Goal: Task Accomplishment & Management: Manage account settings

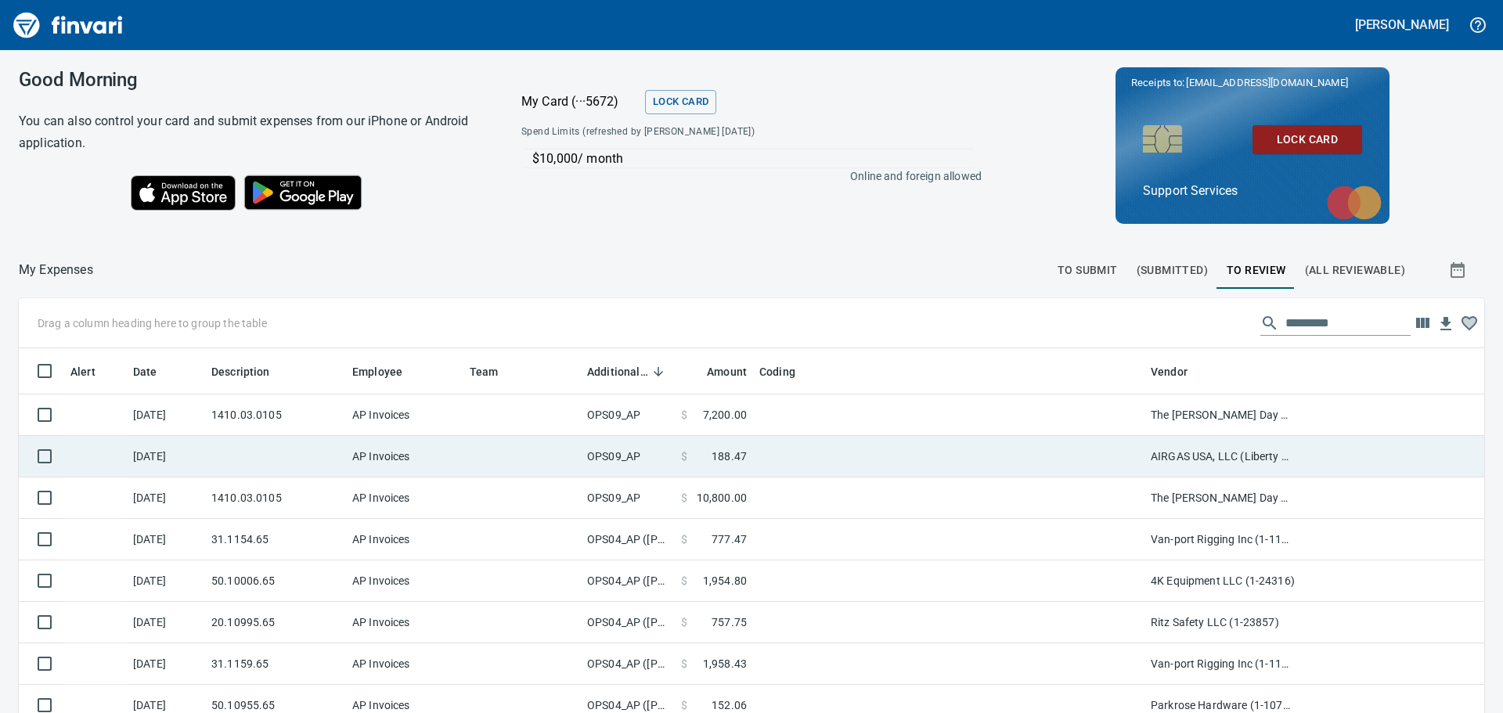
scroll to position [2, 2]
click at [907, 447] on td at bounding box center [948, 456] width 391 height 41
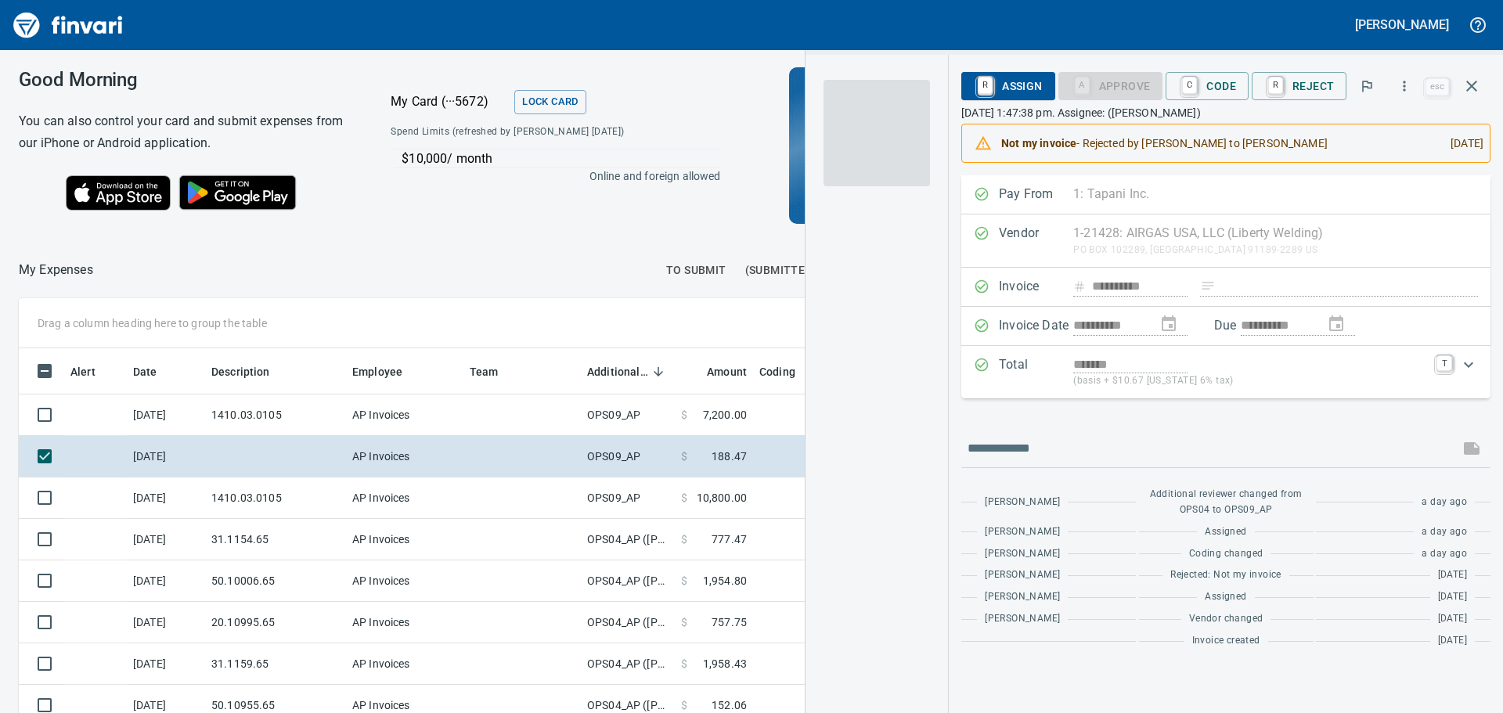
scroll to position [518, 1039]
click at [896, 127] on img "button" at bounding box center [877, 133] width 106 height 106
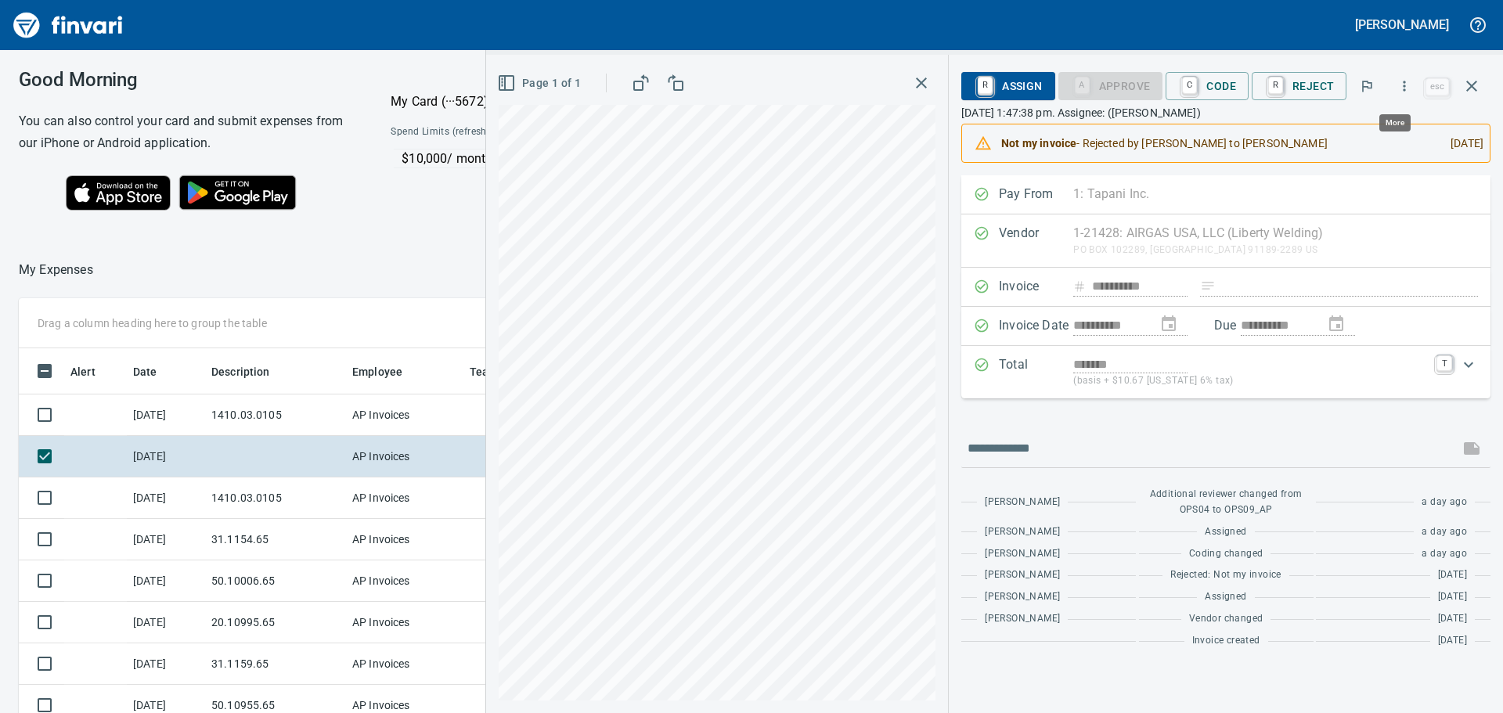
click at [1406, 87] on icon "button" at bounding box center [1405, 86] width 2 height 10
click at [1380, 128] on span "Download" at bounding box center [1402, 131] width 150 height 19
click at [1472, 82] on icon "button" at bounding box center [1472, 86] width 19 height 19
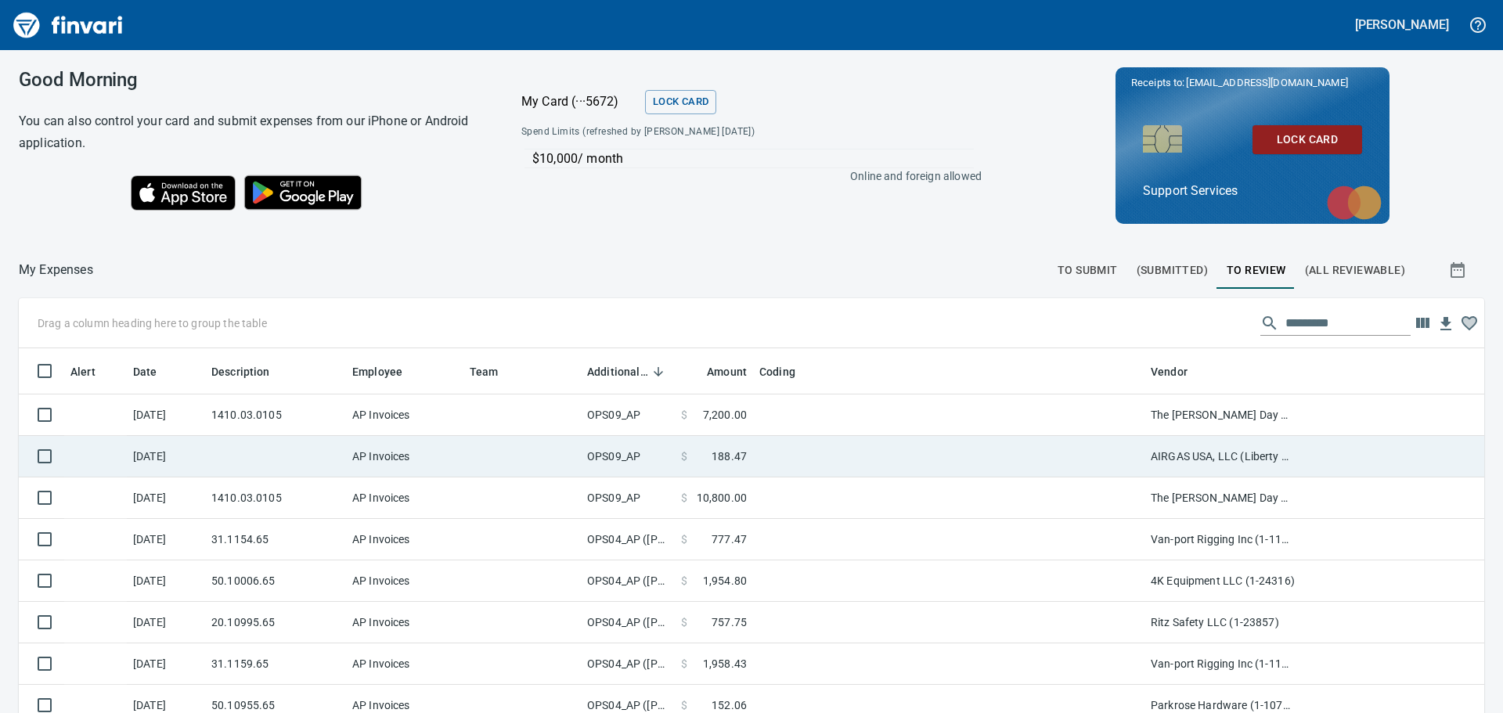
click at [828, 451] on td at bounding box center [948, 456] width 391 height 41
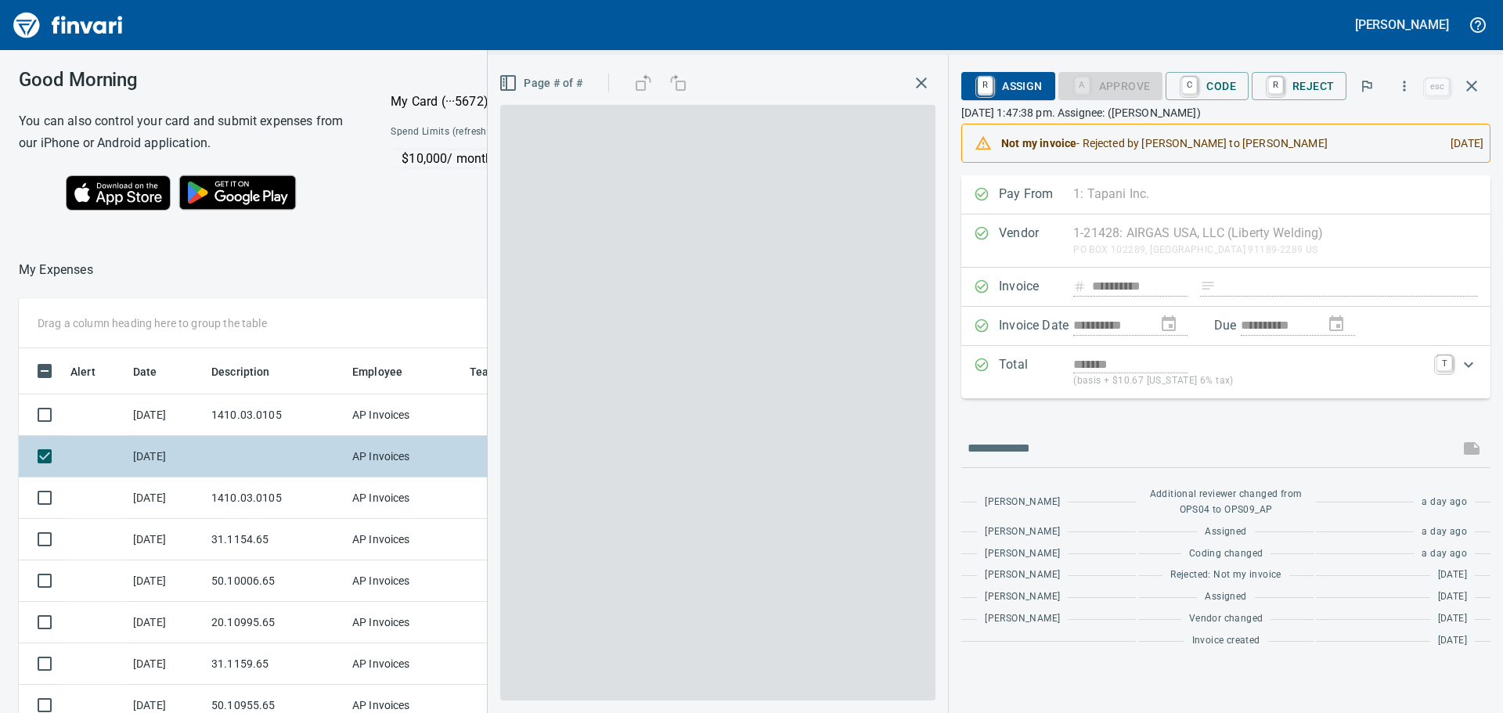
scroll to position [518, 1039]
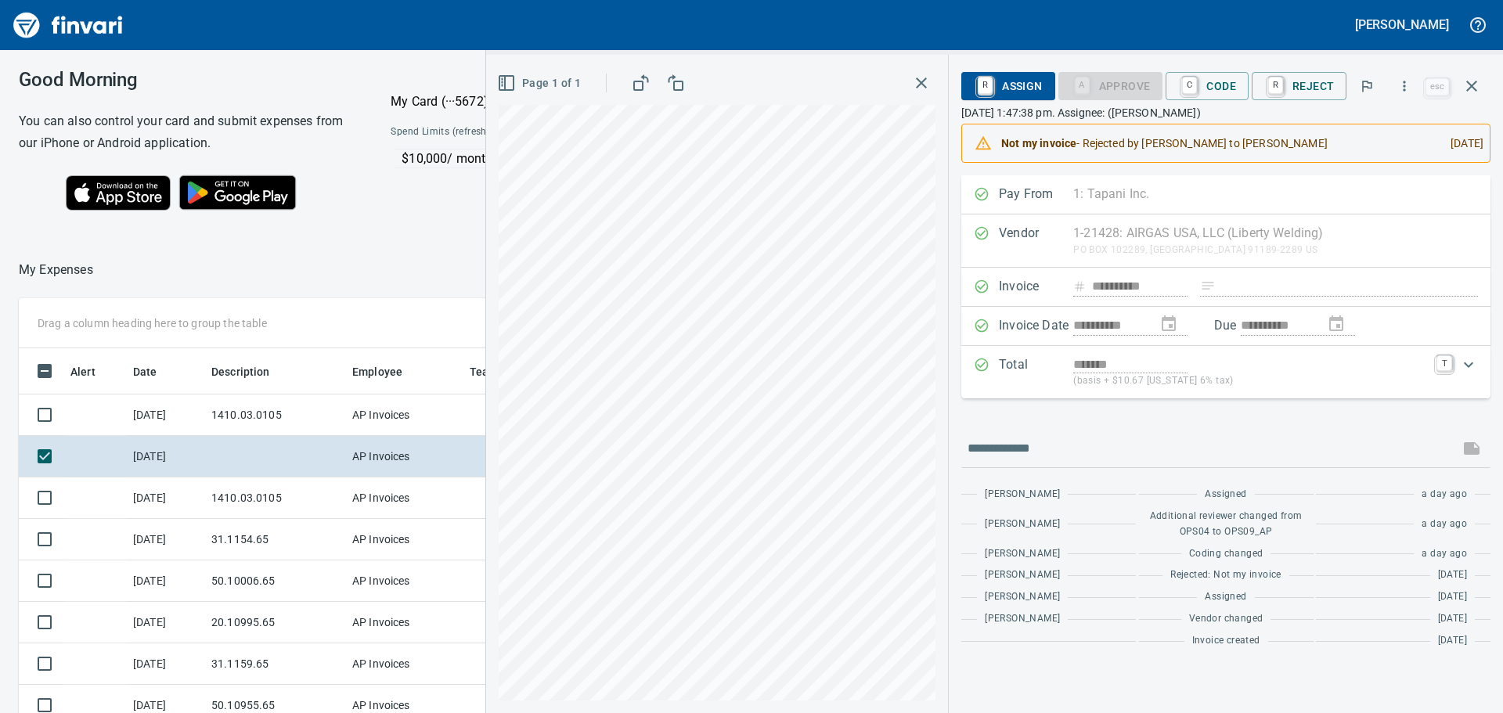
click at [922, 77] on icon "button" at bounding box center [921, 83] width 19 height 19
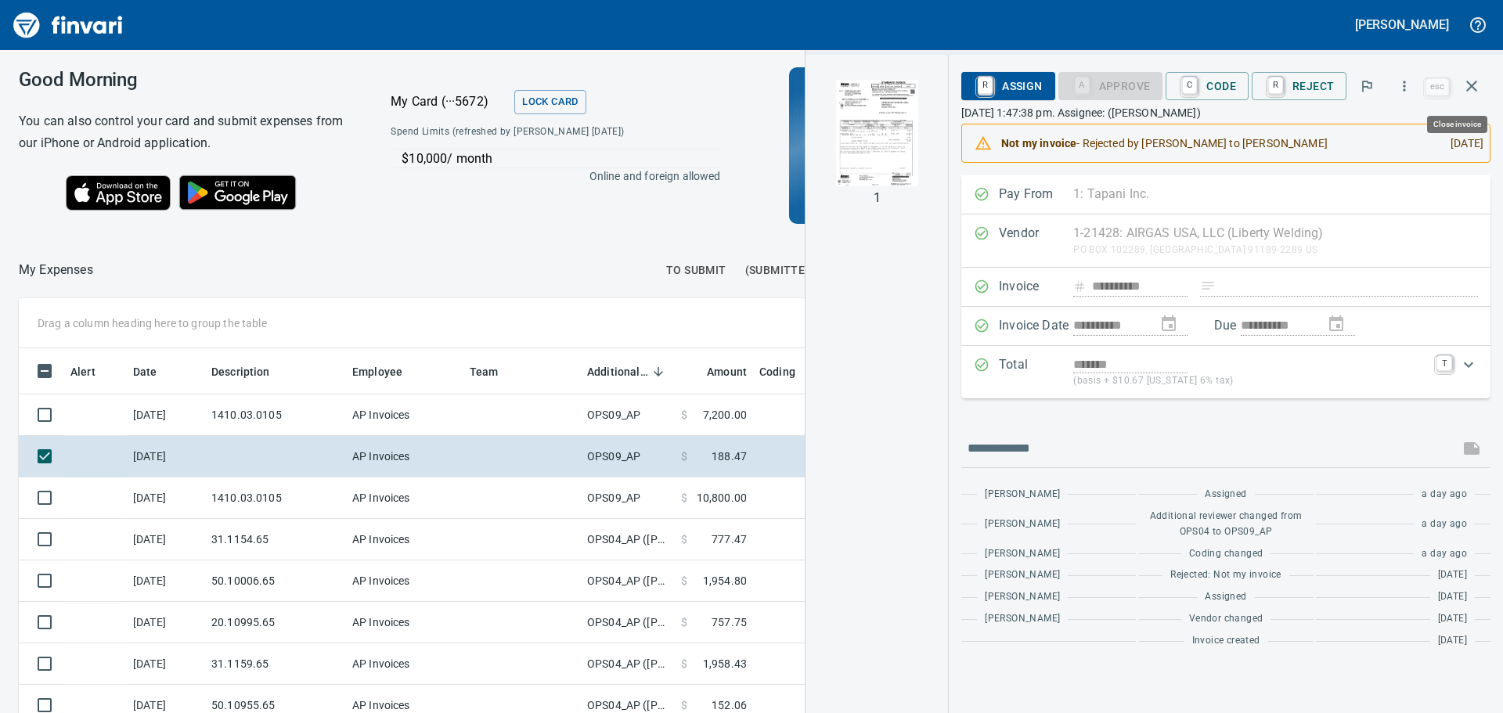
click at [1465, 92] on icon "button" at bounding box center [1472, 86] width 19 height 19
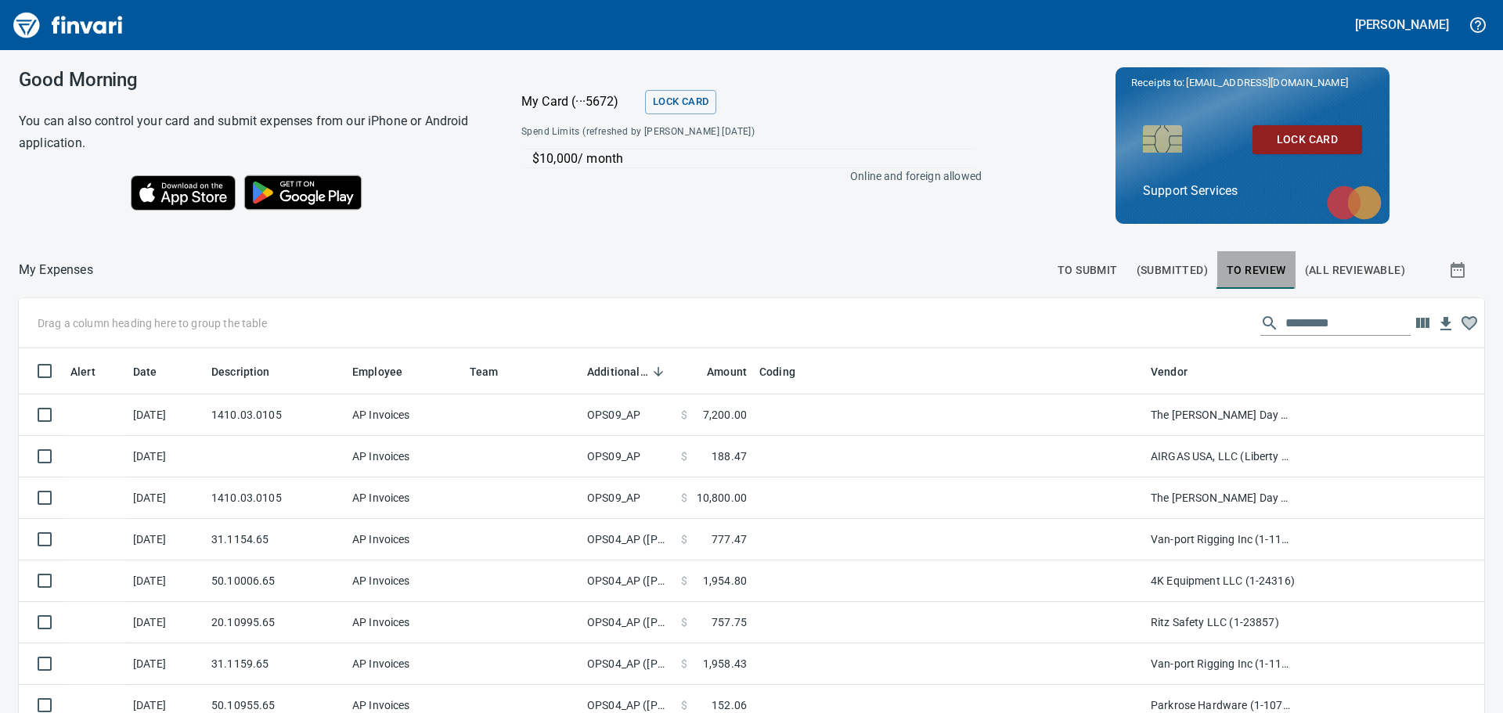
click at [1234, 269] on span "To Review" at bounding box center [1257, 271] width 60 height 20
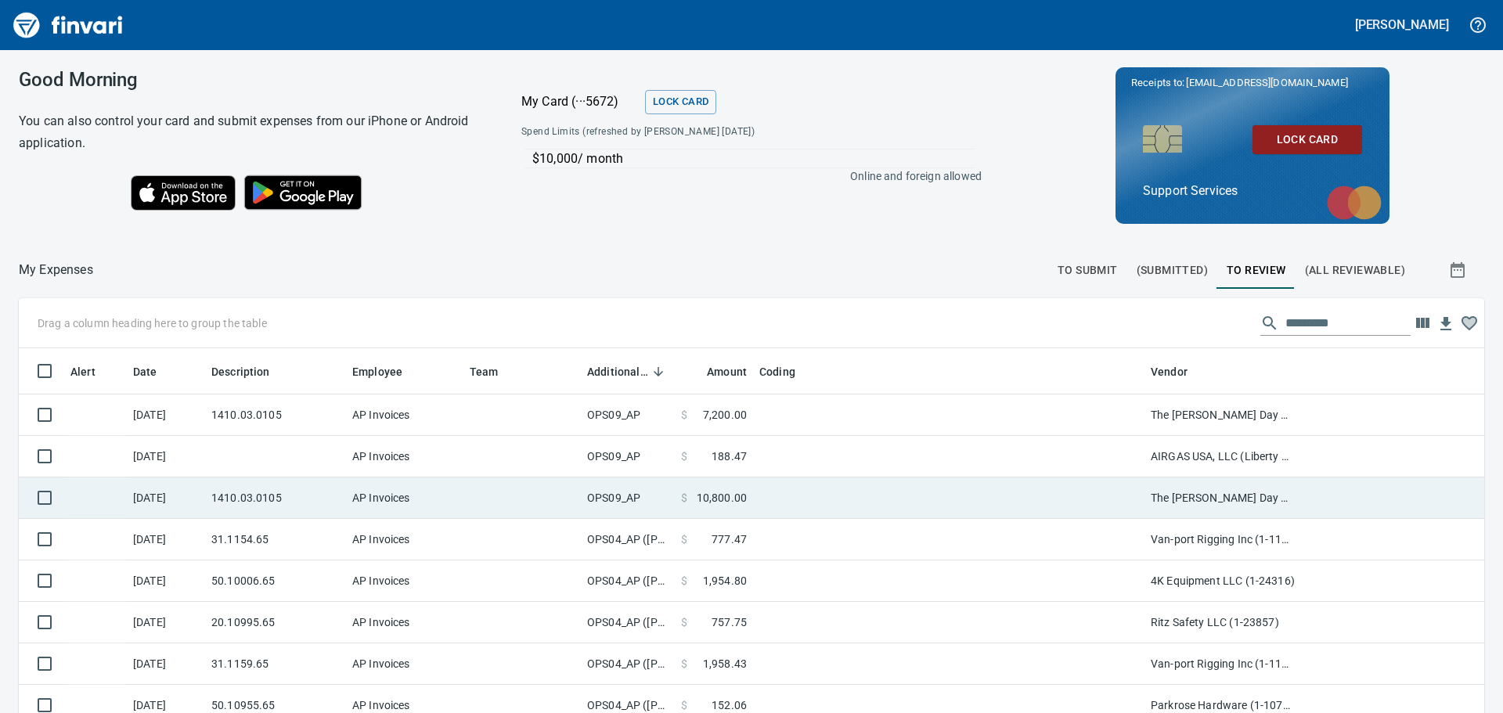
click at [791, 497] on td at bounding box center [948, 498] width 391 height 41
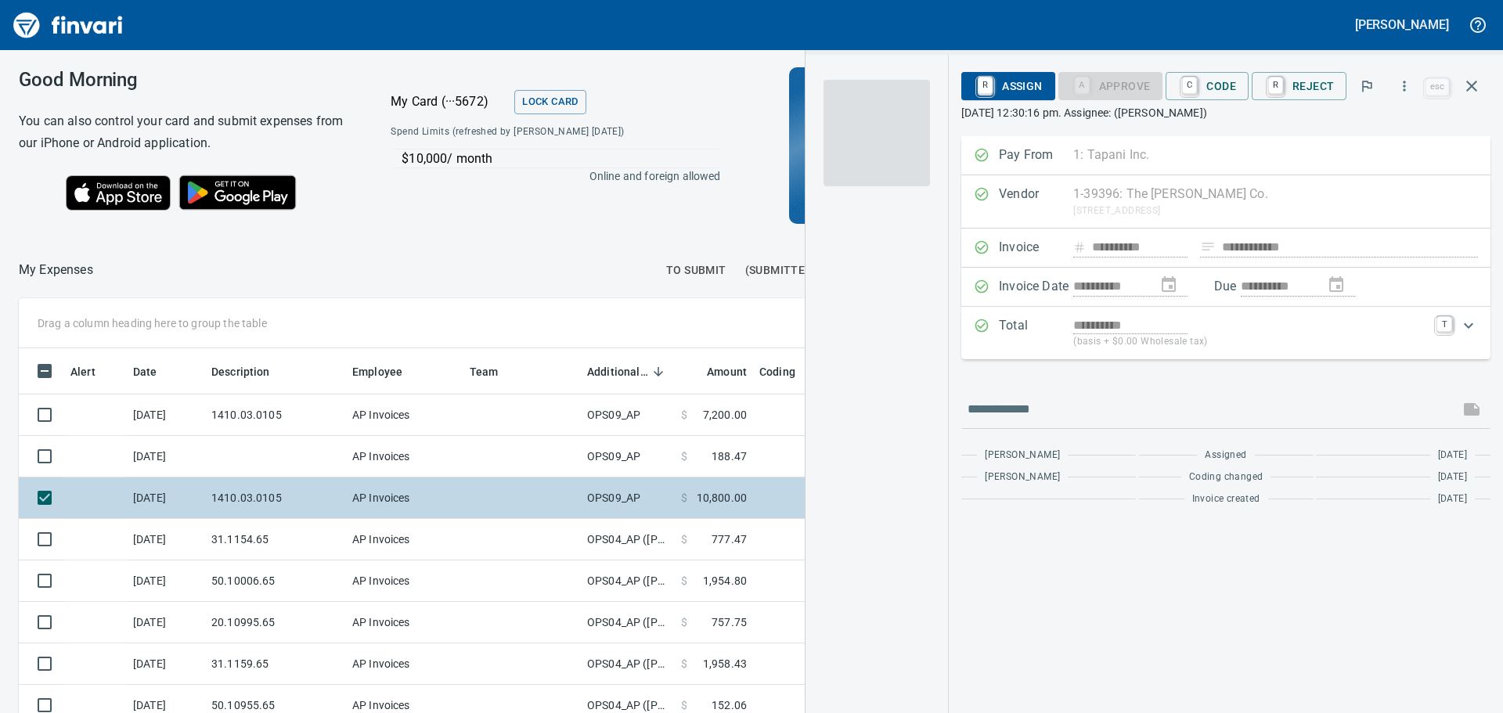
scroll to position [518, 1039]
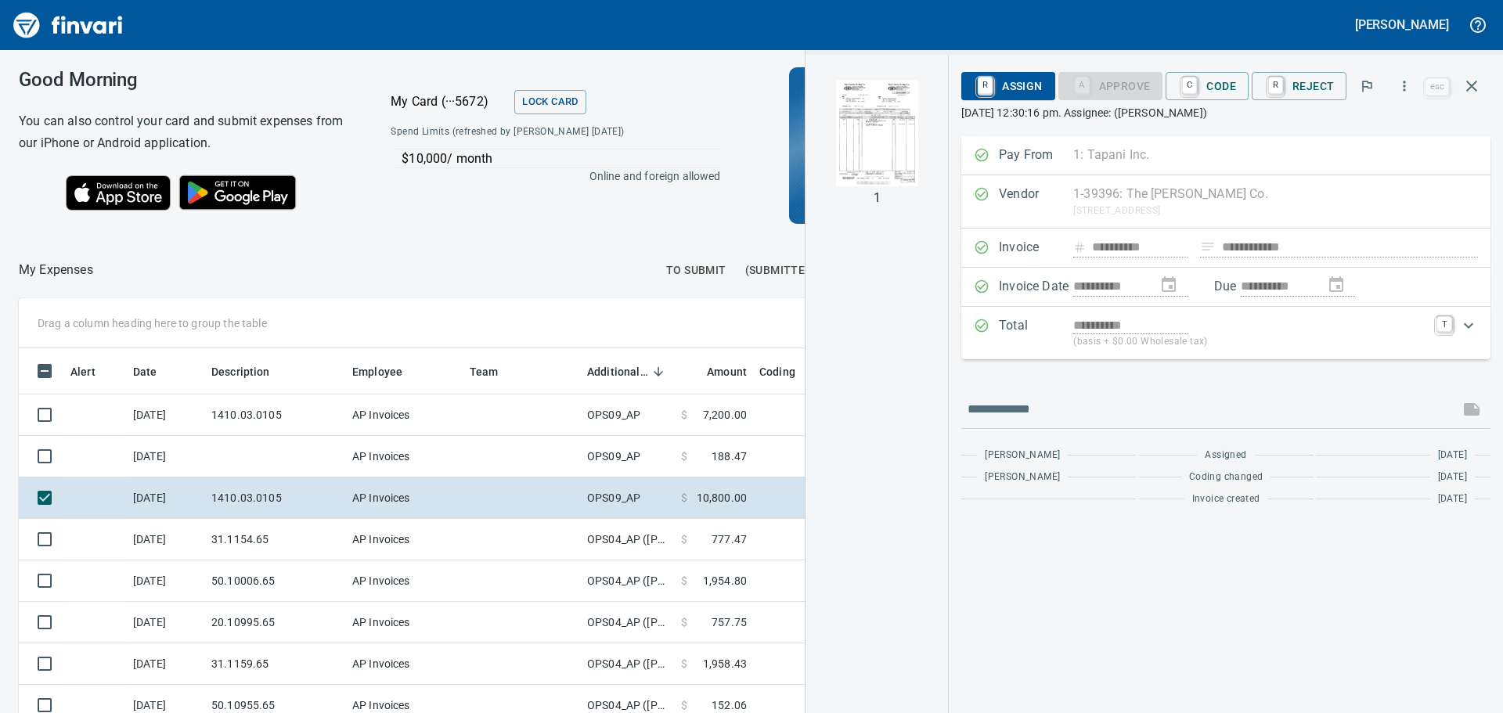
click at [875, 132] on img "button" at bounding box center [877, 133] width 106 height 106
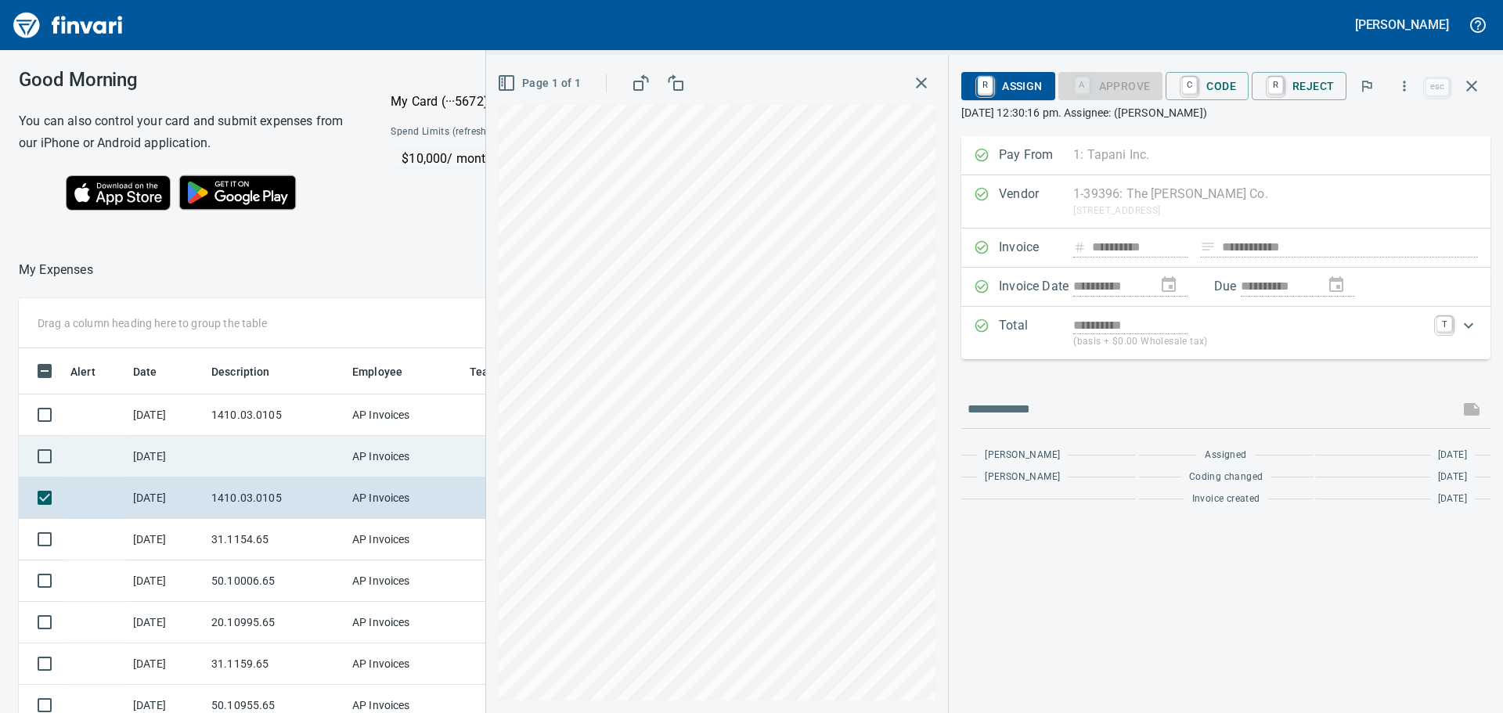
click at [308, 449] on td at bounding box center [275, 456] width 141 height 41
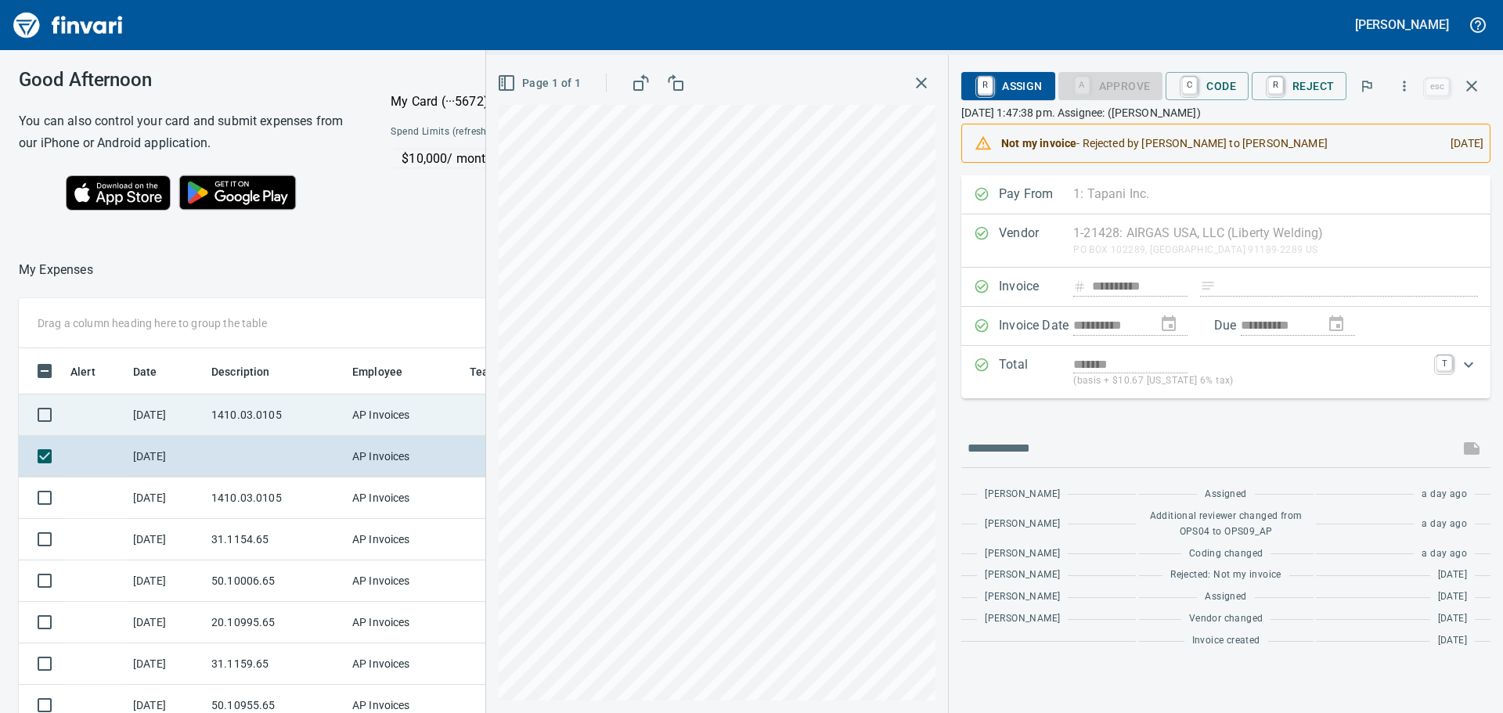
click at [360, 420] on td "AP Invoices" at bounding box center [404, 415] width 117 height 41
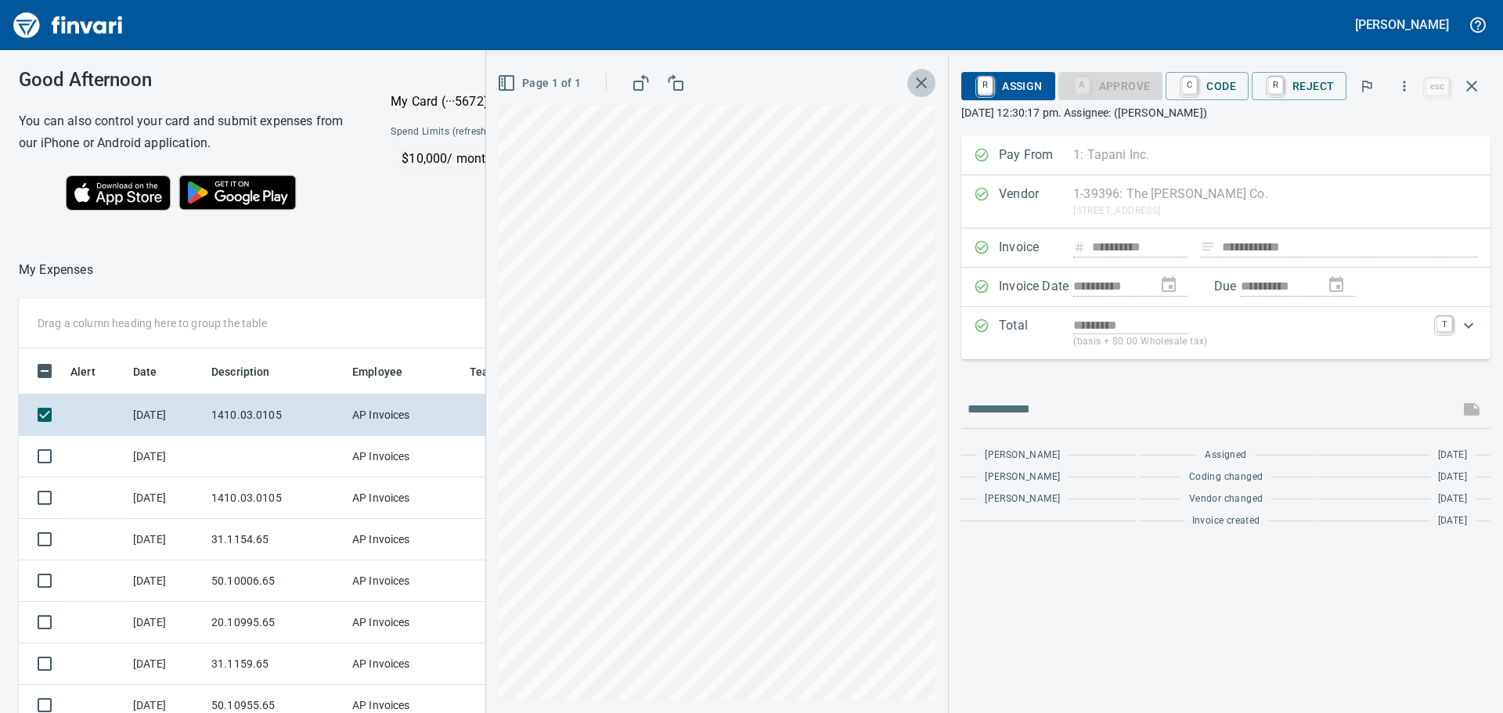
click at [927, 80] on icon "button" at bounding box center [921, 83] width 11 height 11
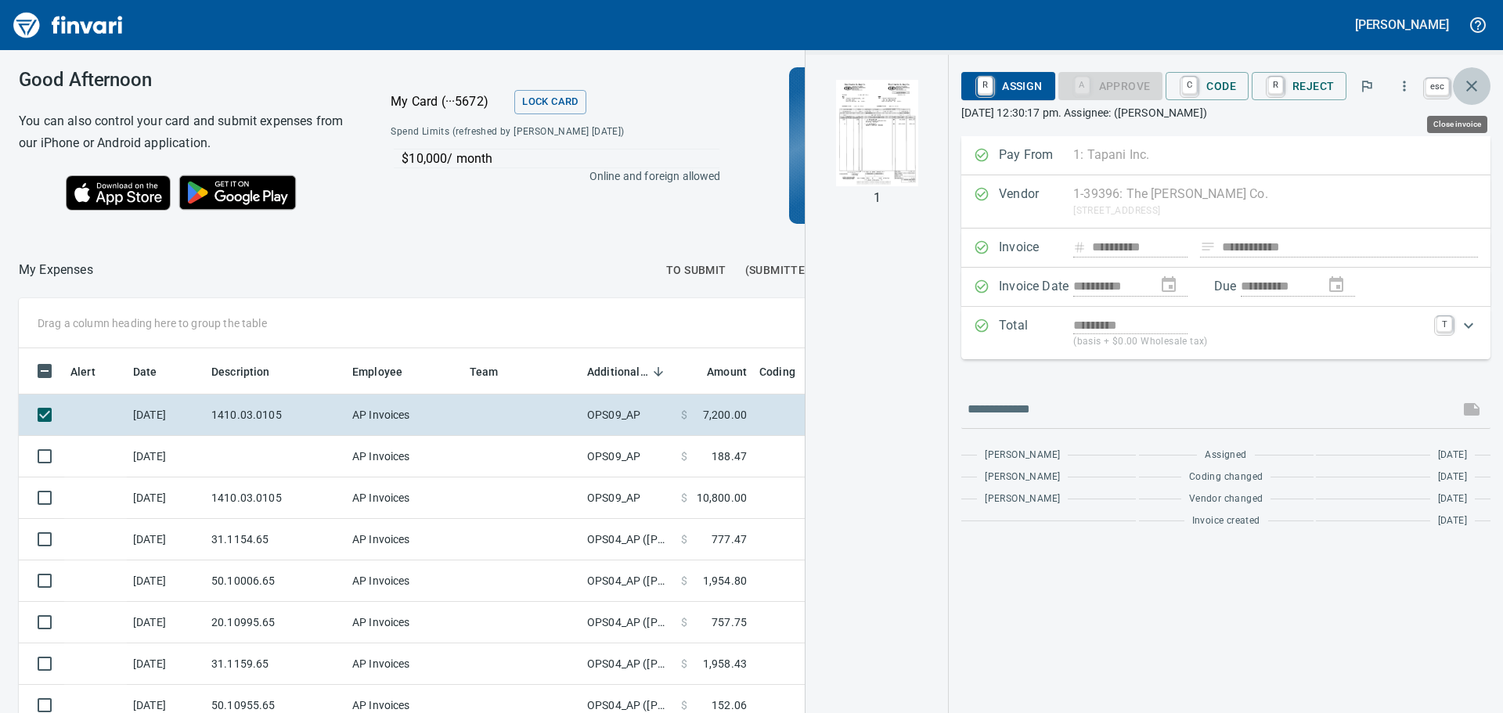
click at [1473, 88] on icon "button" at bounding box center [1472, 86] width 19 height 19
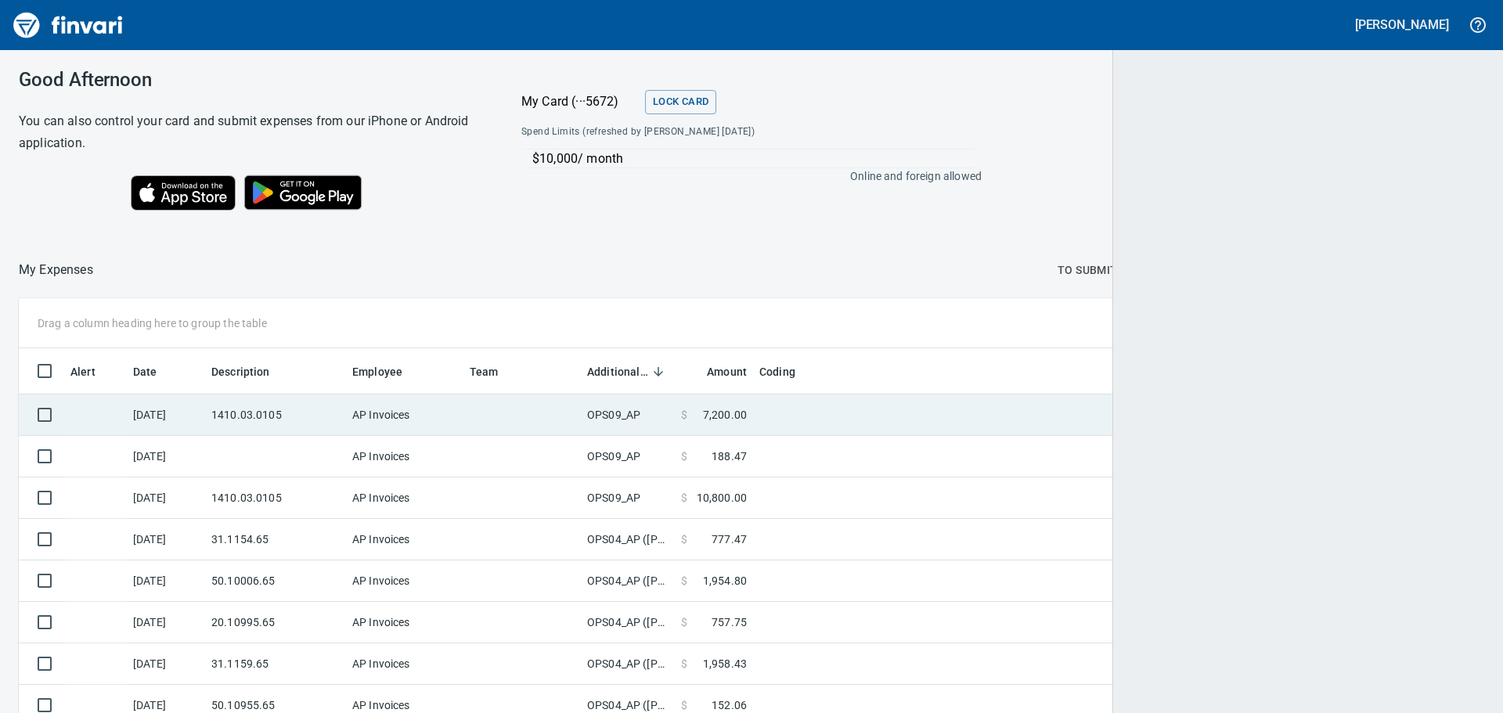
scroll to position [529, 1427]
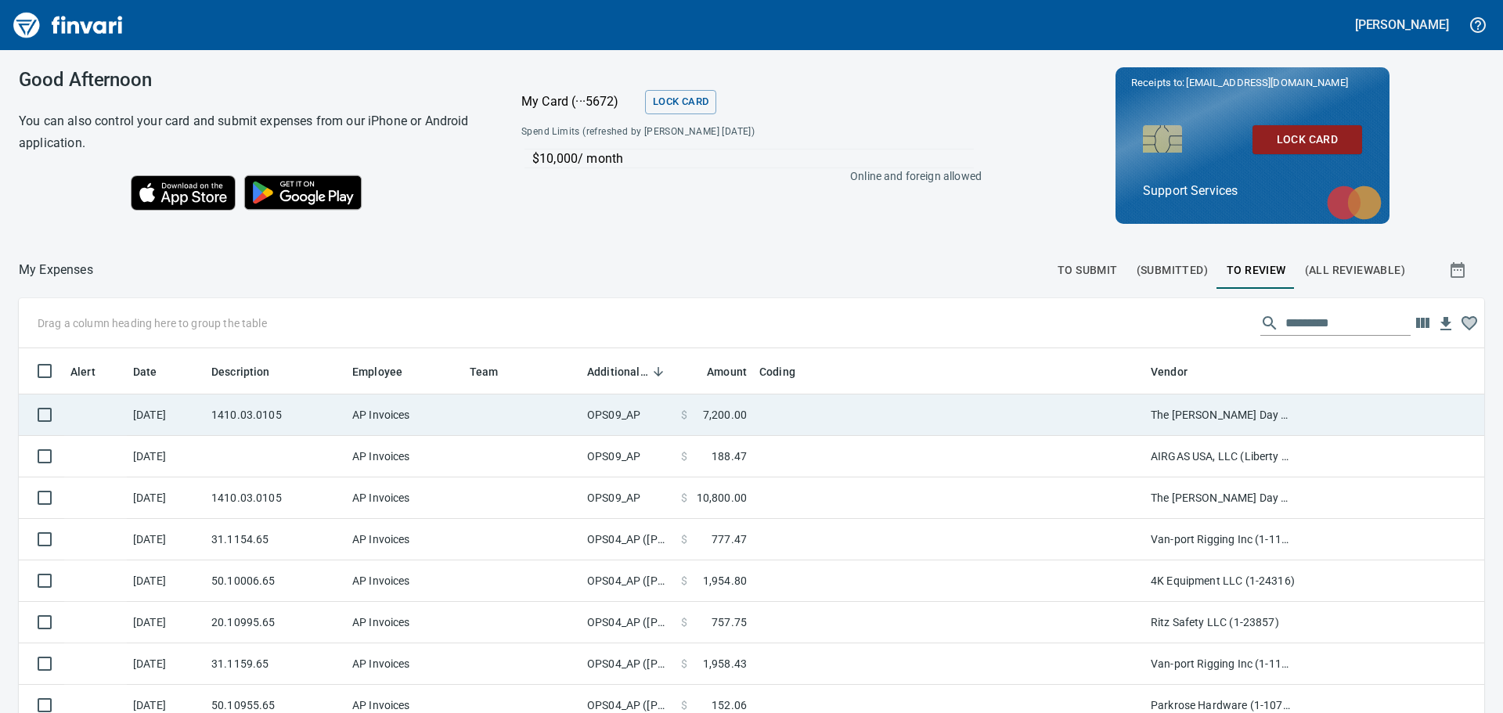
click at [1328, 424] on td at bounding box center [1392, 415] width 183 height 41
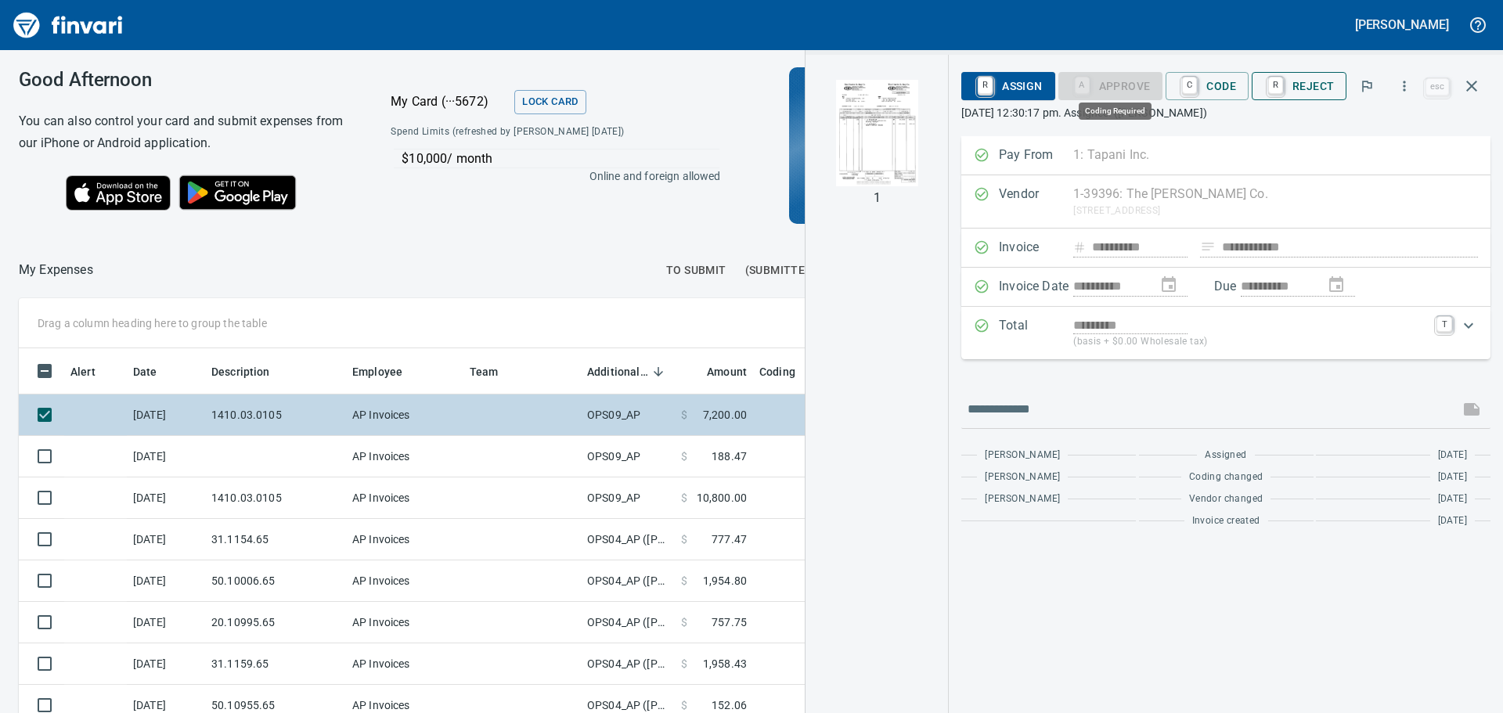
scroll to position [518, 1039]
click at [1225, 76] on span "C Code" at bounding box center [1207, 86] width 58 height 27
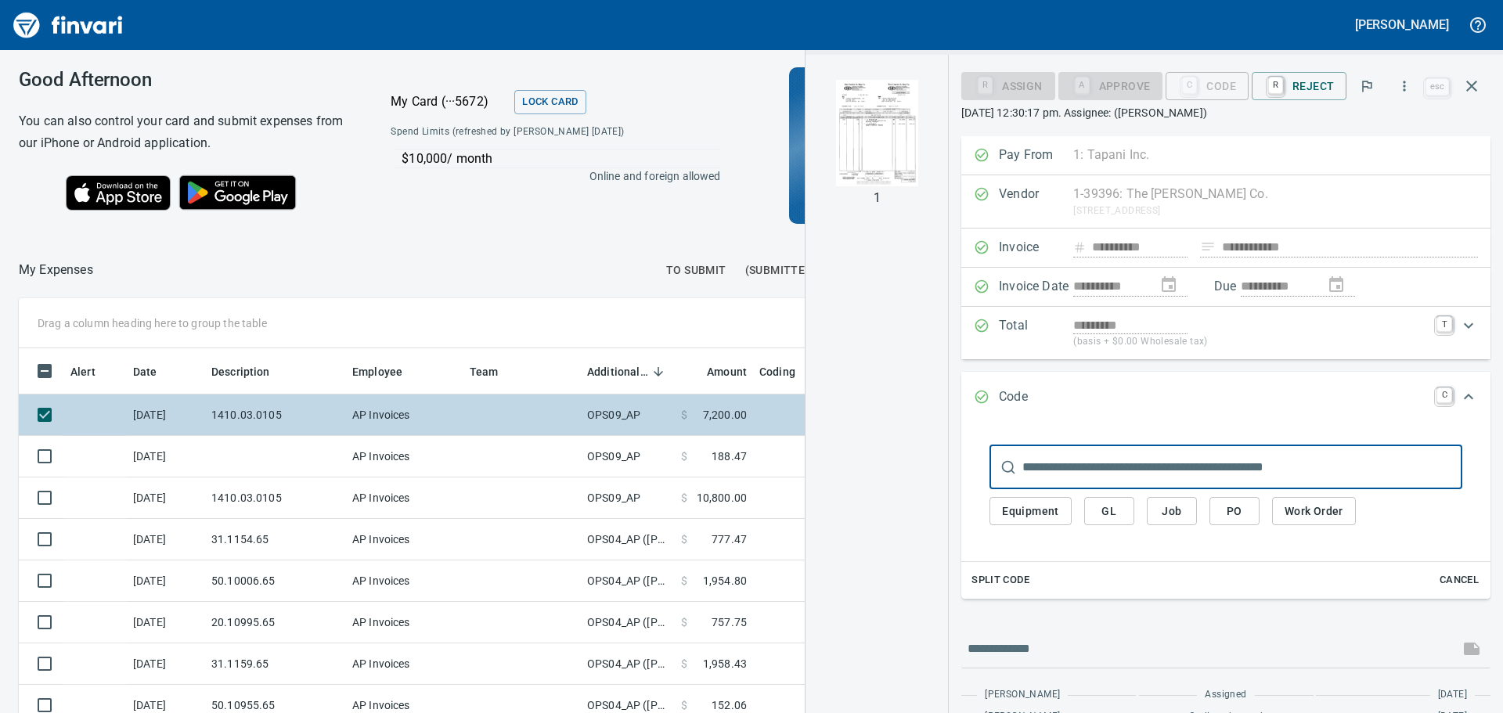
click at [1119, 504] on span "GL" at bounding box center [1109, 512] width 25 height 20
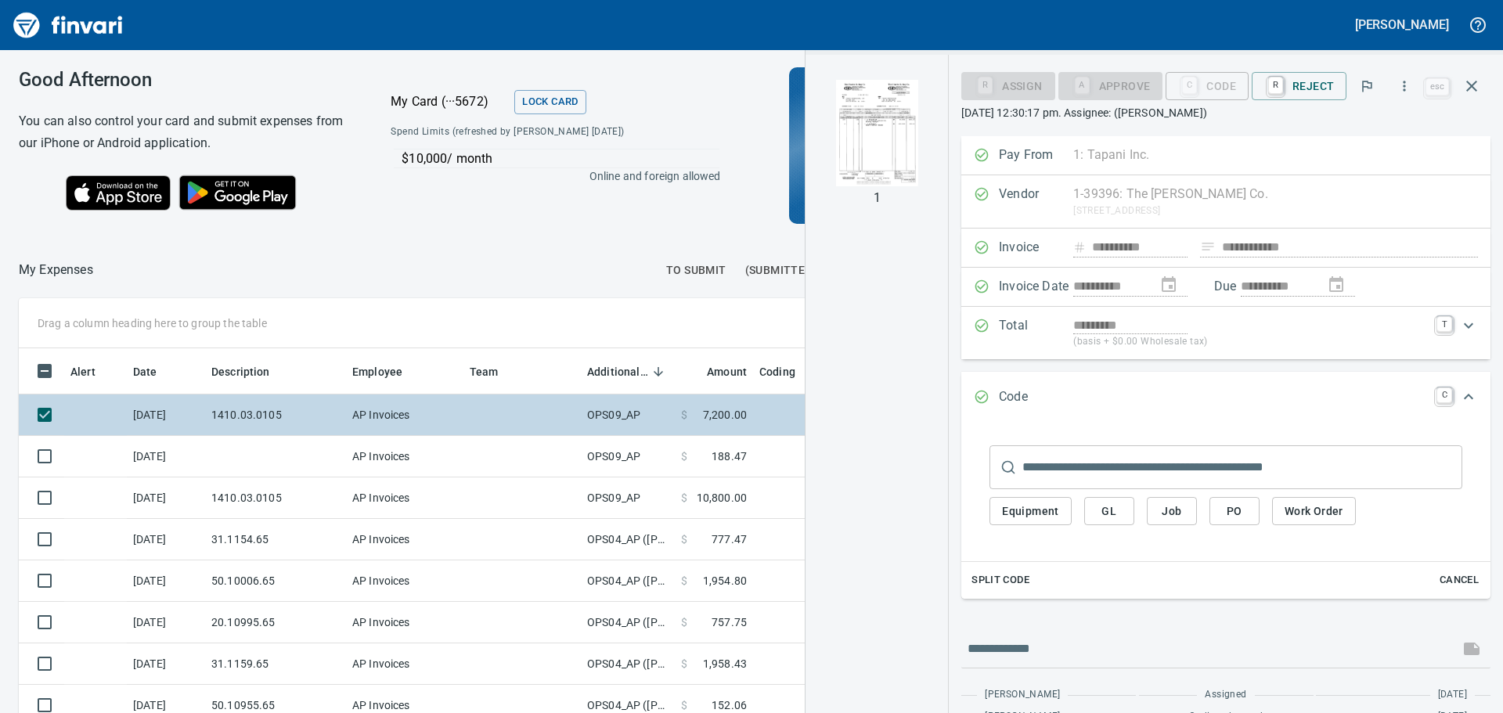
click at [1110, 507] on span "GL" at bounding box center [1109, 512] width 25 height 20
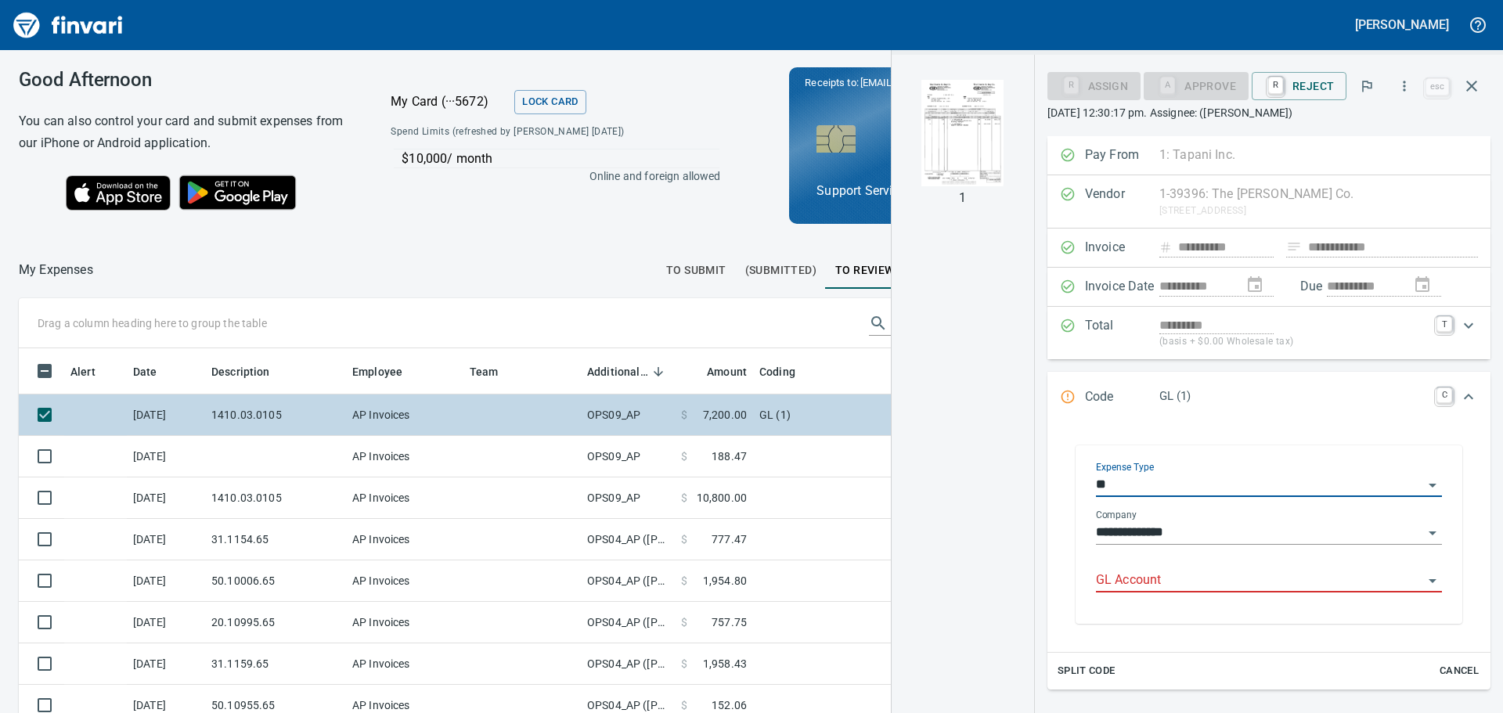
click at [1166, 570] on body "[PERSON_NAME] Good Afternoon You can also control your card and submit expenses…" at bounding box center [751, 356] width 1503 height 713
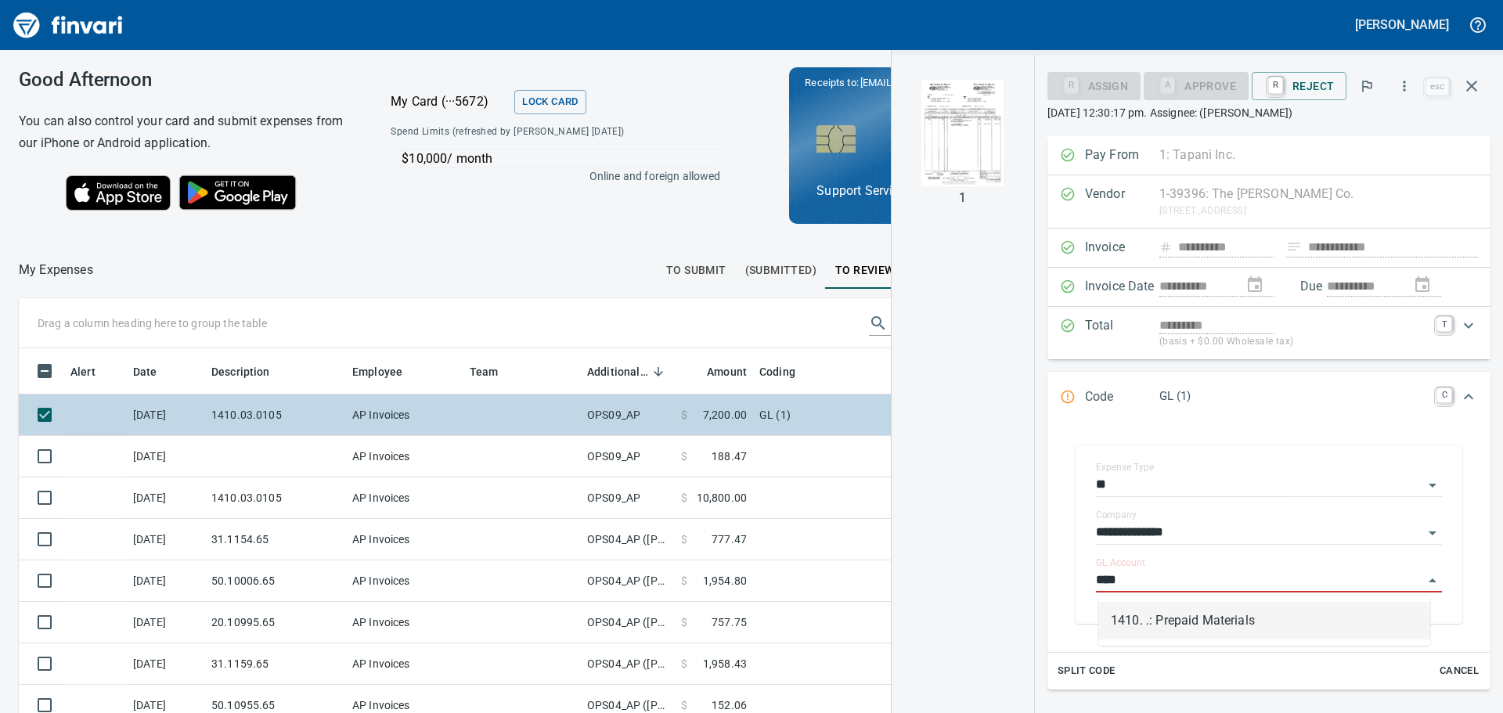
click at [1187, 620] on li "1410. .: Prepaid Materials" at bounding box center [1264, 621] width 332 height 38
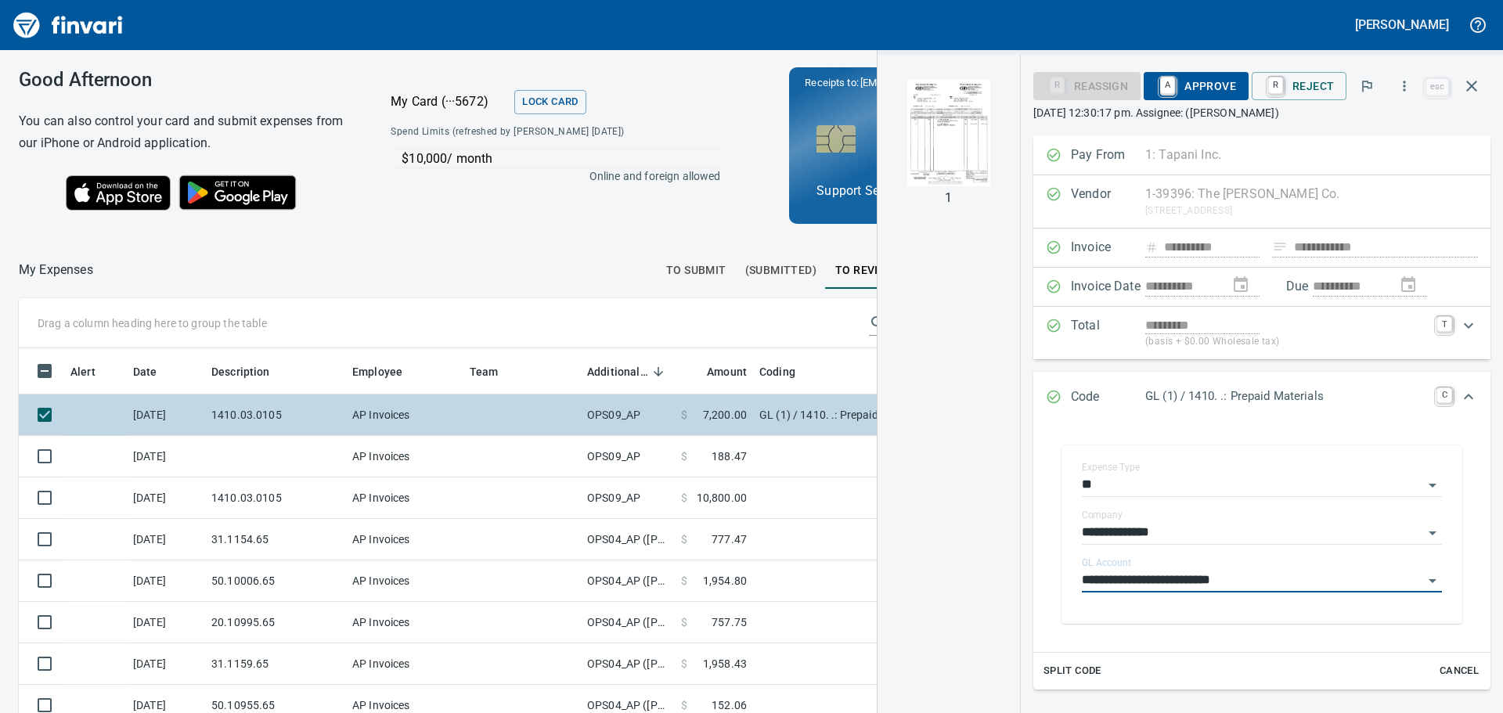
type input "**********"
click at [1183, 85] on span "A Approve" at bounding box center [1196, 86] width 80 height 27
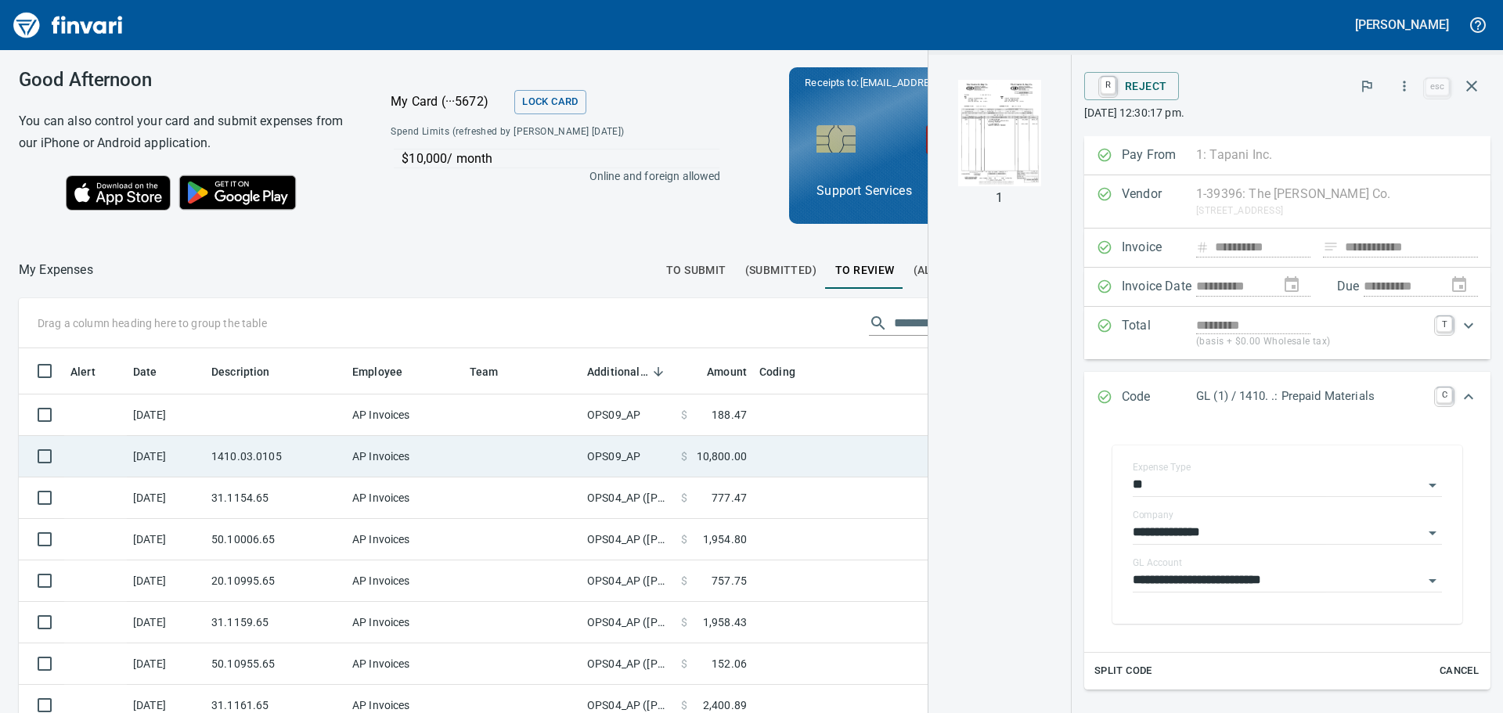
click at [832, 451] on td at bounding box center [948, 456] width 391 height 41
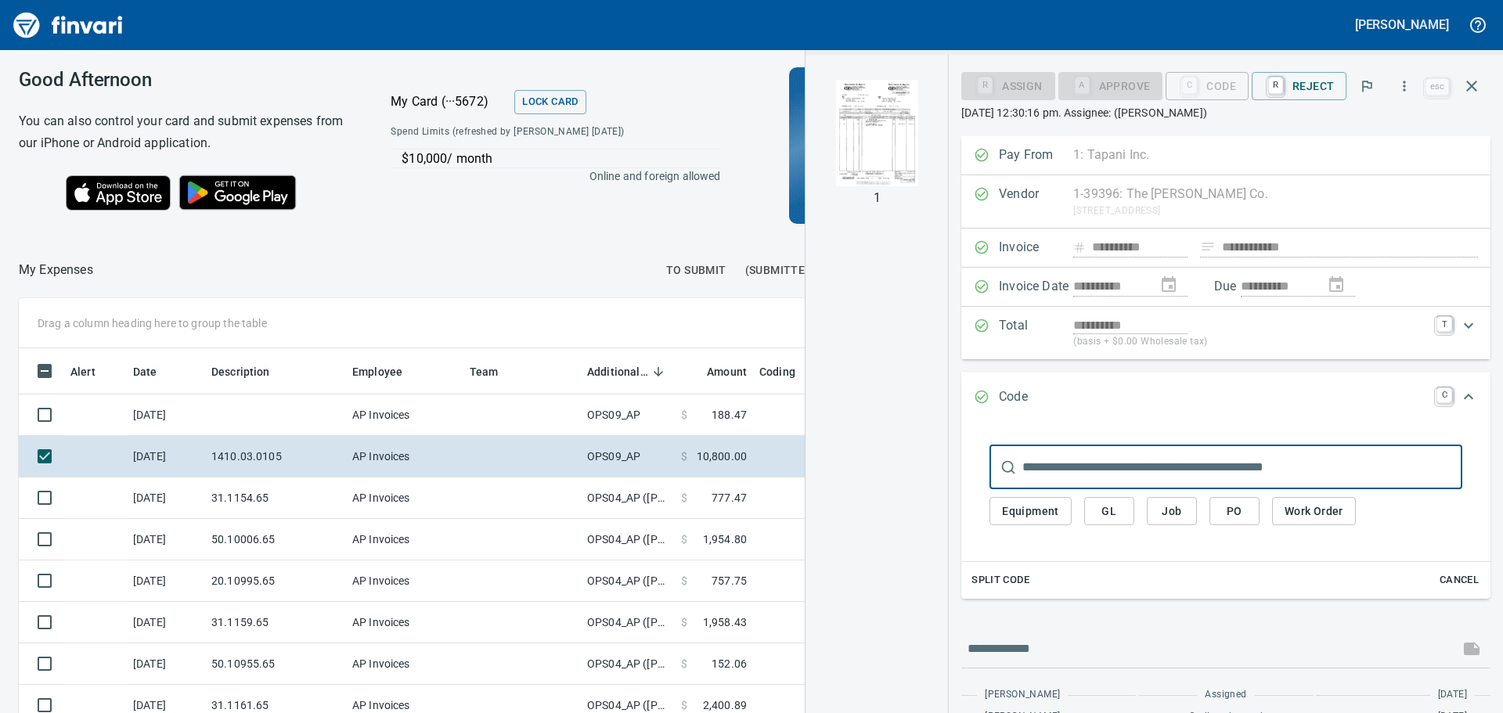
click at [1114, 511] on span "GL" at bounding box center [1109, 512] width 25 height 20
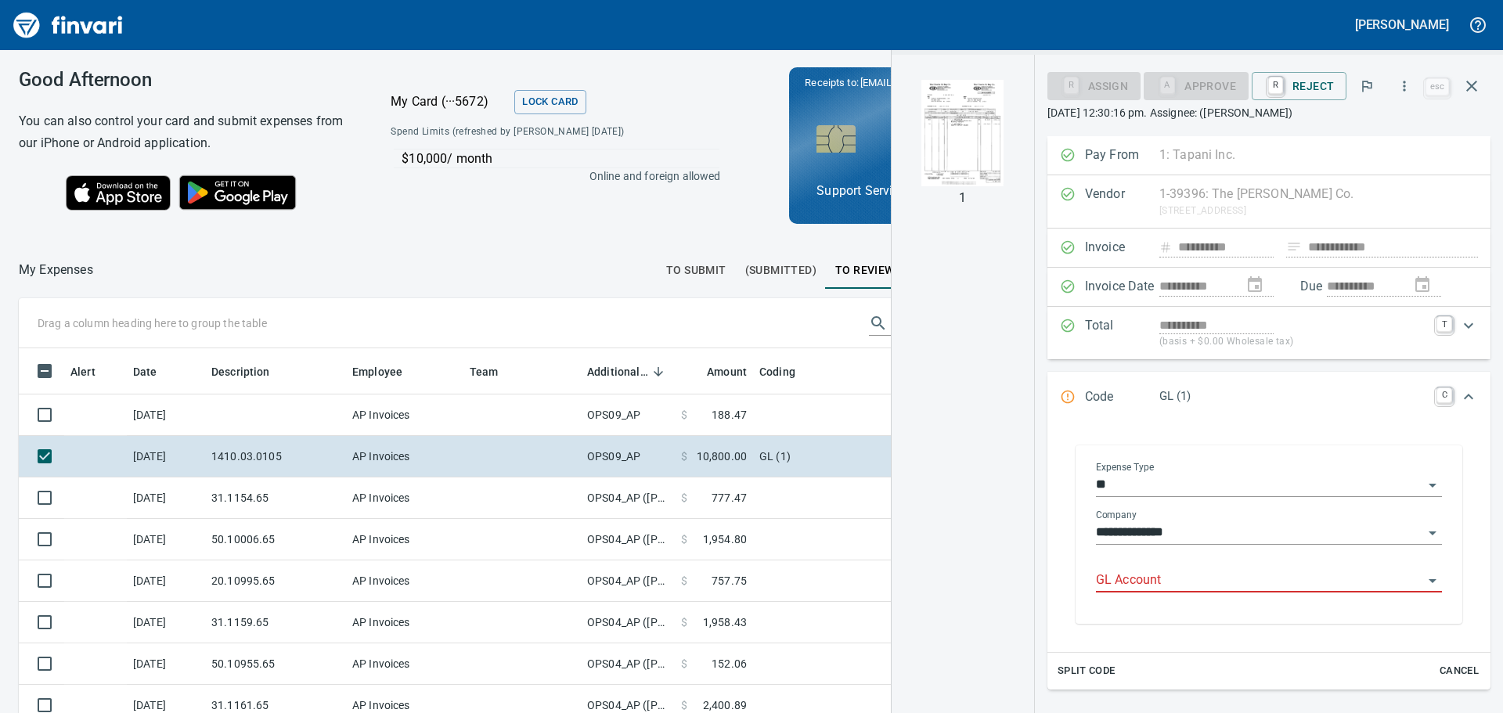
click at [1129, 588] on input "GL Account" at bounding box center [1259, 581] width 327 height 22
click at [1157, 612] on li "1410. .: Prepaid Materials" at bounding box center [1264, 621] width 332 height 38
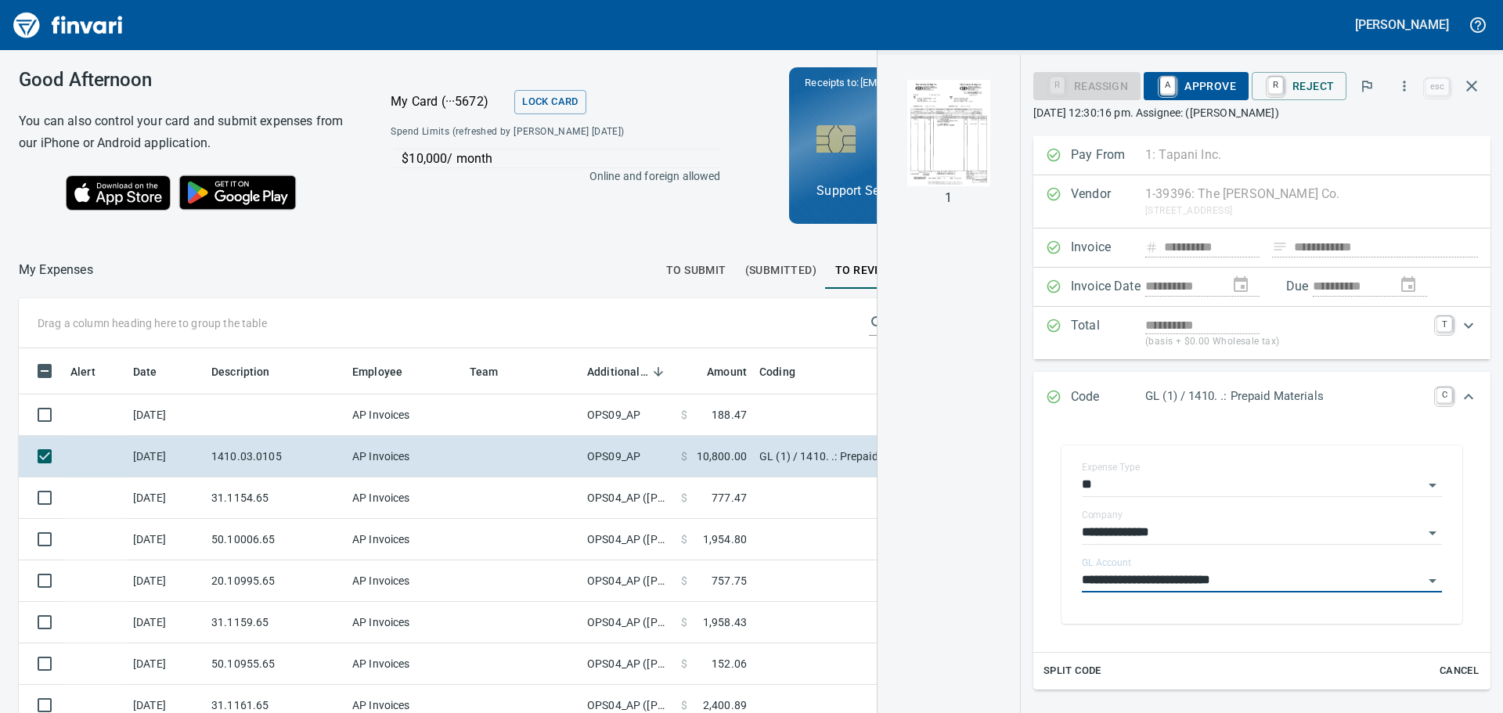
type input "**********"
drag, startPoint x: 1203, startPoint y: 92, endPoint x: 1174, endPoint y: 124, distance: 43.8
click at [1201, 92] on span "A Approve" at bounding box center [1196, 86] width 80 height 27
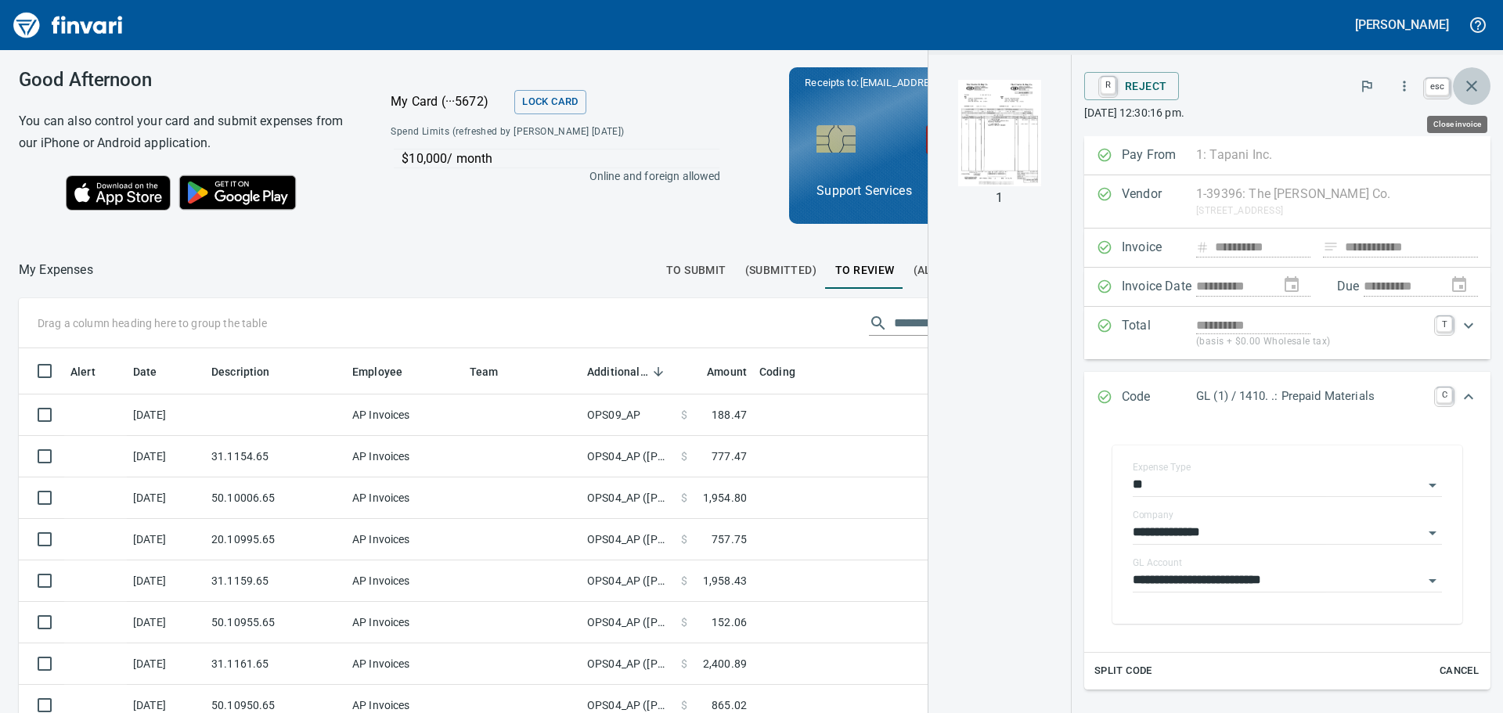
click at [1477, 87] on icon "button" at bounding box center [1472, 86] width 19 height 19
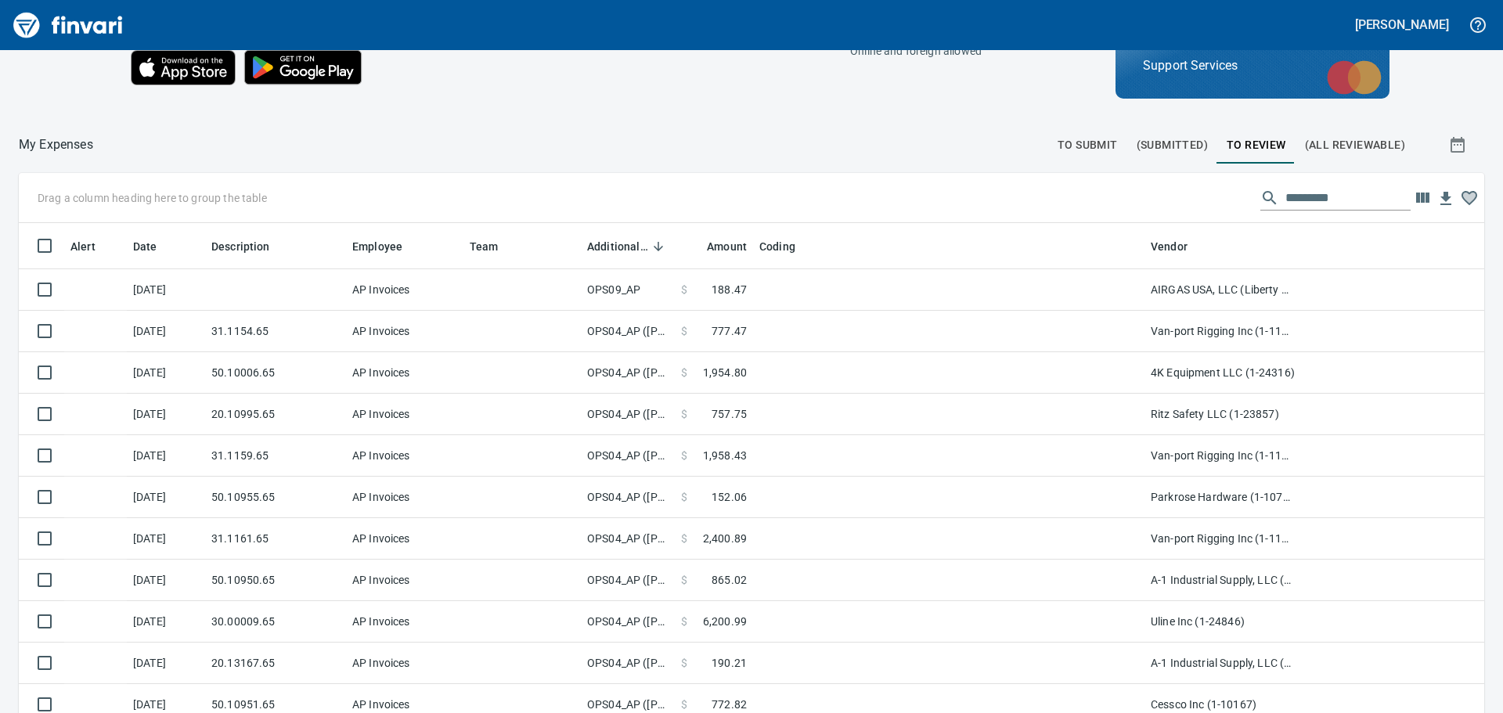
scroll to position [98, 0]
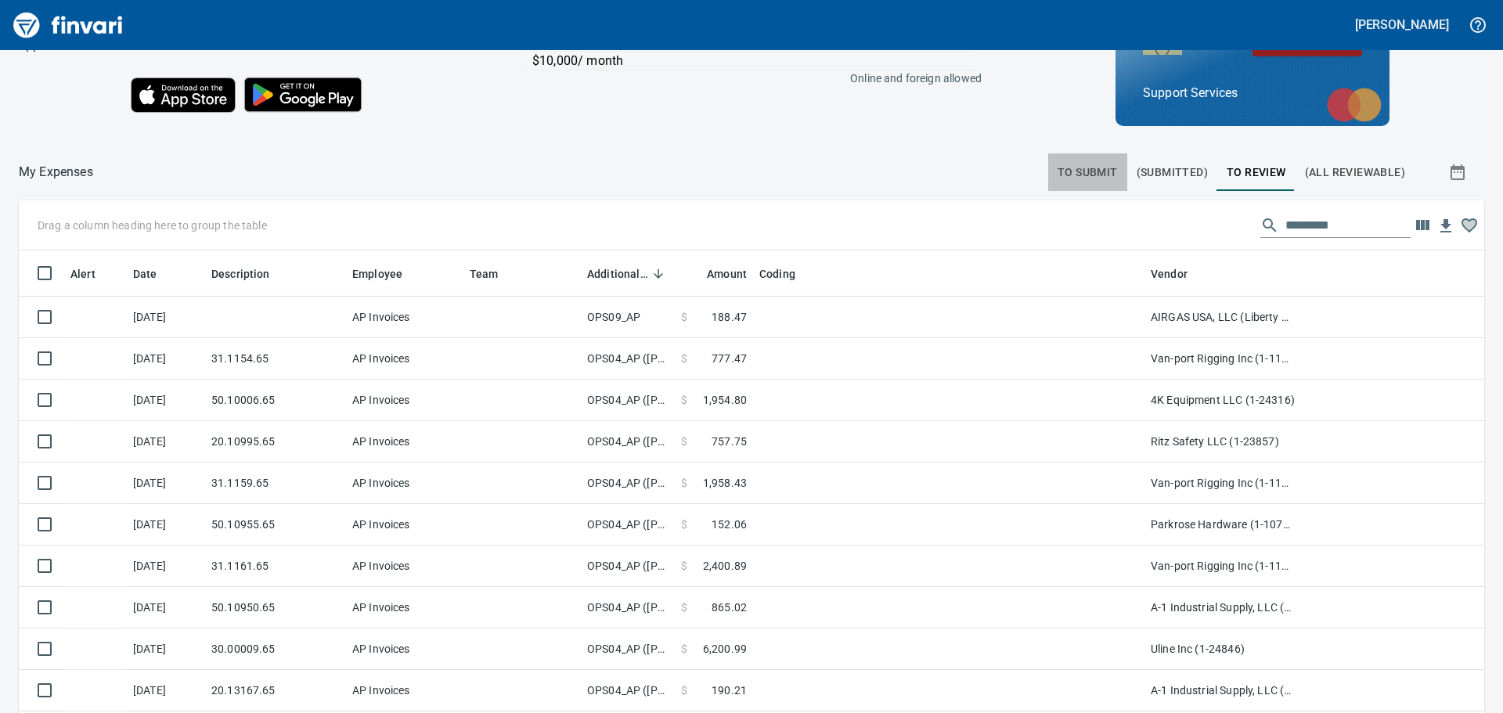
click at [1087, 168] on span "To Submit" at bounding box center [1088, 173] width 60 height 20
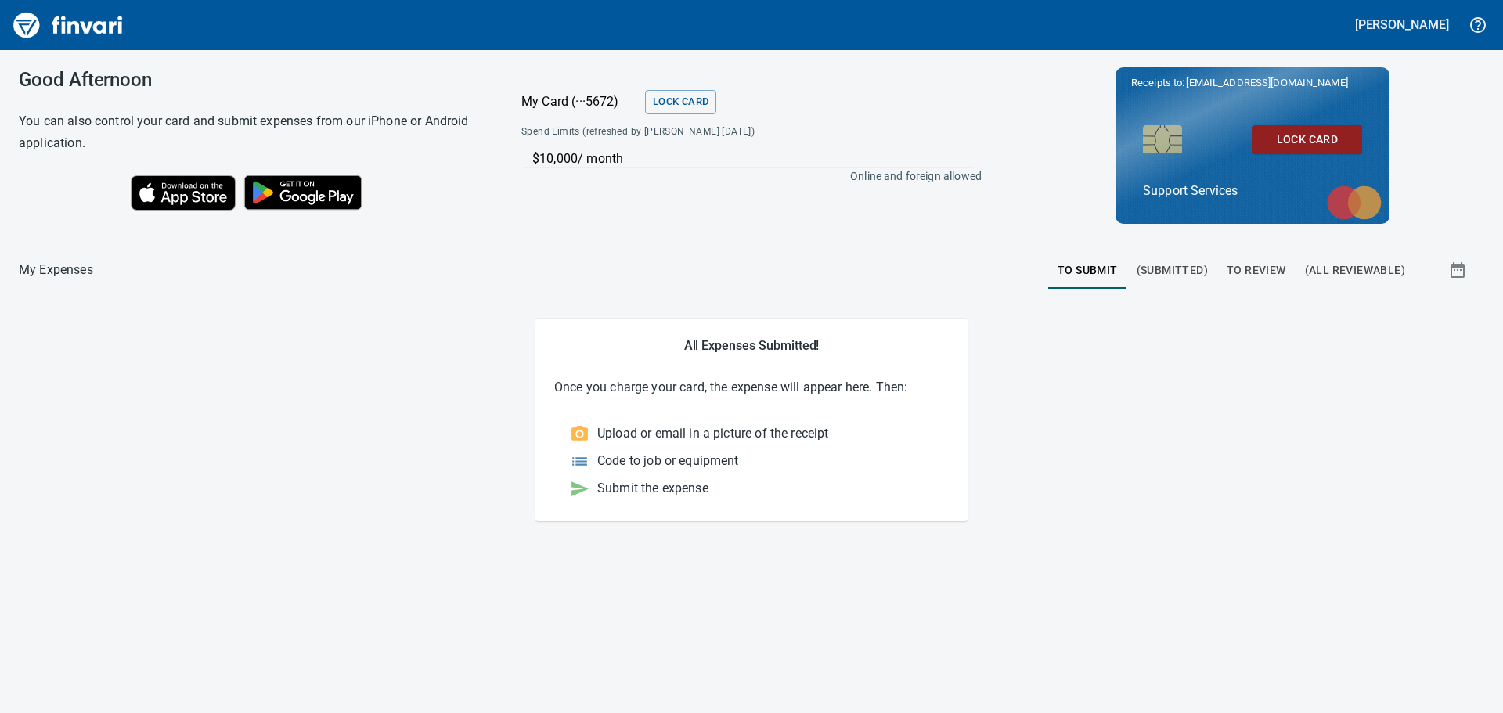
click at [1180, 265] on span "(Submitted)" at bounding box center [1172, 271] width 71 height 20
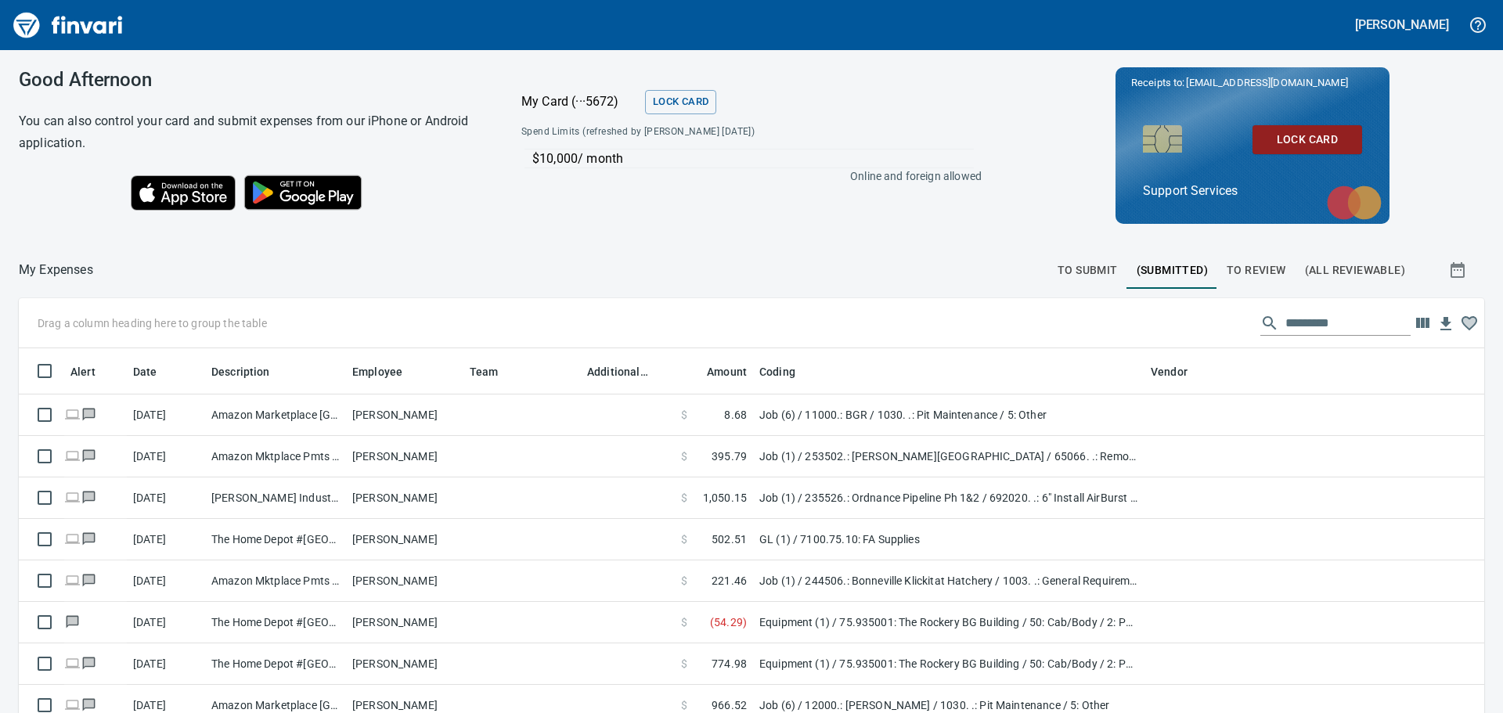
click at [1237, 276] on span "To Review" at bounding box center [1257, 271] width 60 height 20
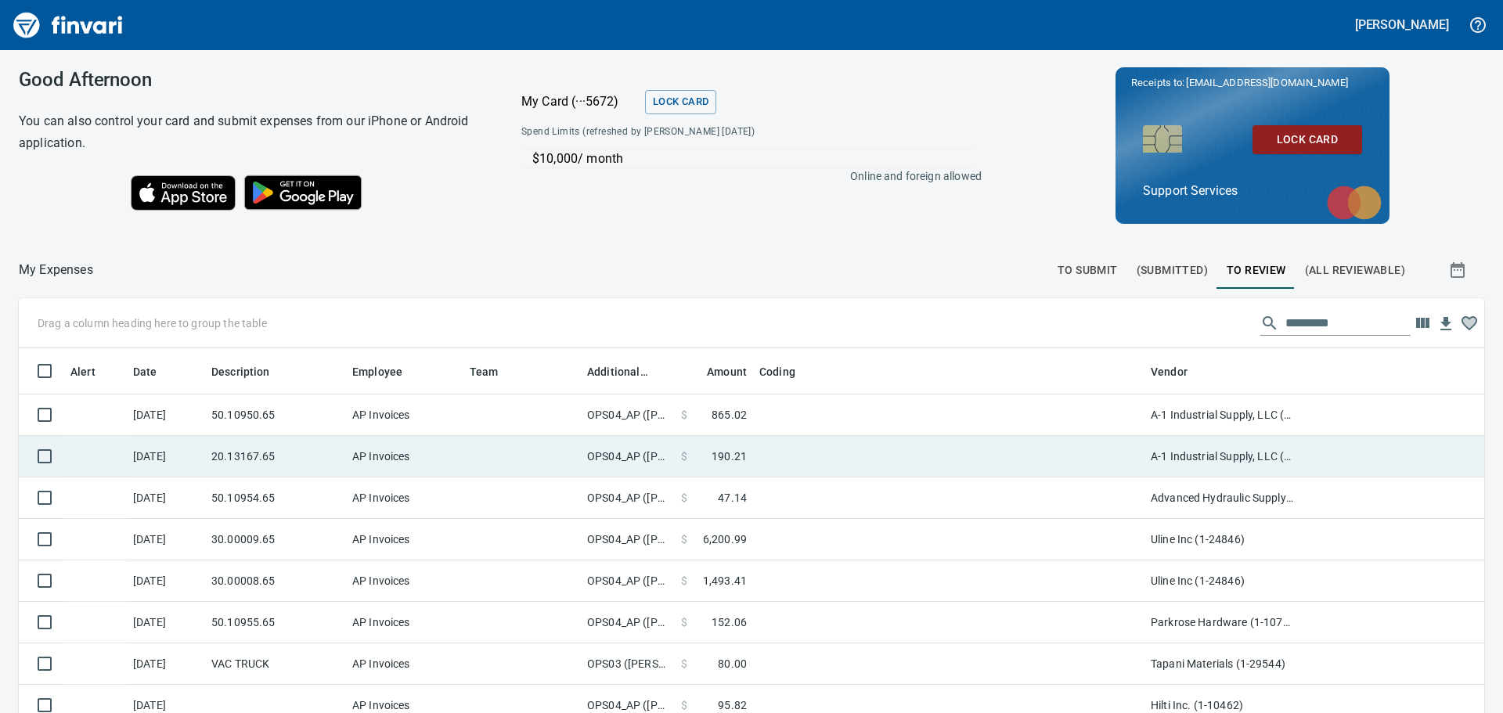
scroll to position [529, 1430]
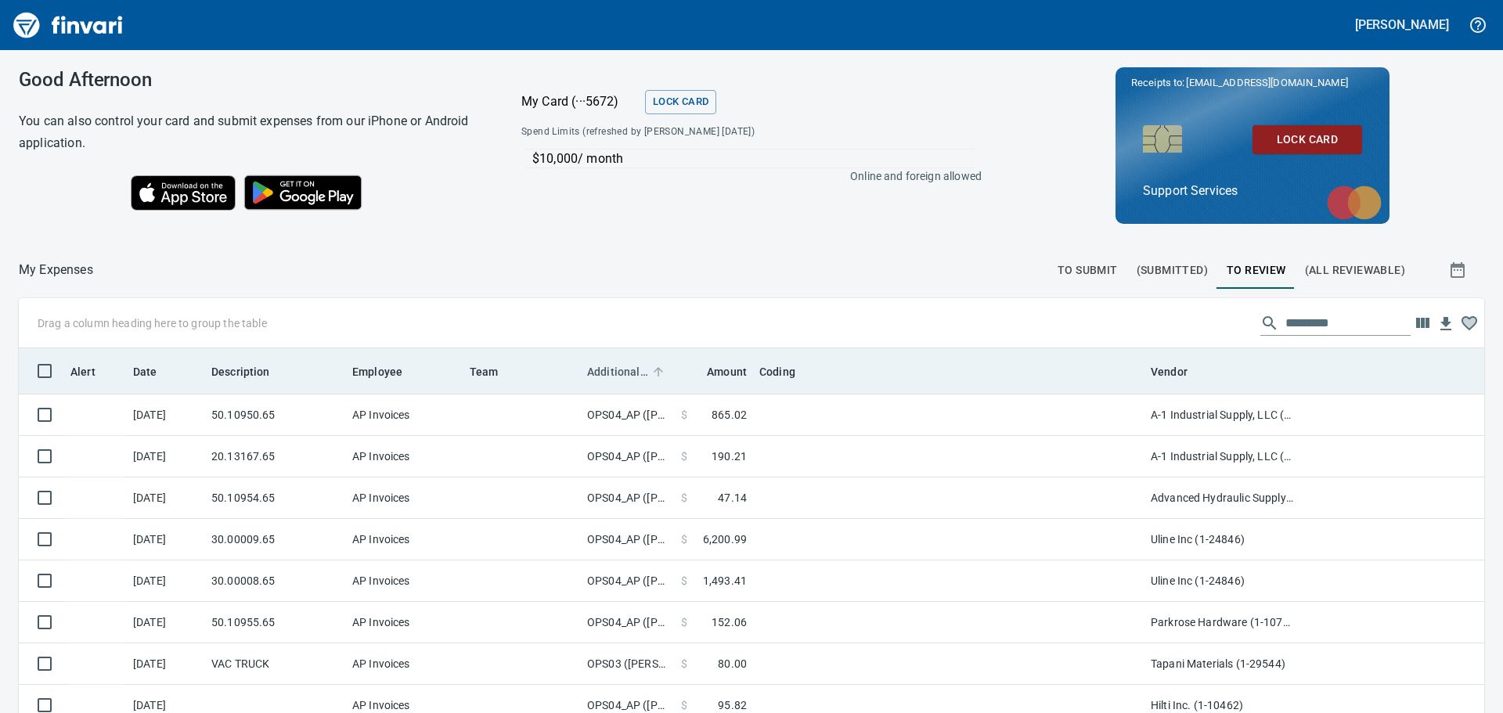
click at [635, 375] on span "Additional Reviewer" at bounding box center [617, 371] width 61 height 19
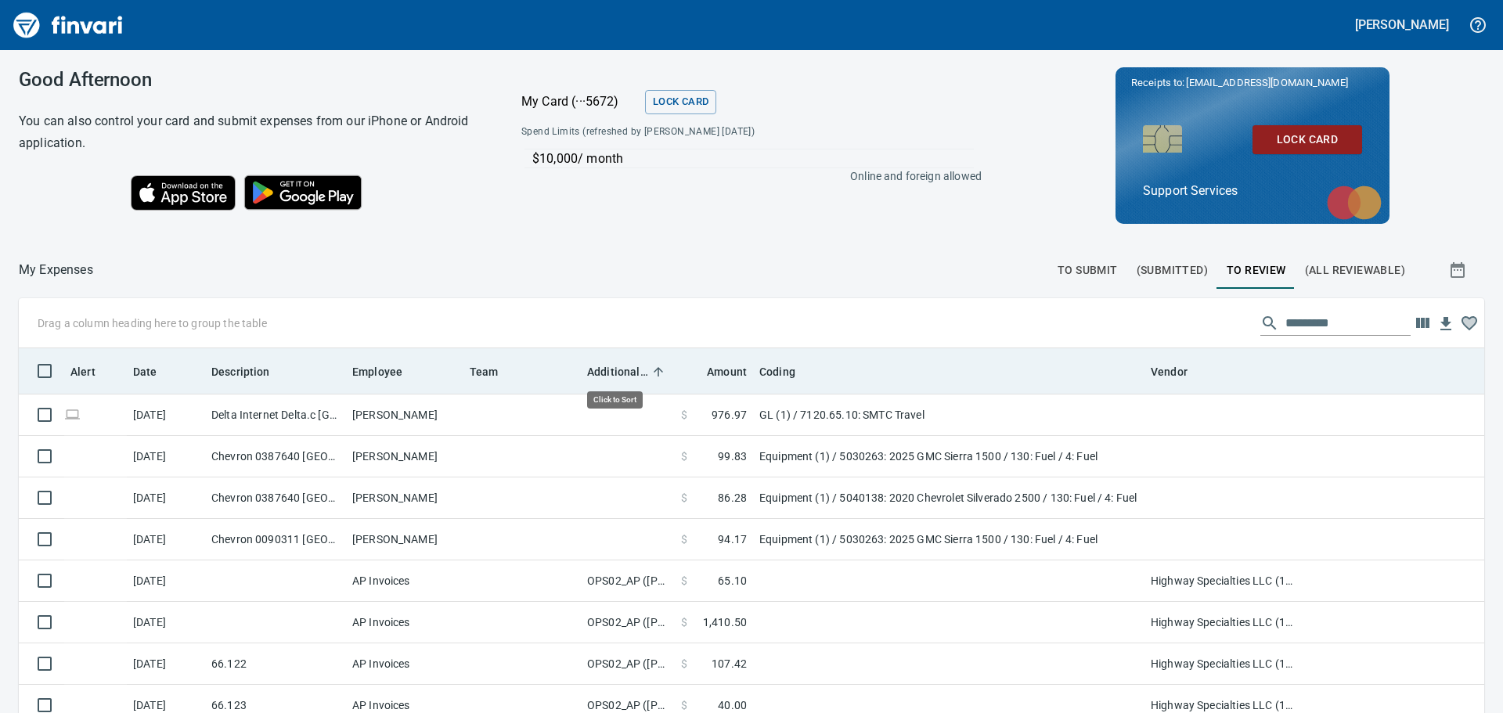
click at [635, 375] on span "Additional Reviewer" at bounding box center [617, 371] width 61 height 19
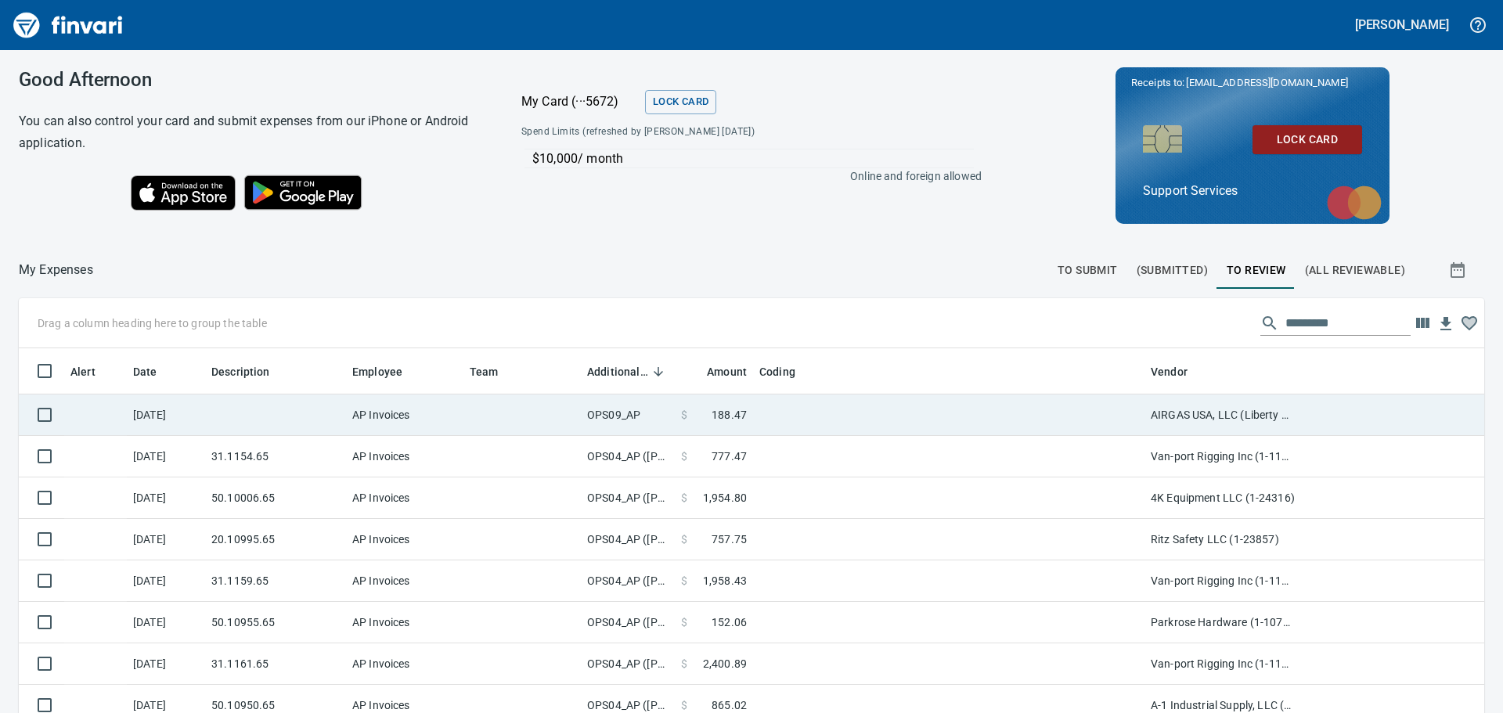
click at [927, 424] on td at bounding box center [948, 415] width 391 height 41
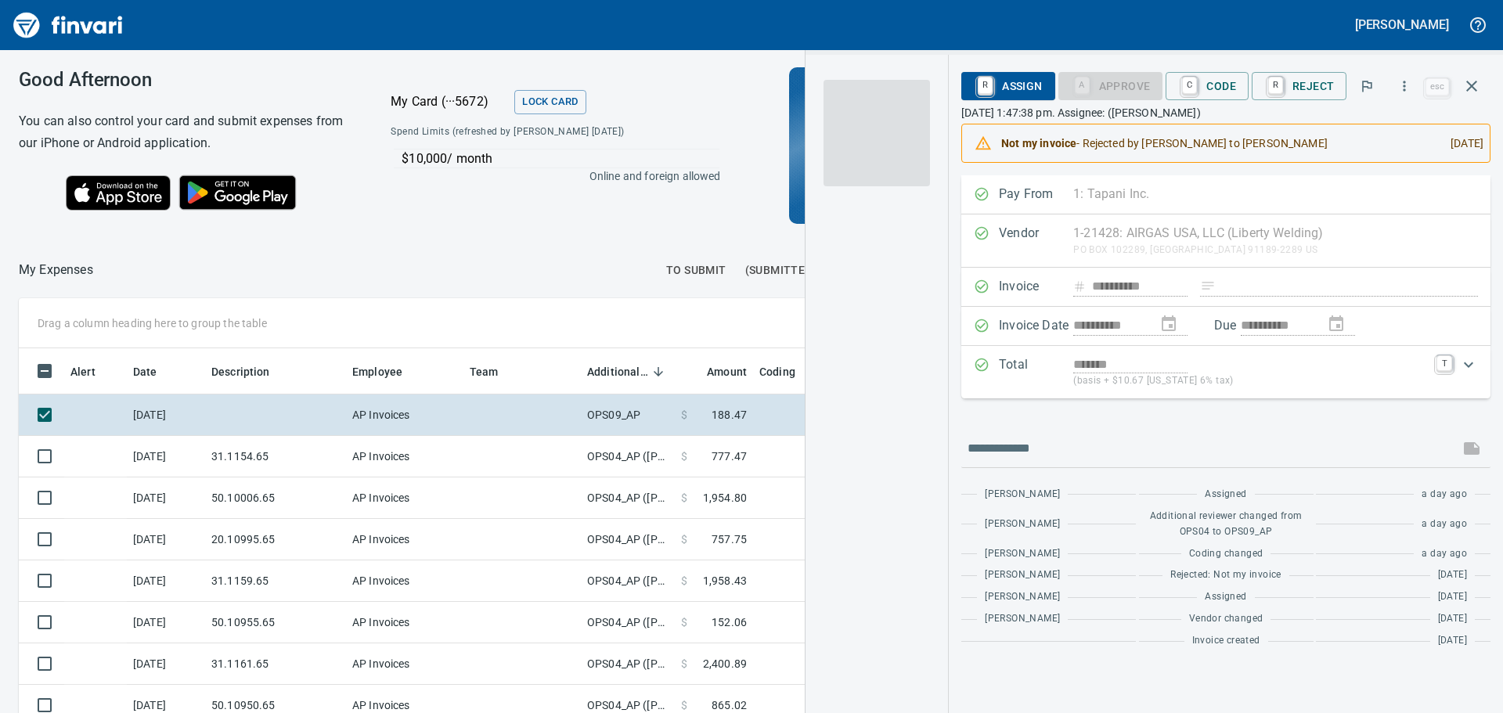
scroll to position [518, 1039]
click at [1192, 88] on link "C" at bounding box center [1189, 86] width 15 height 17
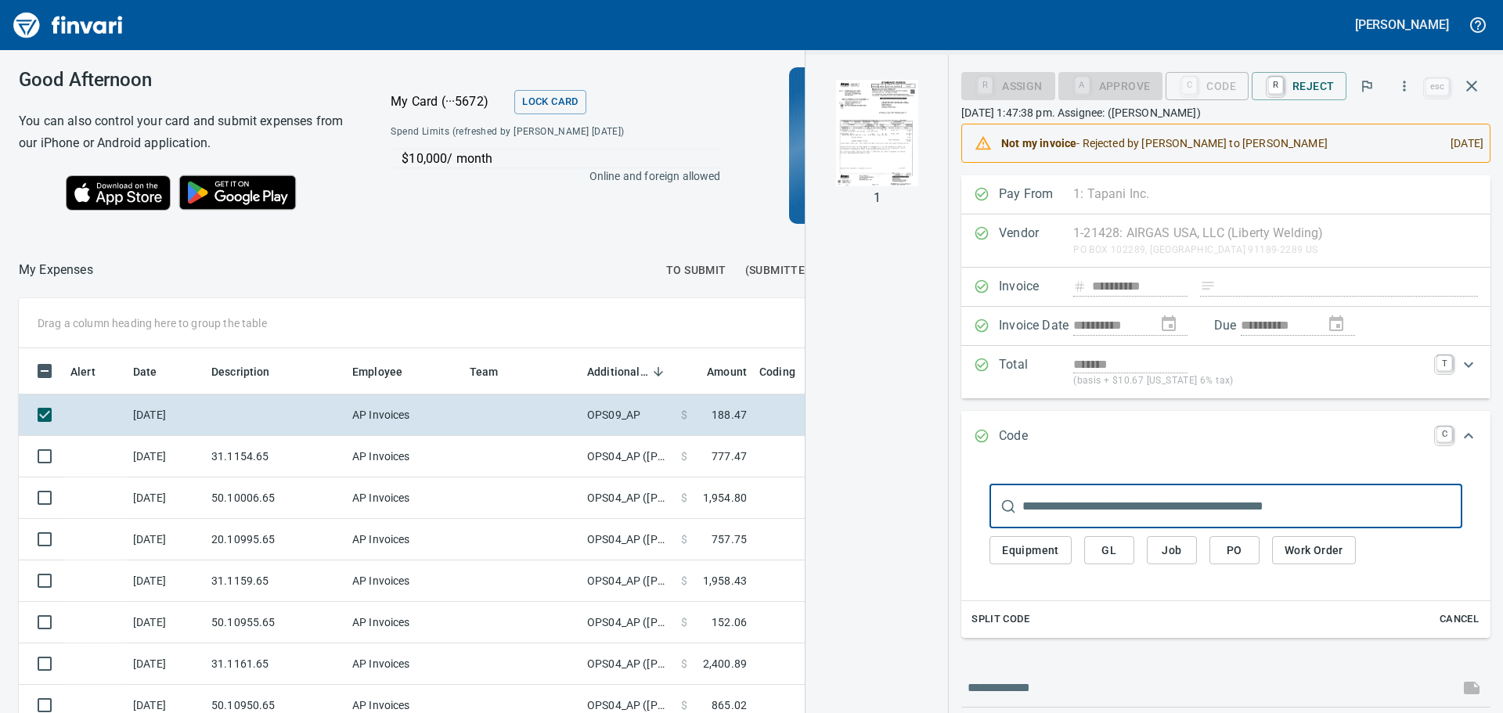
click at [1189, 556] on button "Job" at bounding box center [1172, 550] width 50 height 29
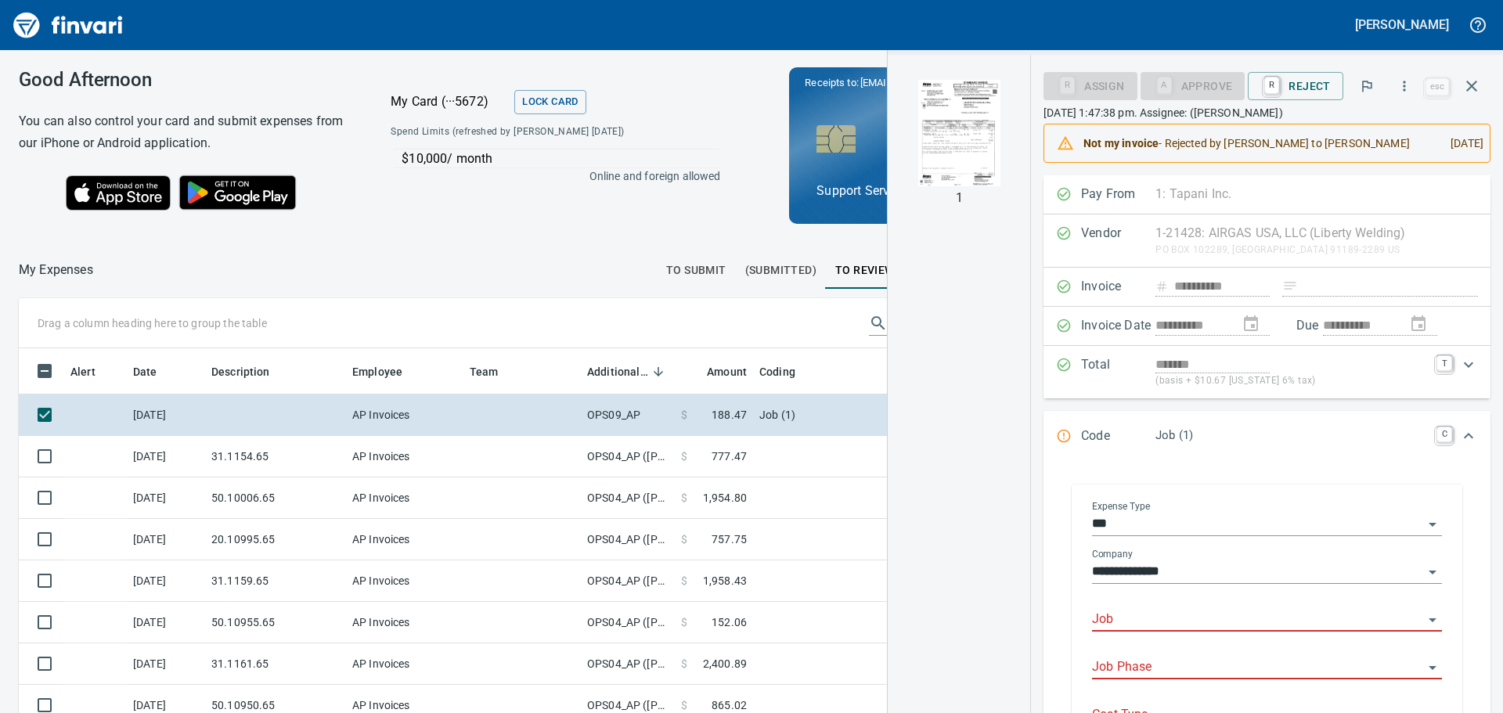
click at [1166, 631] on input "Job" at bounding box center [1257, 620] width 331 height 22
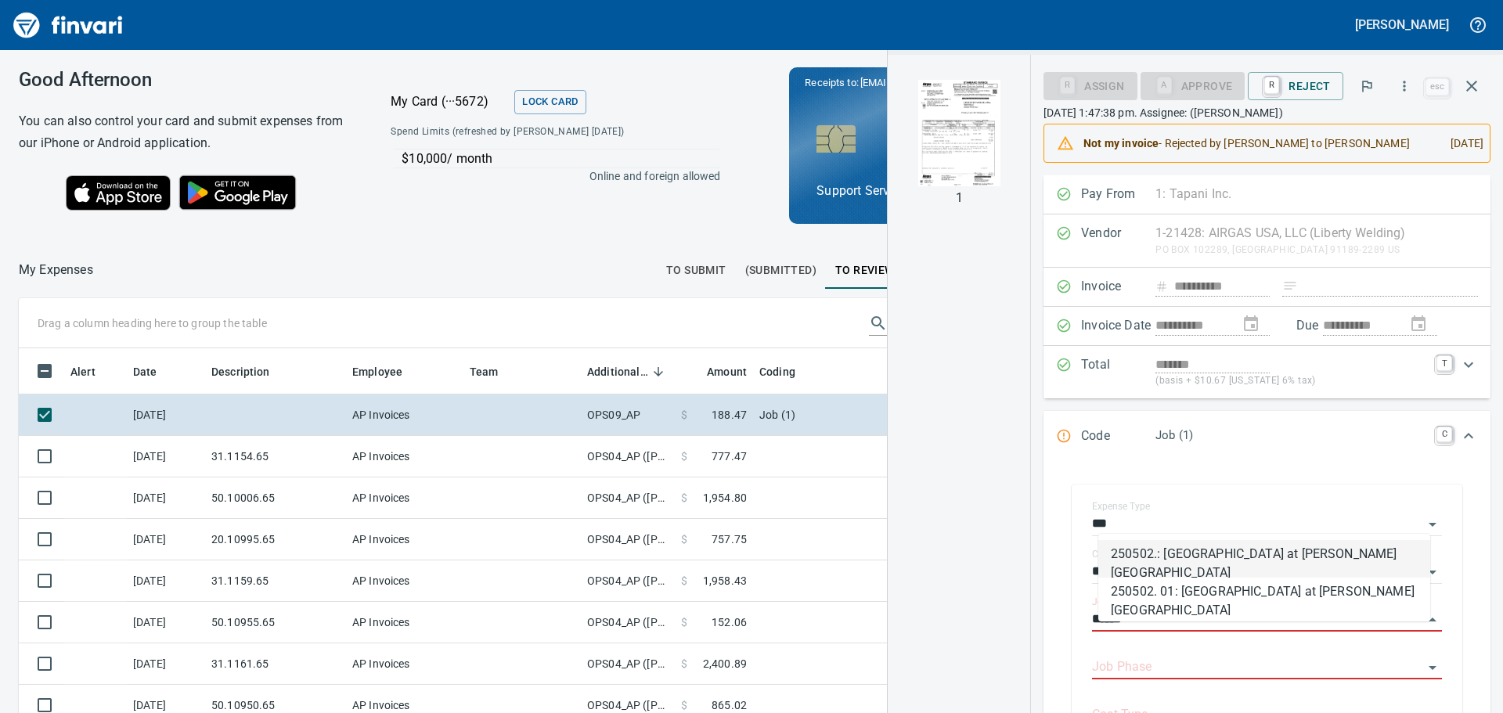
click at [1190, 564] on li "250502.: [GEOGRAPHIC_DATA] at [PERSON_NAME][GEOGRAPHIC_DATA]" at bounding box center [1264, 559] width 332 height 38
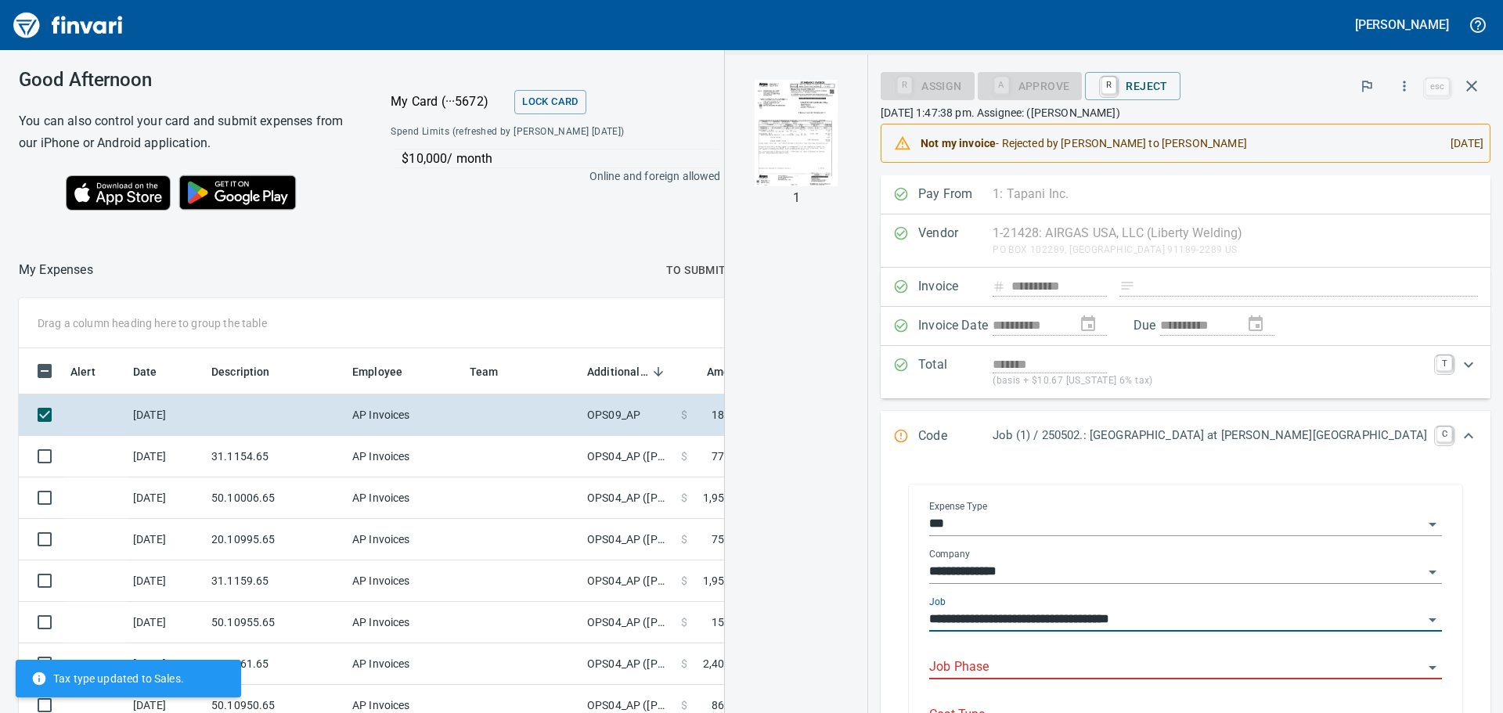
type input "**********"
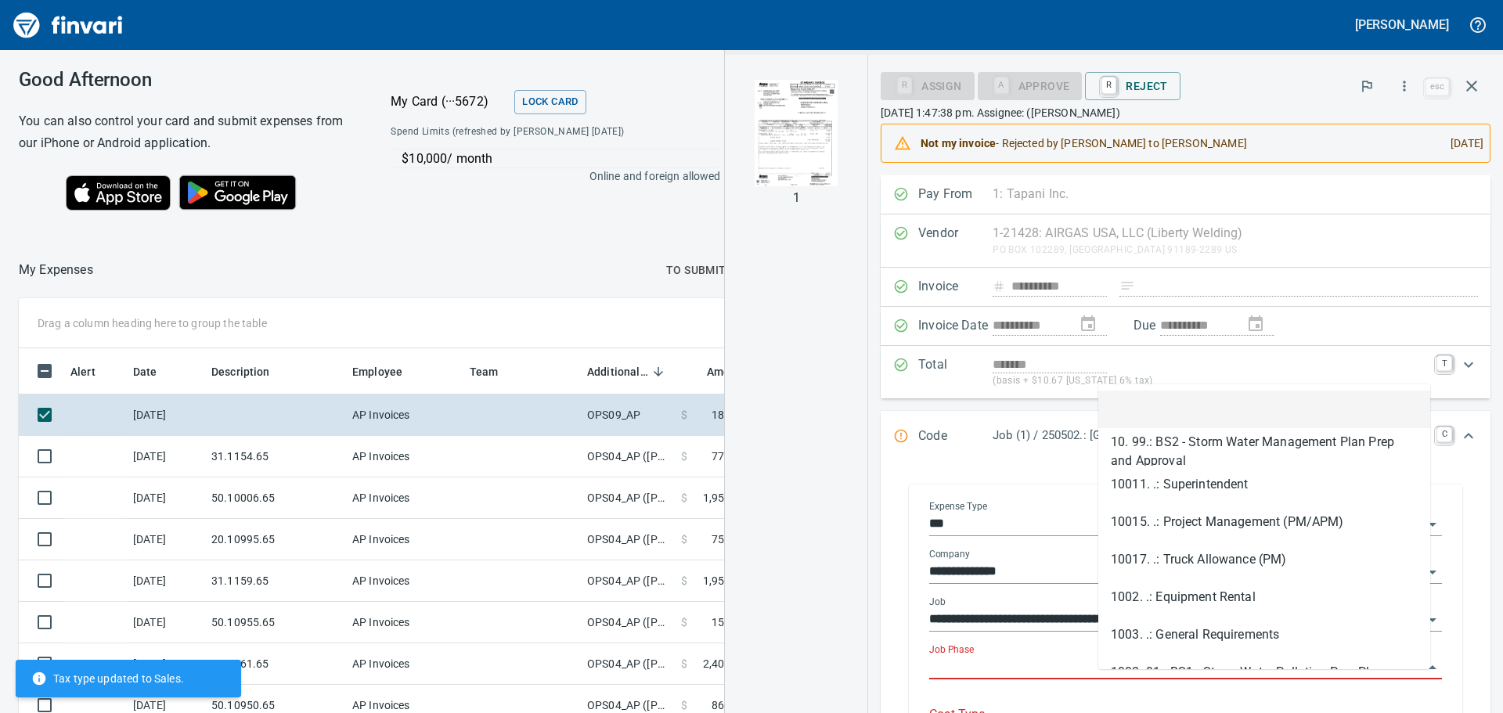
click at [1190, 679] on input "Job Phase" at bounding box center [1176, 668] width 494 height 22
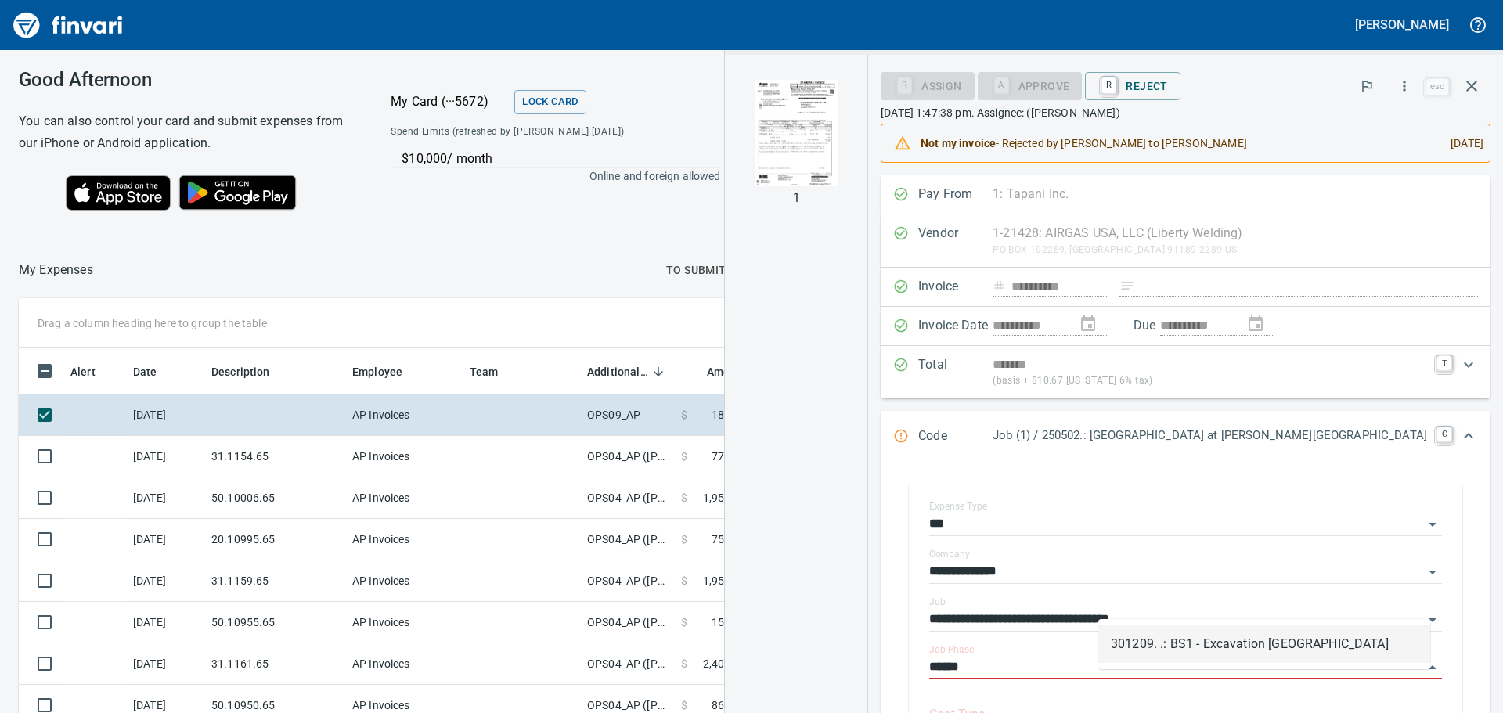
click at [1155, 640] on li "301209. .: BS1 - Excavation [GEOGRAPHIC_DATA]" at bounding box center [1264, 645] width 332 height 38
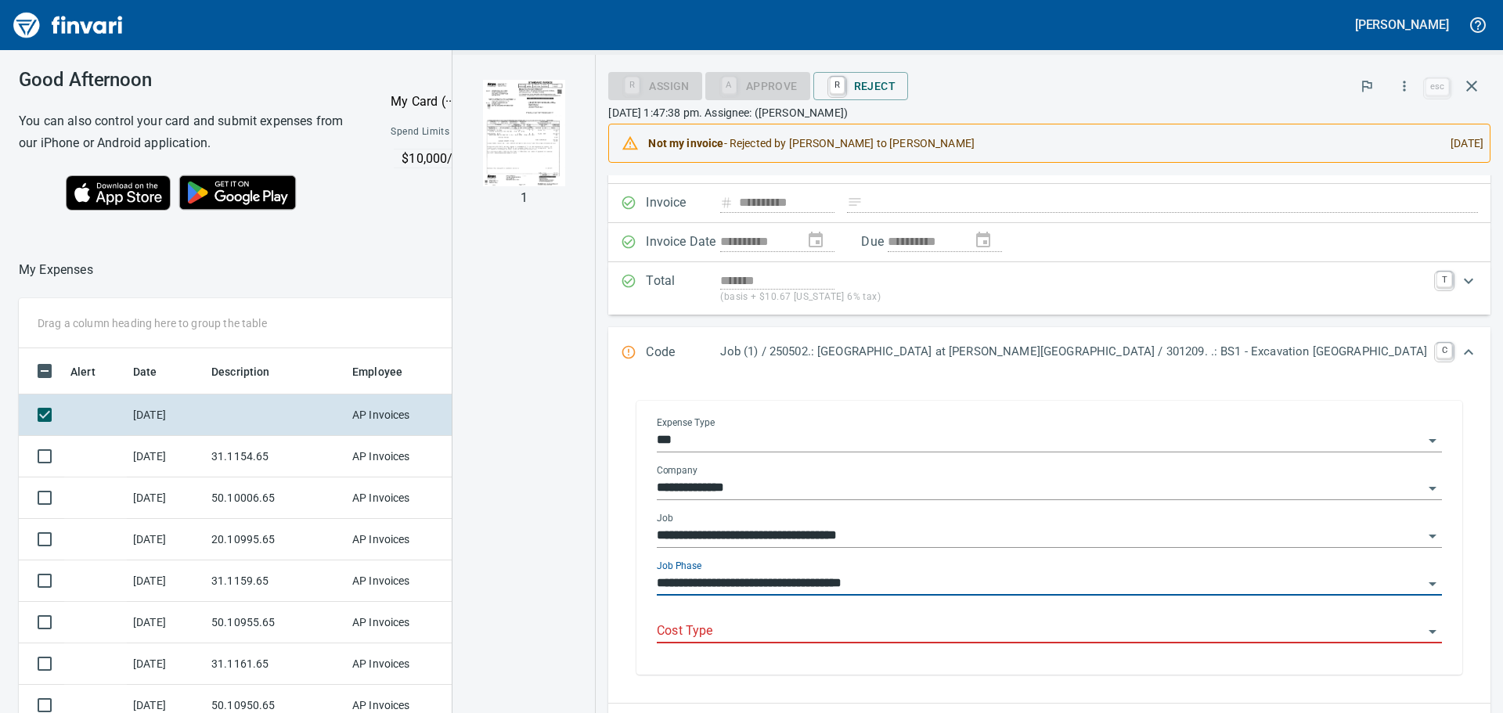
scroll to position [235, 0]
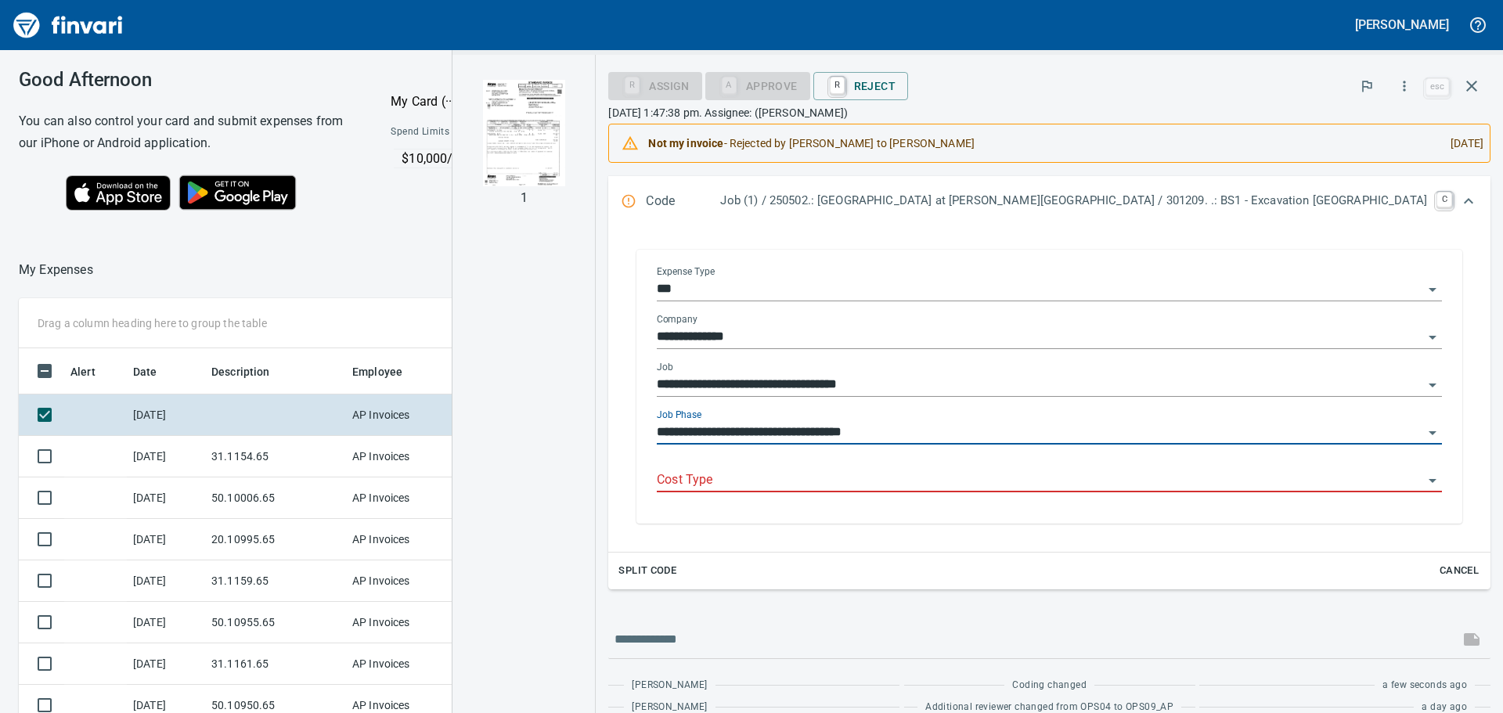
click at [1051, 492] on div at bounding box center [1049, 481] width 785 height 23
type input "**********"
click at [1044, 482] on input "Cost Type" at bounding box center [1040, 481] width 766 height 22
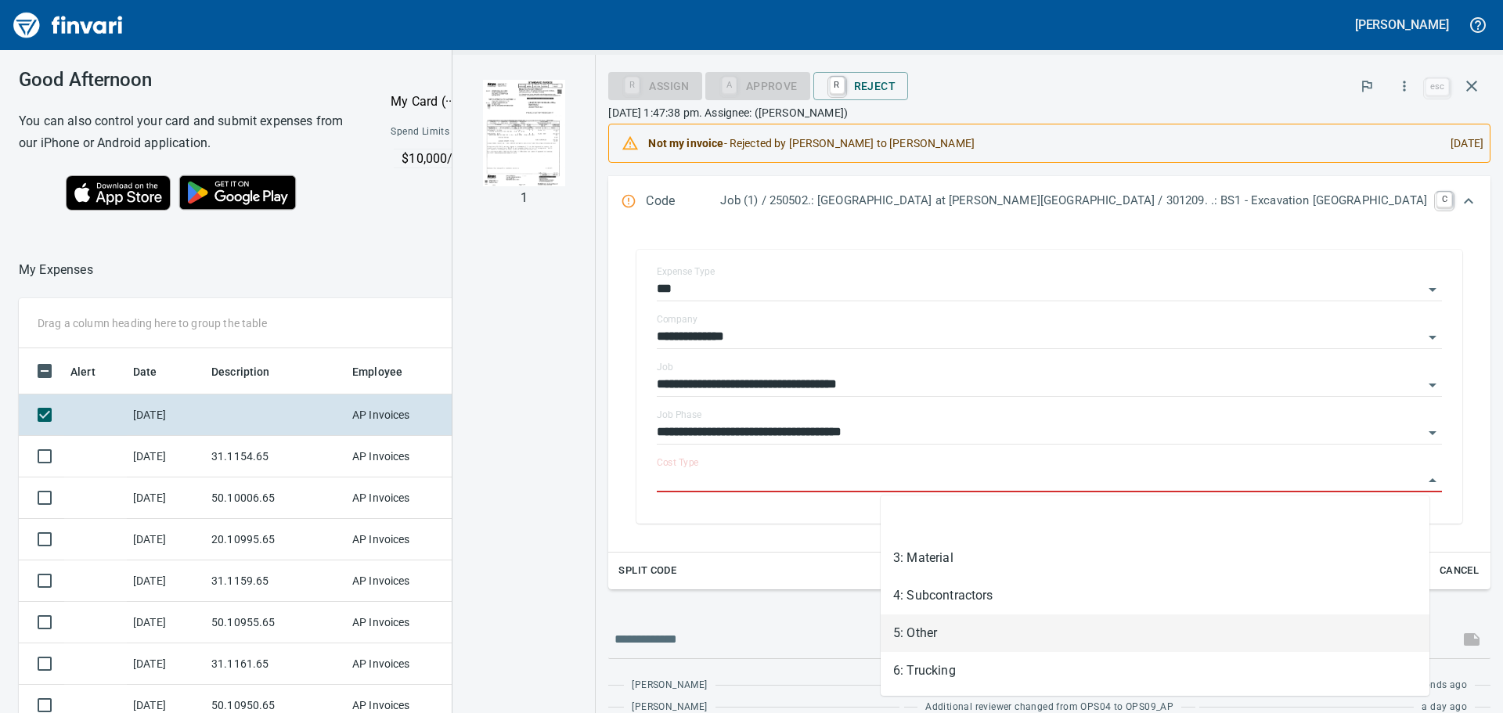
click at [961, 637] on li "5: Other" at bounding box center [1155, 634] width 549 height 38
type input "********"
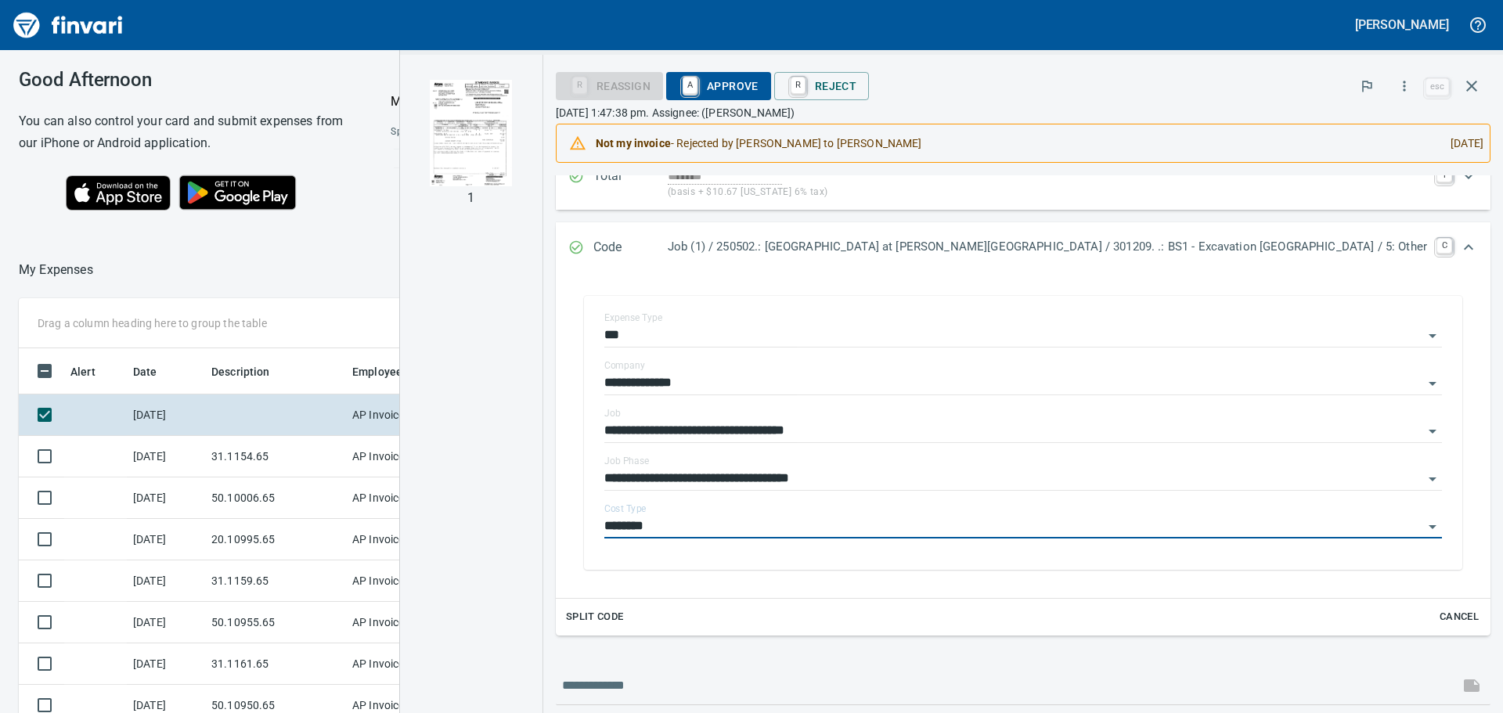
scroll to position [0, 0]
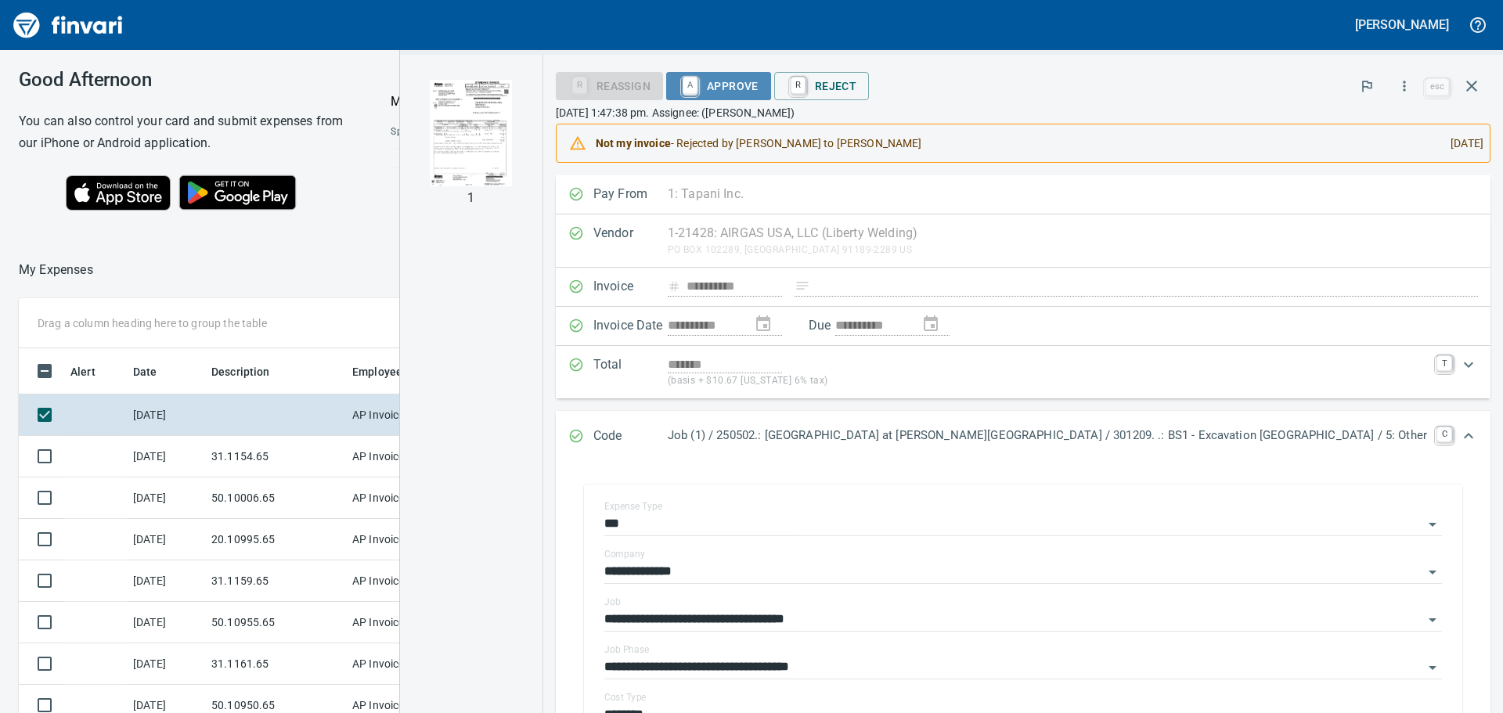
click at [759, 78] on span "A Approve" at bounding box center [719, 86] width 80 height 27
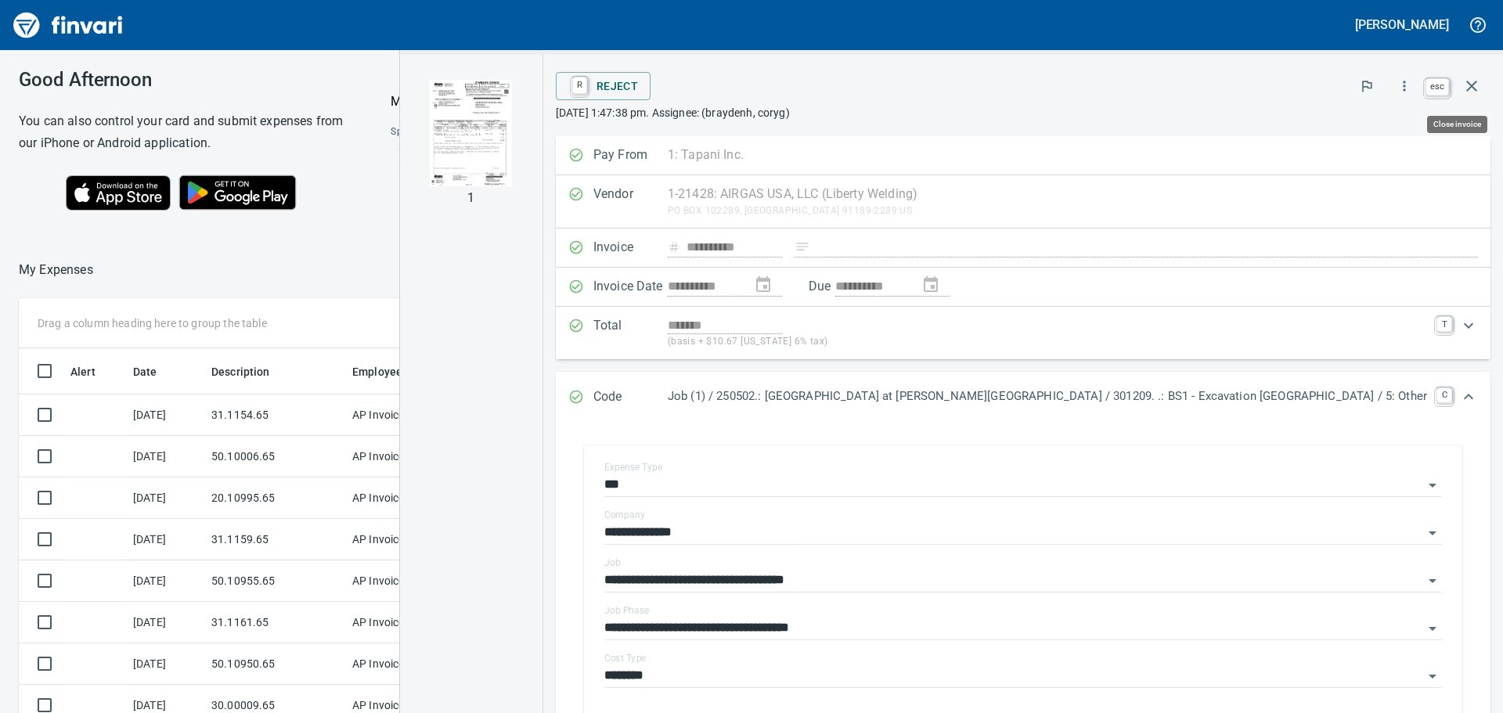
scroll to position [518, 1039]
click at [1484, 83] on button "button" at bounding box center [1472, 86] width 38 height 38
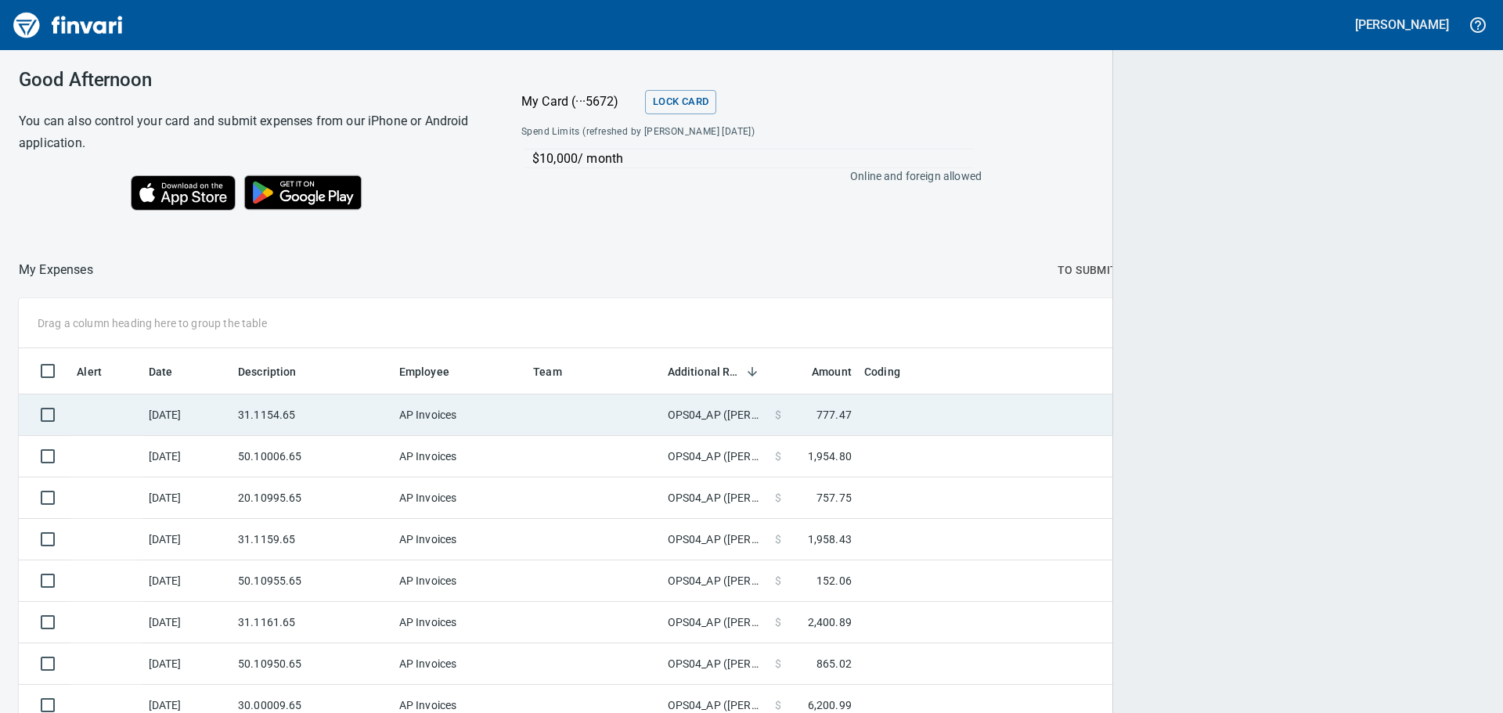
scroll to position [2, 2]
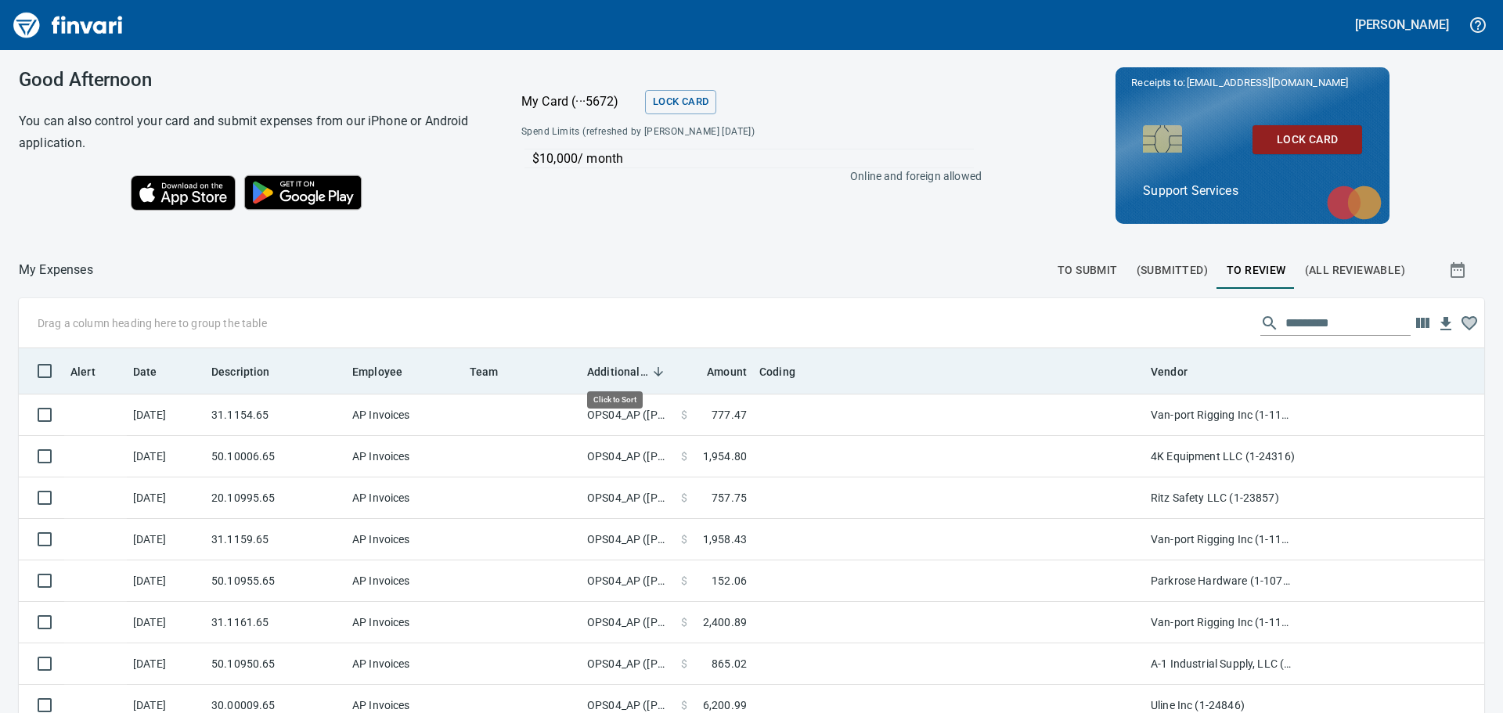
click at [624, 370] on span "Additional Reviewer" at bounding box center [617, 371] width 61 height 19
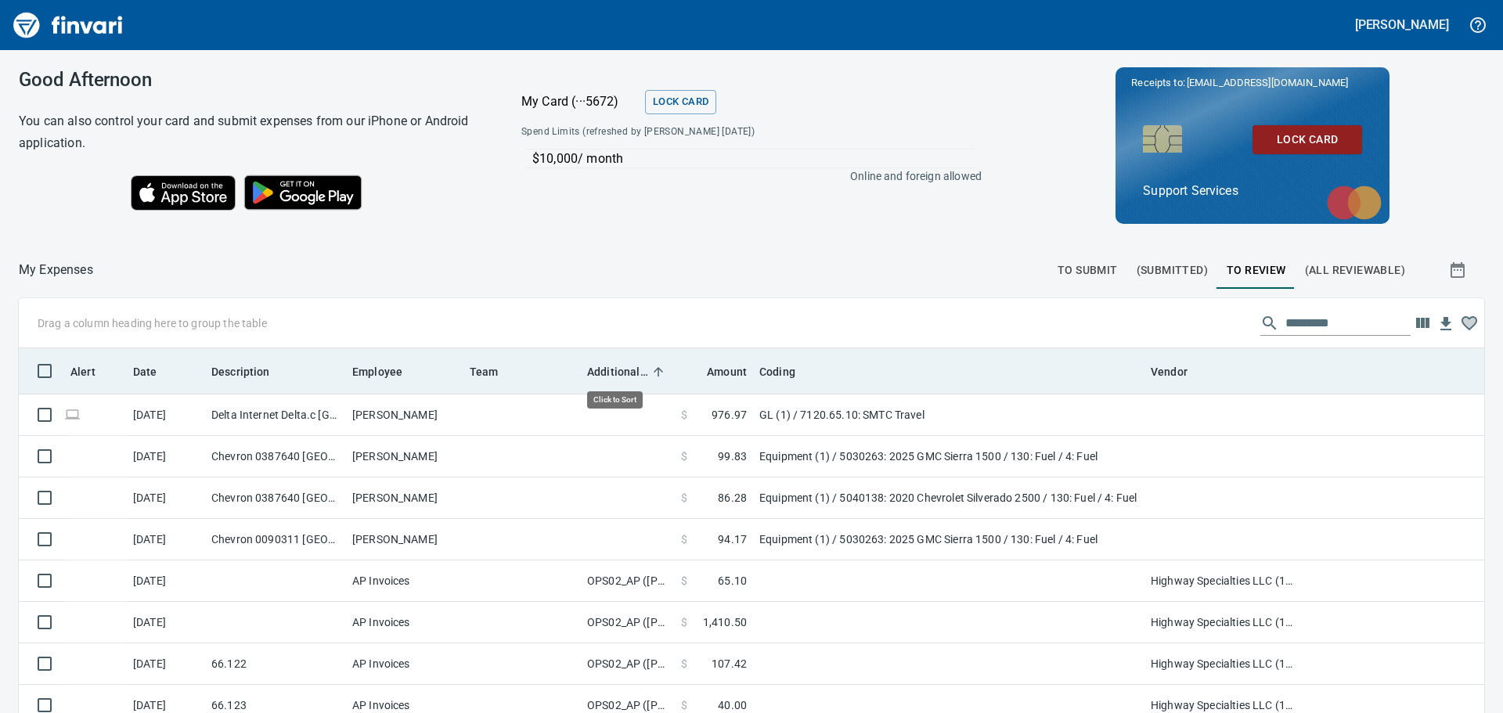
click at [624, 370] on span "Additional Reviewer" at bounding box center [617, 371] width 61 height 19
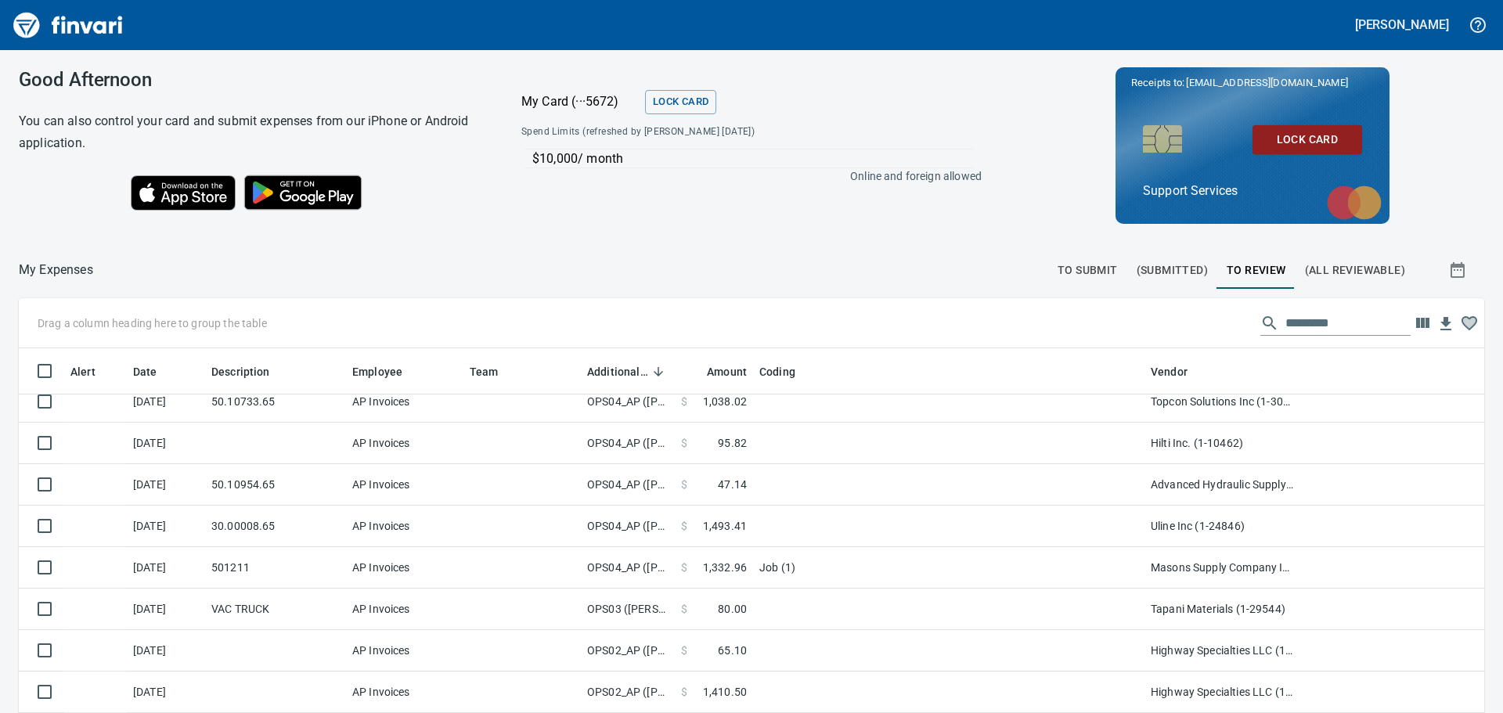
scroll to position [626, 0]
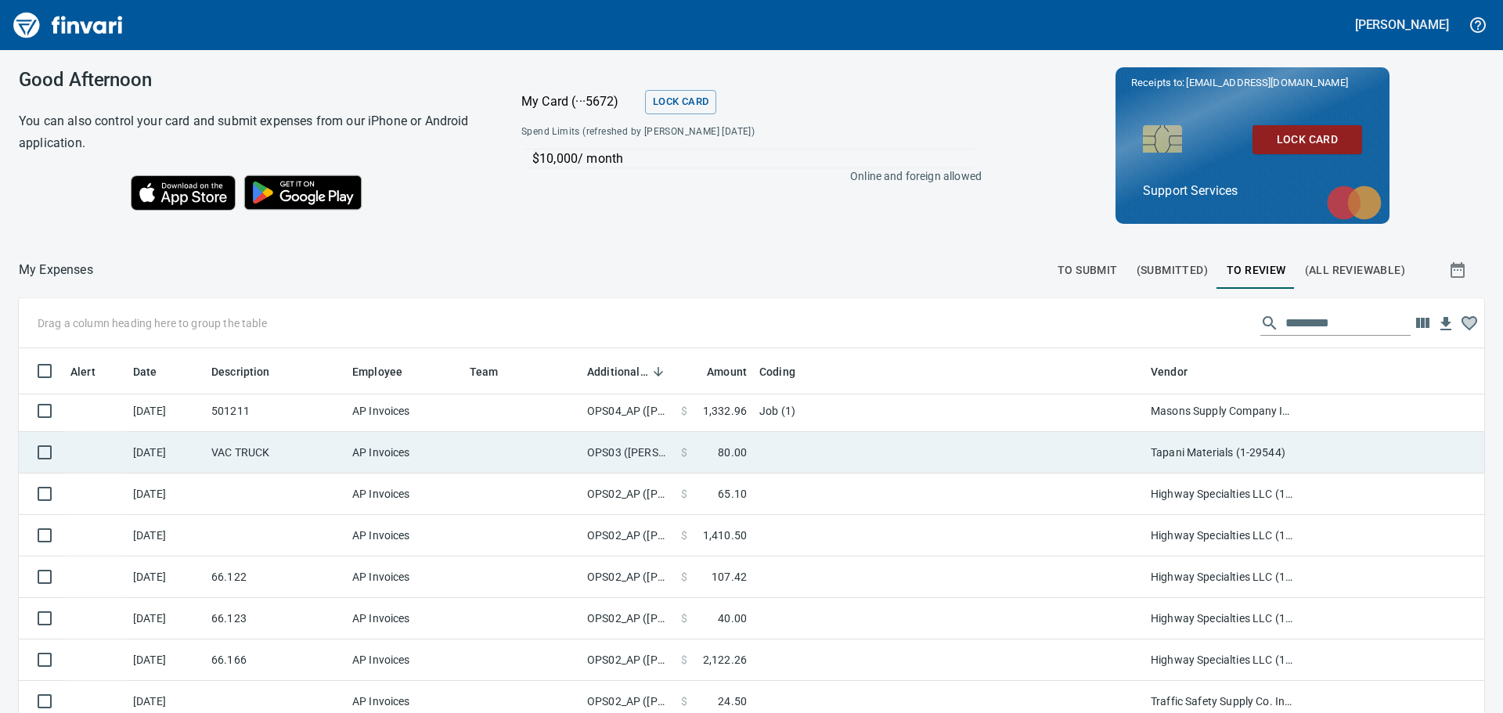
click at [624, 445] on td "OPS03 ([PERSON_NAME])" at bounding box center [628, 452] width 94 height 41
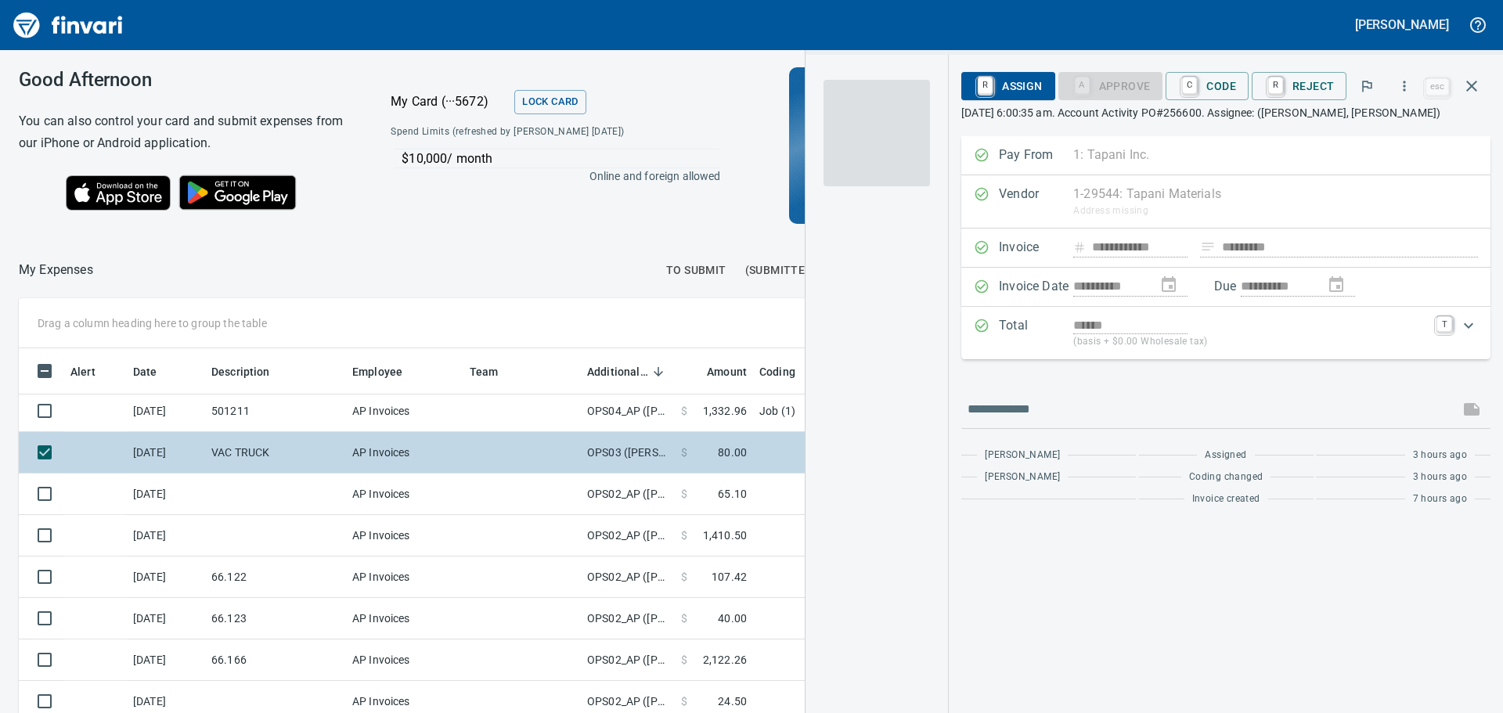
scroll to position [518, 1039]
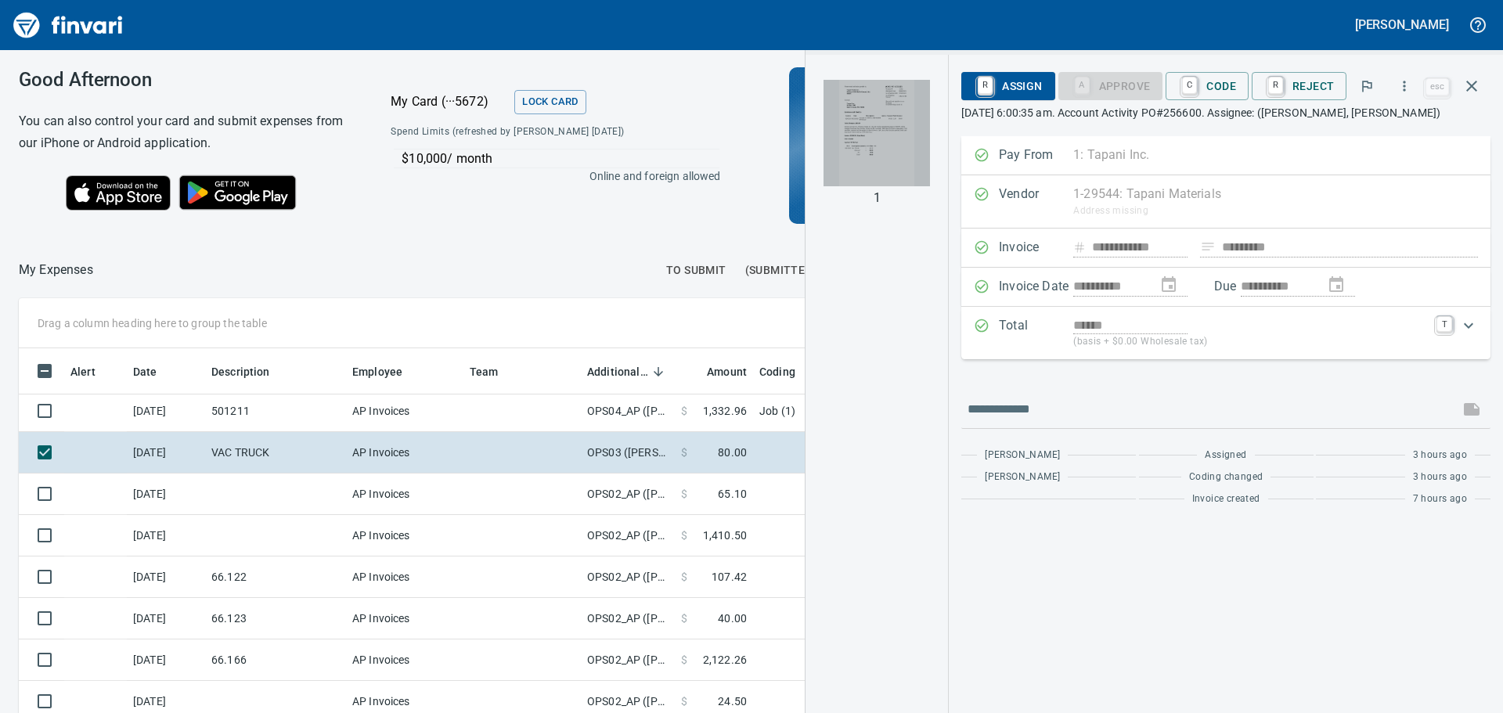
click at [888, 168] on img "button" at bounding box center [877, 133] width 106 height 106
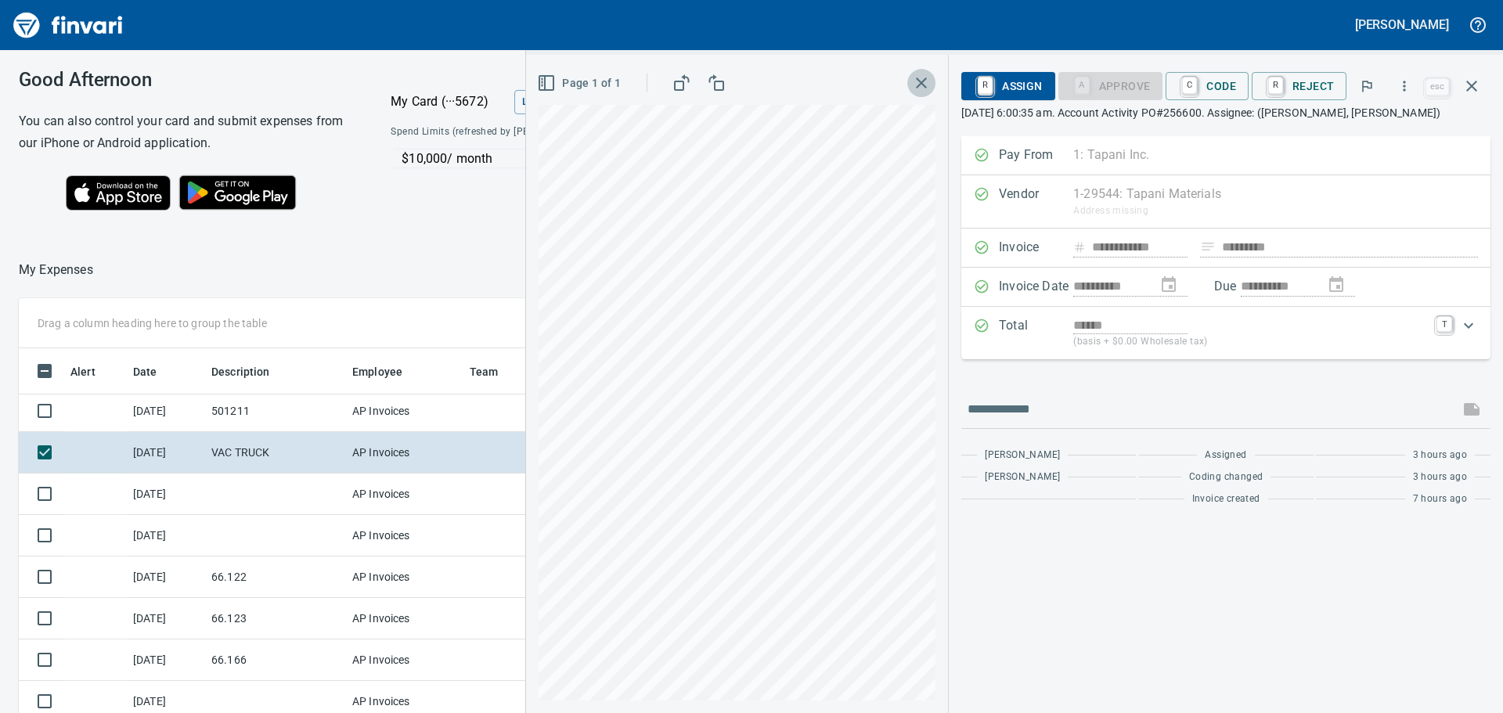
click at [926, 84] on icon "button" at bounding box center [921, 83] width 11 height 11
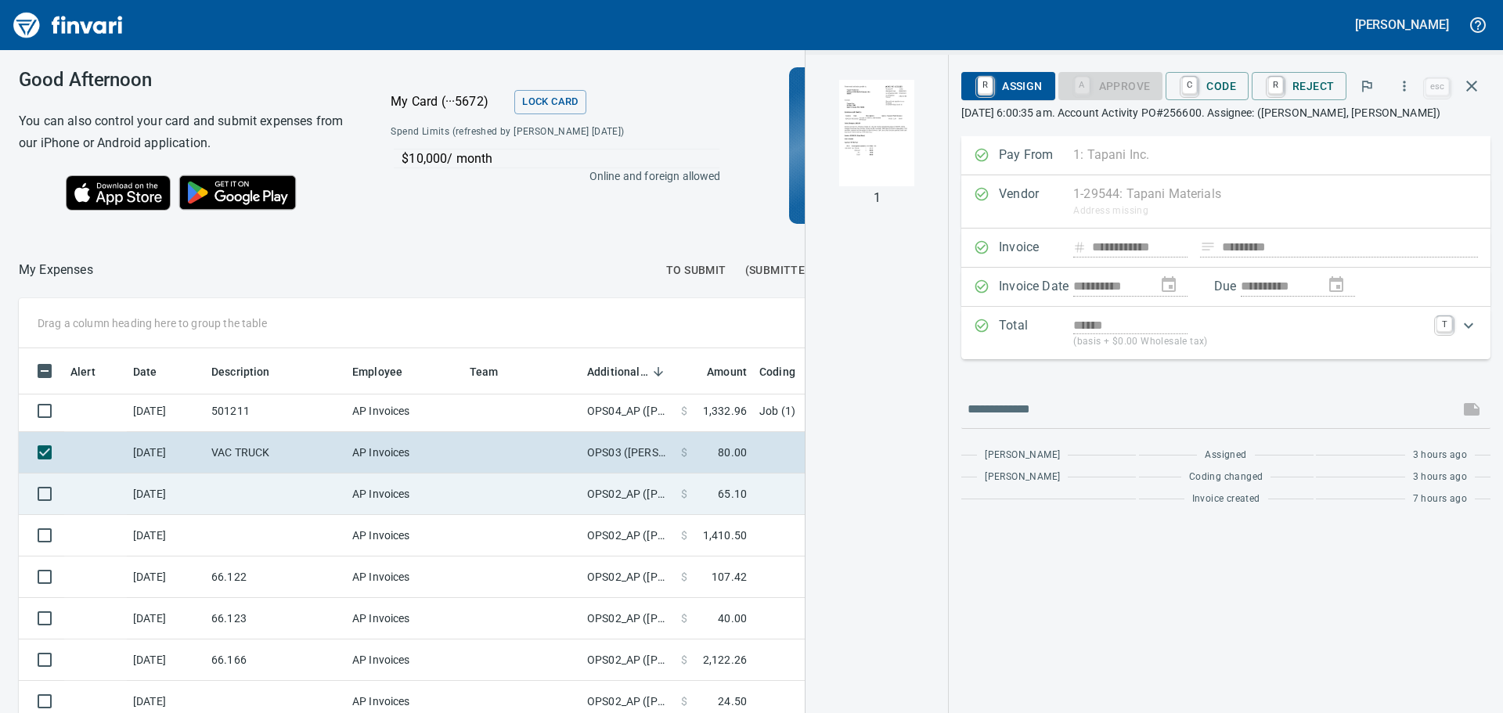
click at [674, 507] on td "OPS02_AP ([PERSON_NAME], [PERSON_NAME], [PERSON_NAME], [PERSON_NAME])" at bounding box center [628, 494] width 94 height 41
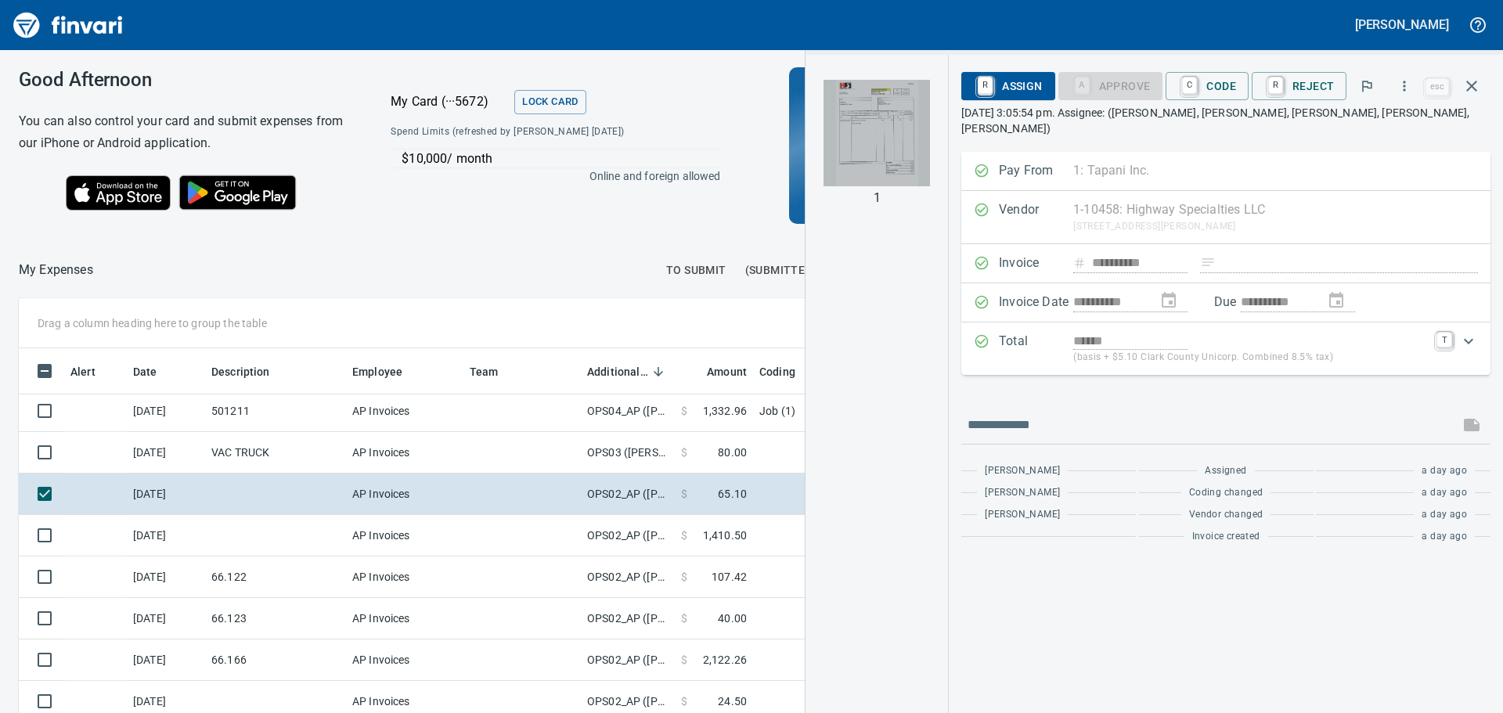
click at [877, 161] on img "button" at bounding box center [877, 133] width 106 height 106
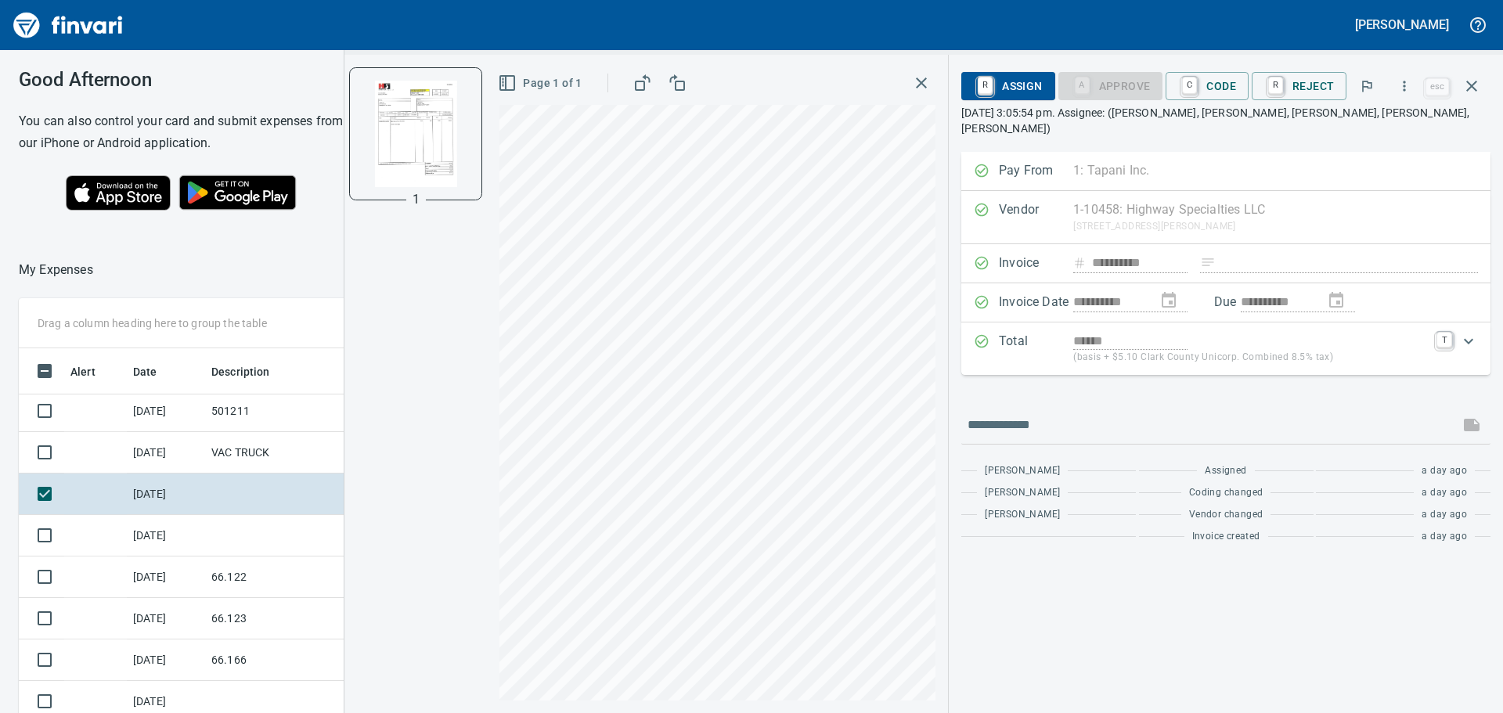
click at [441, 137] on img "button" at bounding box center [415, 134] width 106 height 106
click at [922, 91] on icon "button" at bounding box center [921, 83] width 19 height 19
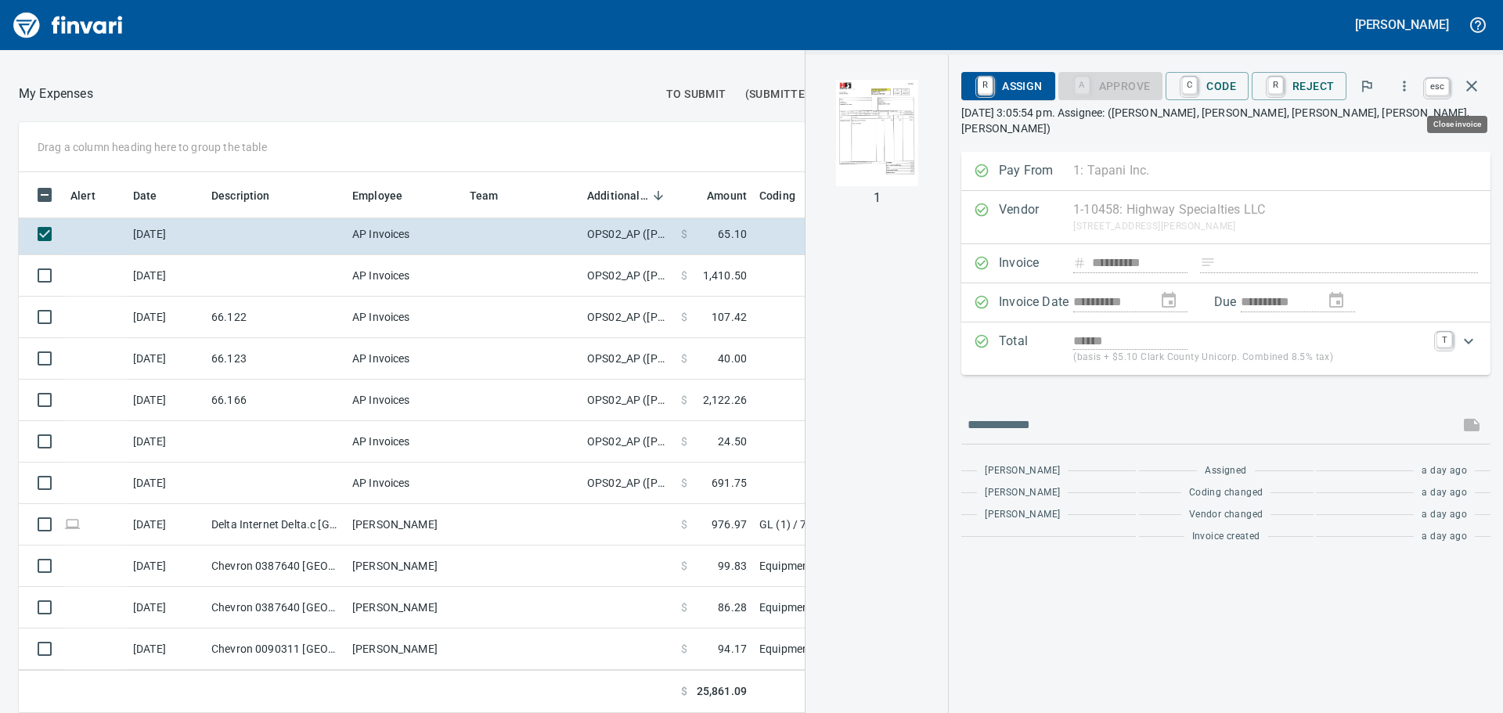
scroll to position [518, 1039]
drag, startPoint x: 1461, startPoint y: 90, endPoint x: 1449, endPoint y: 88, distance: 12.0
click at [1461, 90] on button "button" at bounding box center [1472, 86] width 38 height 38
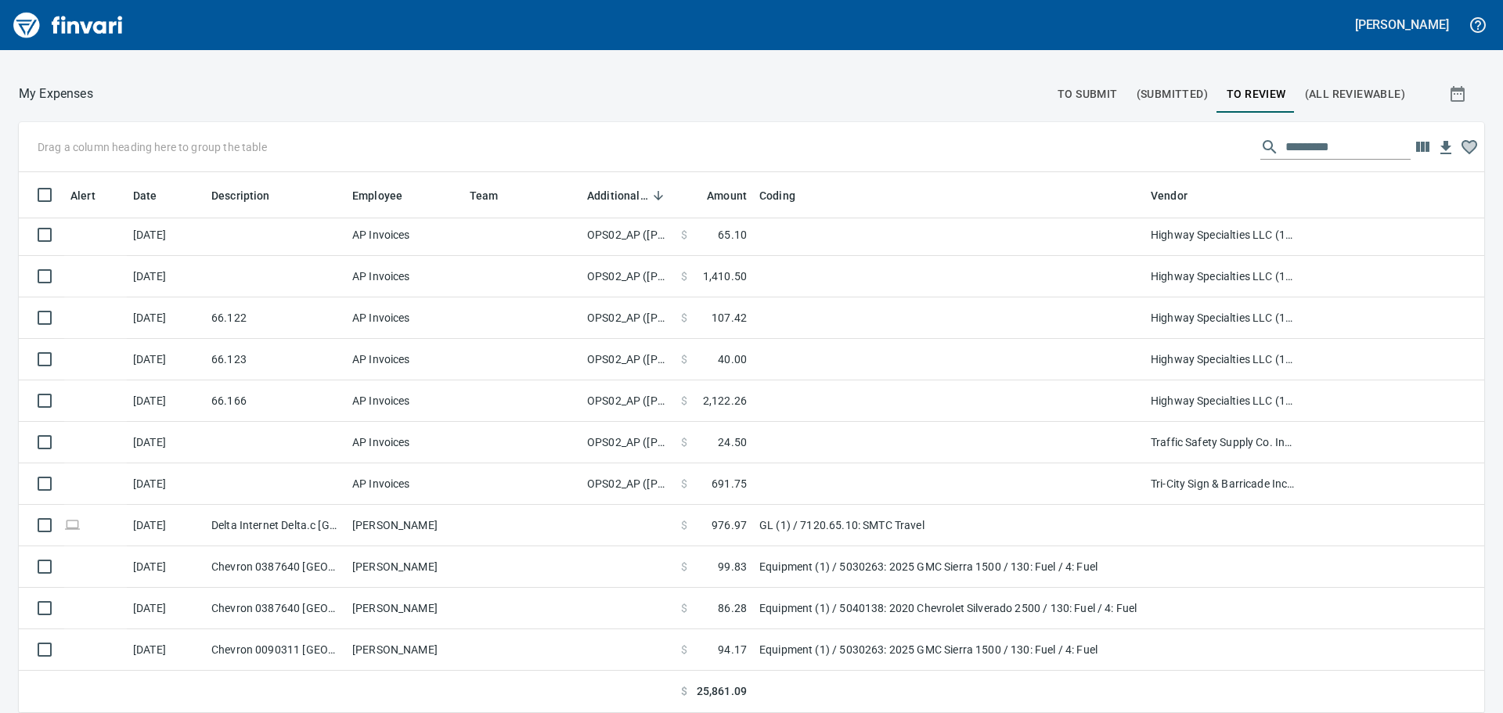
scroll to position [529, 1430]
click at [1084, 99] on span "To Submit" at bounding box center [1088, 95] width 60 height 20
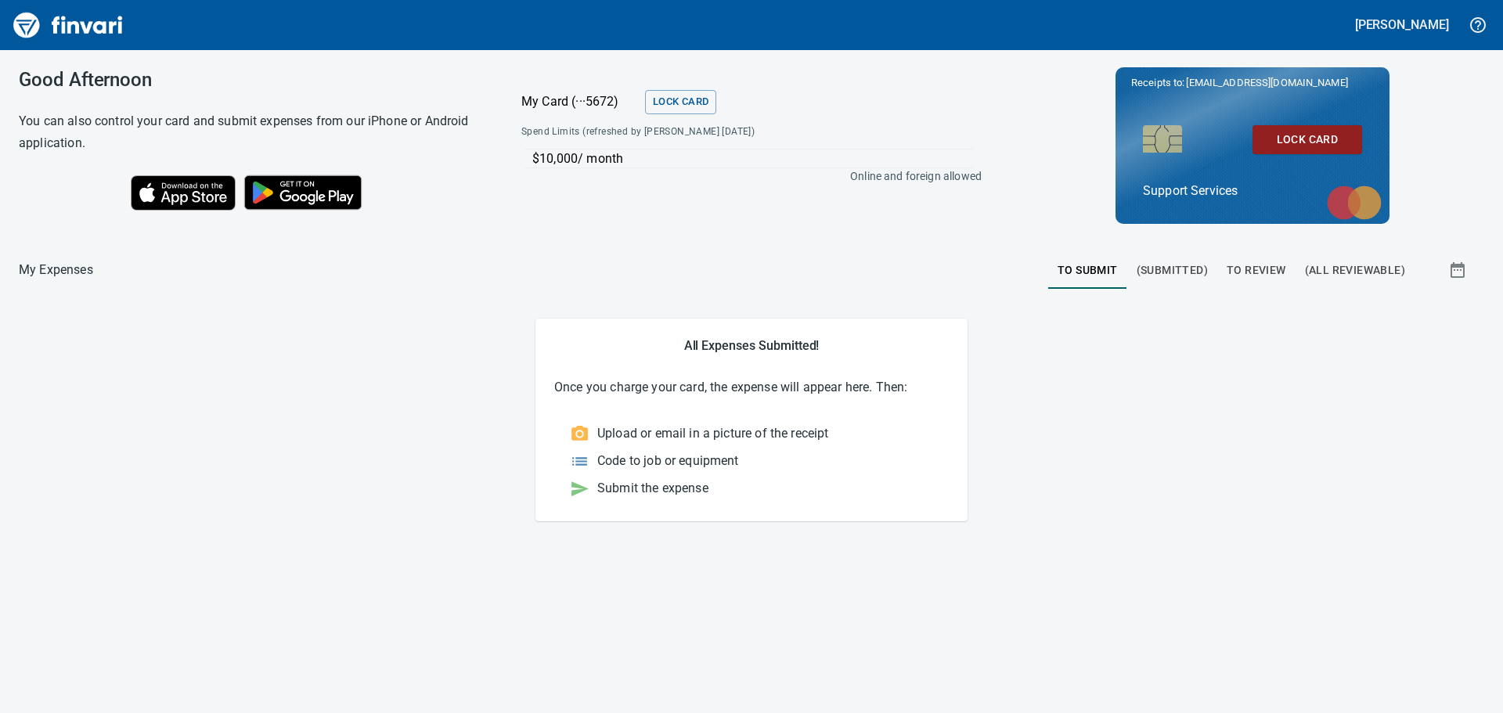
click at [1167, 273] on span "(Submitted)" at bounding box center [1172, 271] width 71 height 20
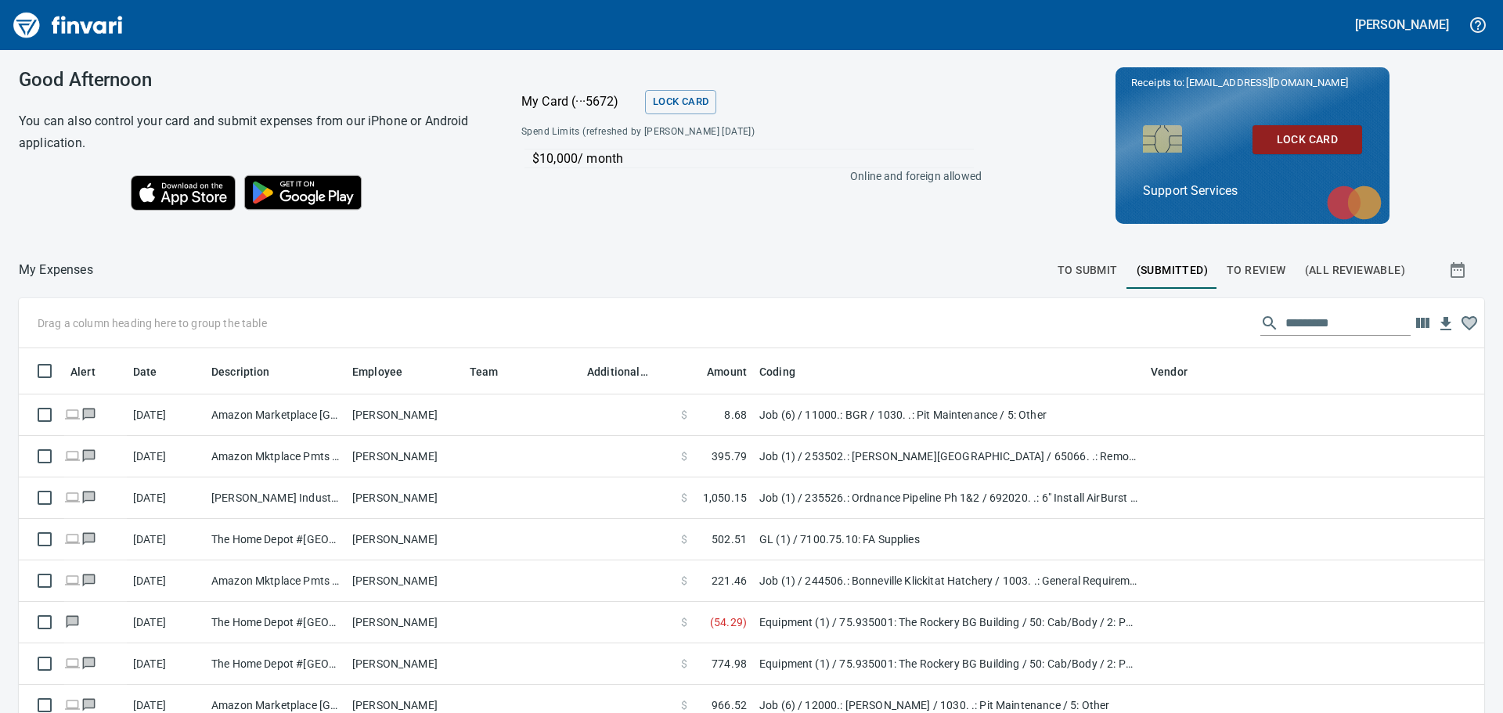
scroll to position [529, 1430]
click at [1286, 327] on input "text" at bounding box center [1348, 323] width 125 height 25
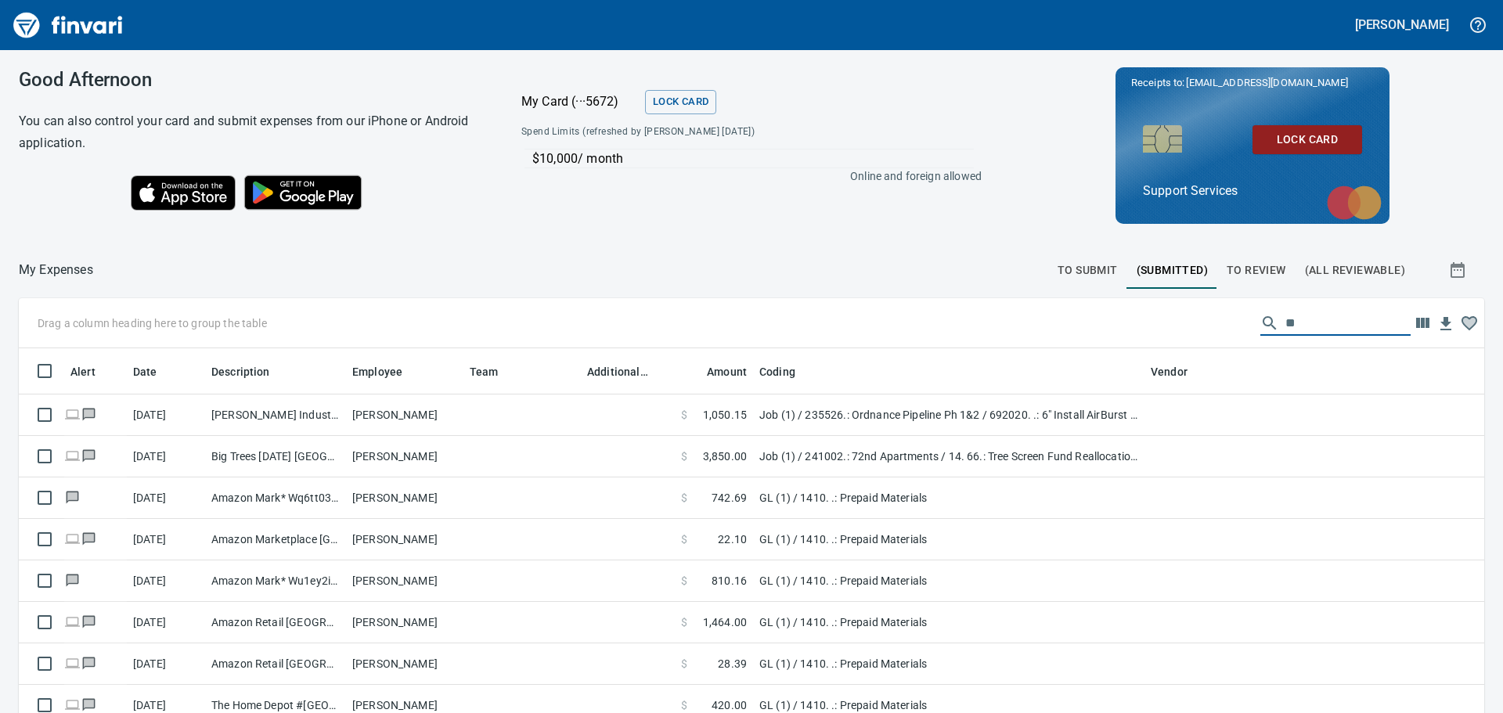
type input "*"
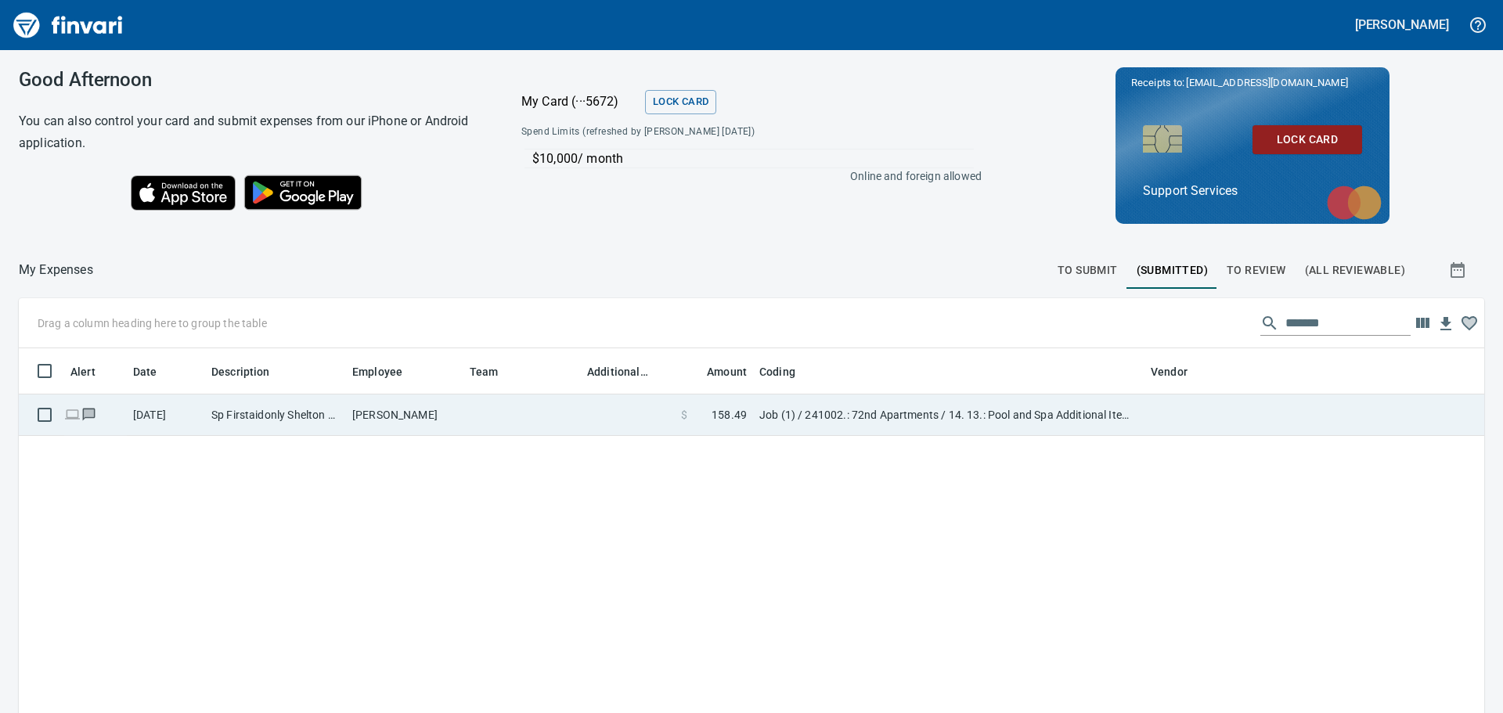
click at [499, 426] on td at bounding box center [521, 415] width 117 height 41
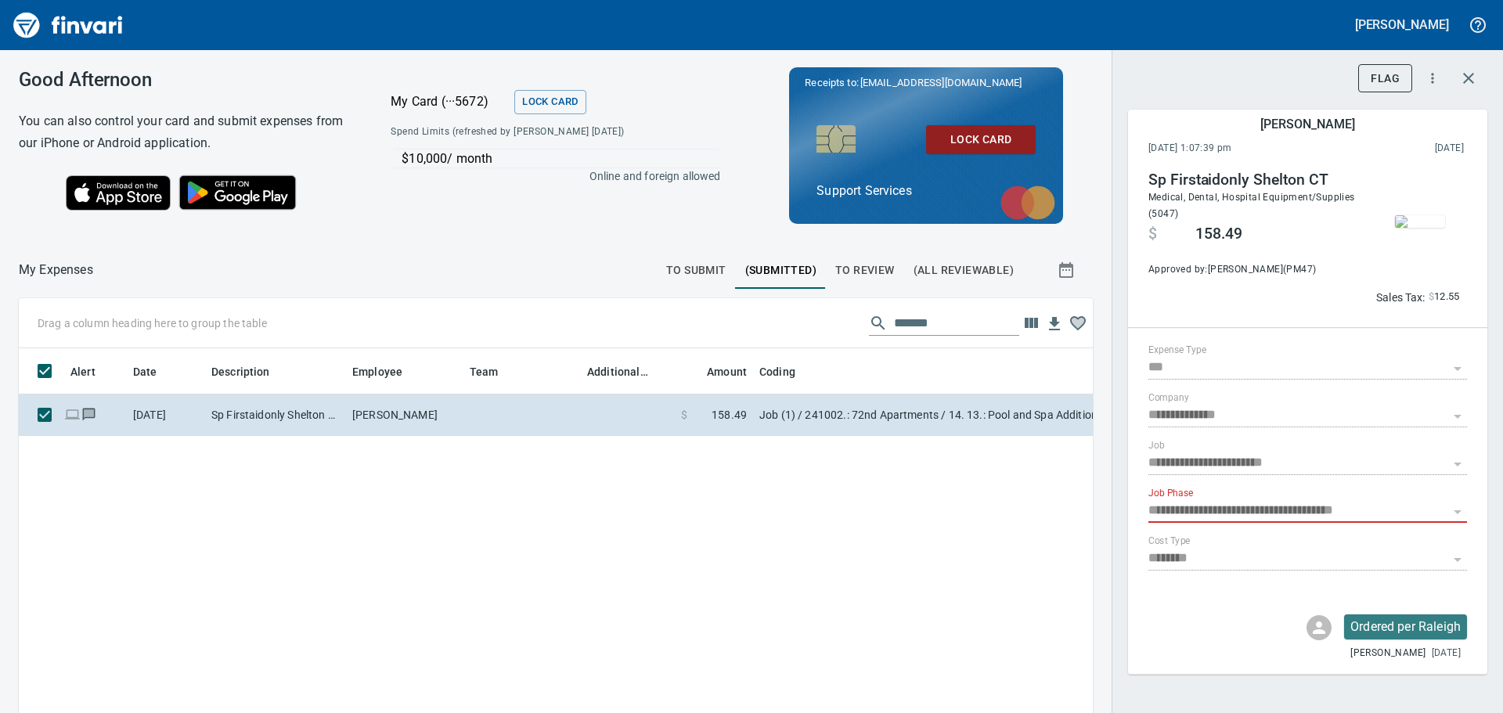
scroll to position [518, 1051]
click at [1445, 218] on span "button" at bounding box center [1420, 221] width 66 height 13
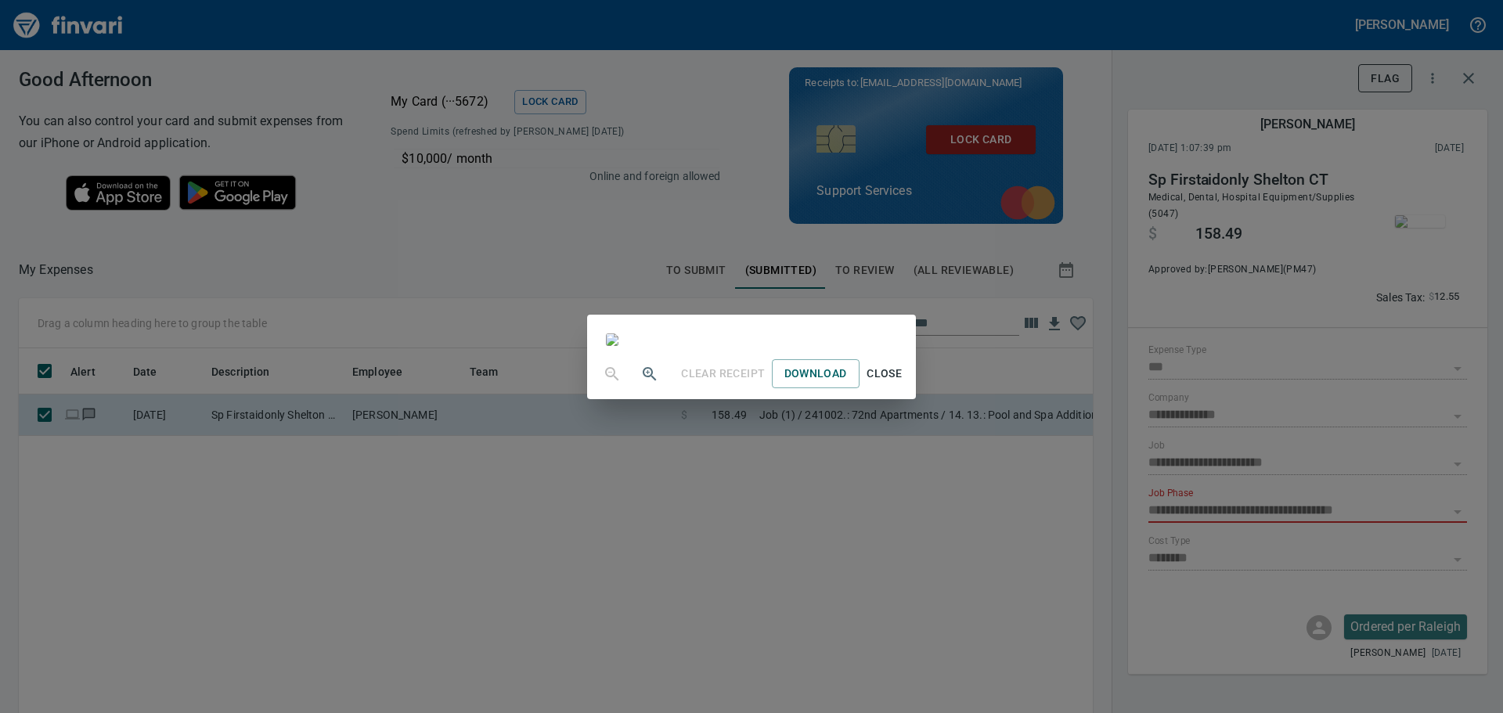
scroll to position [0, 0]
click at [128, 19] on div "Clear Receipt Download Close" at bounding box center [751, 356] width 1503 height 713
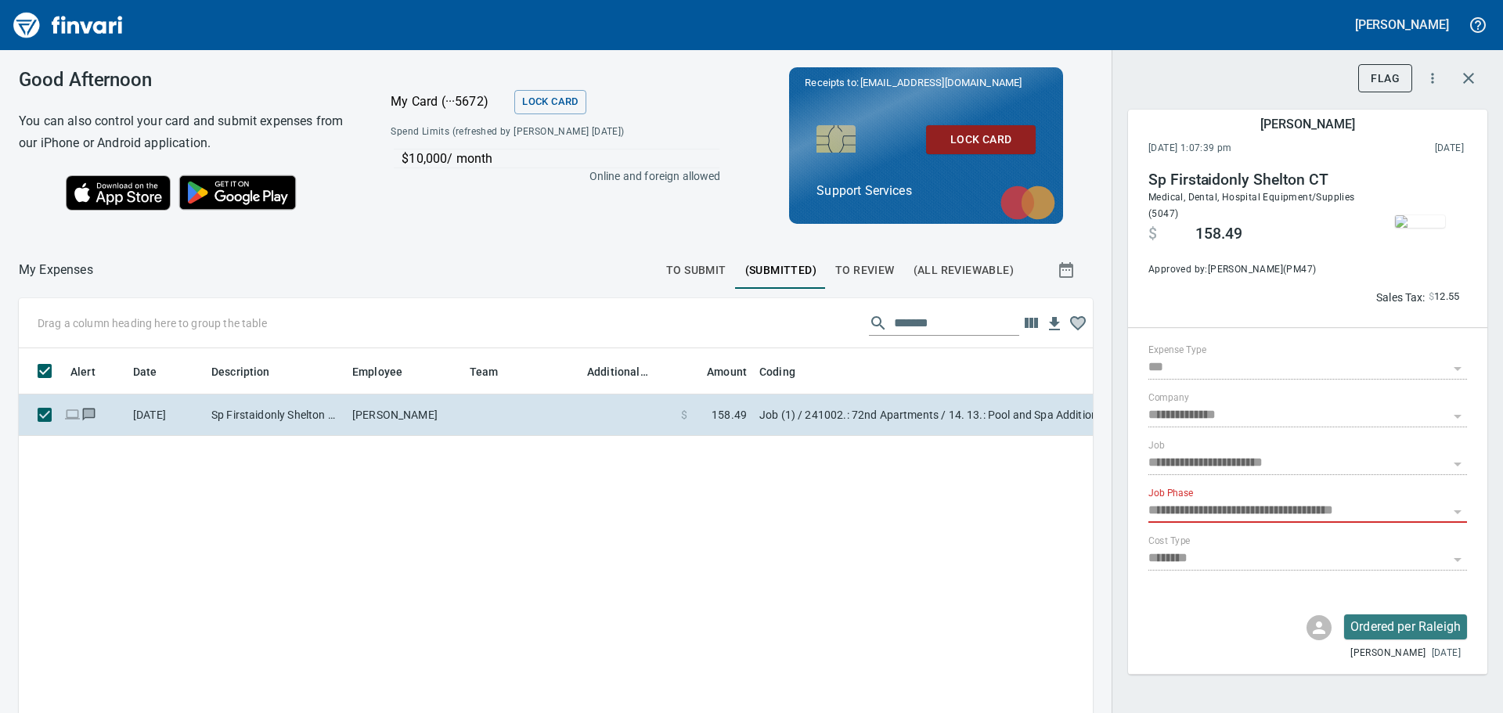
scroll to position [518, 1051]
click at [1474, 79] on icon "button" at bounding box center [1468, 78] width 19 height 19
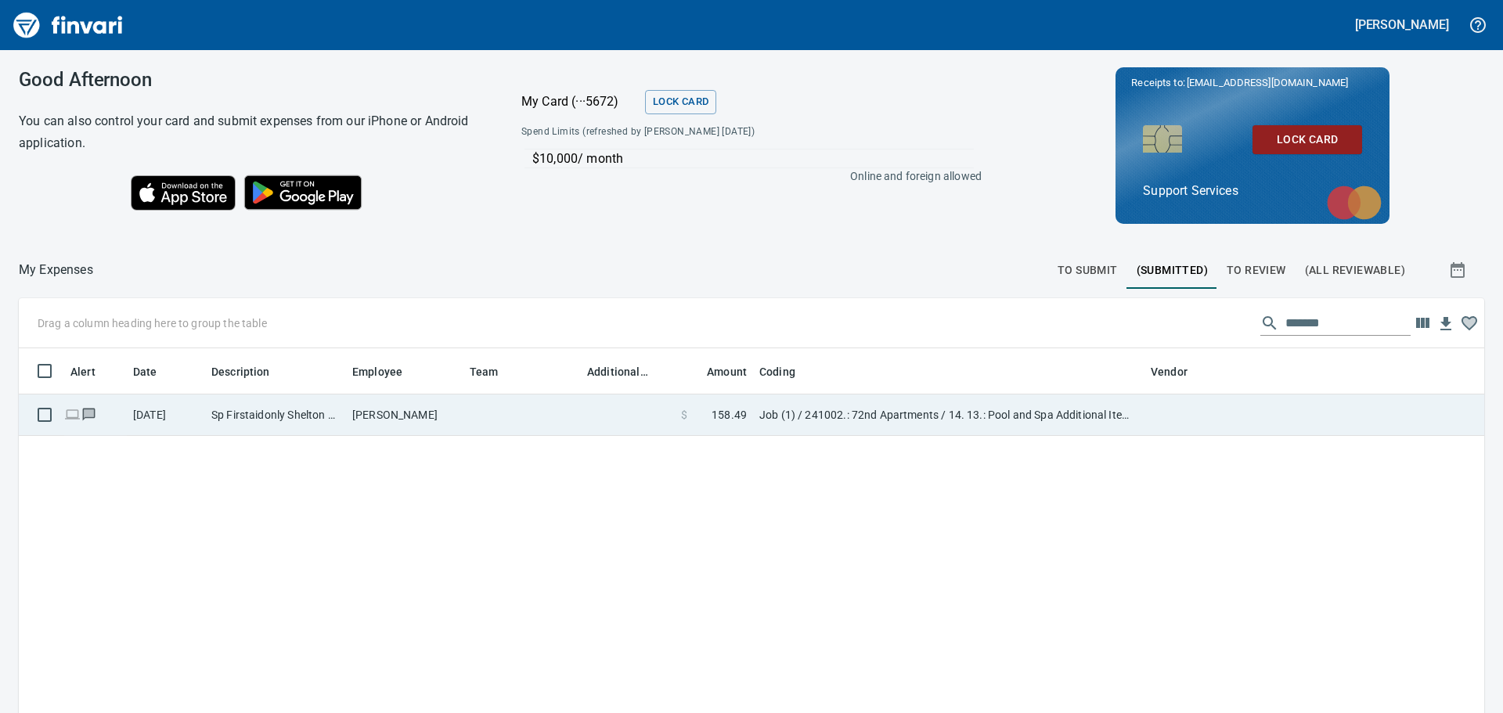
scroll to position [529, 1442]
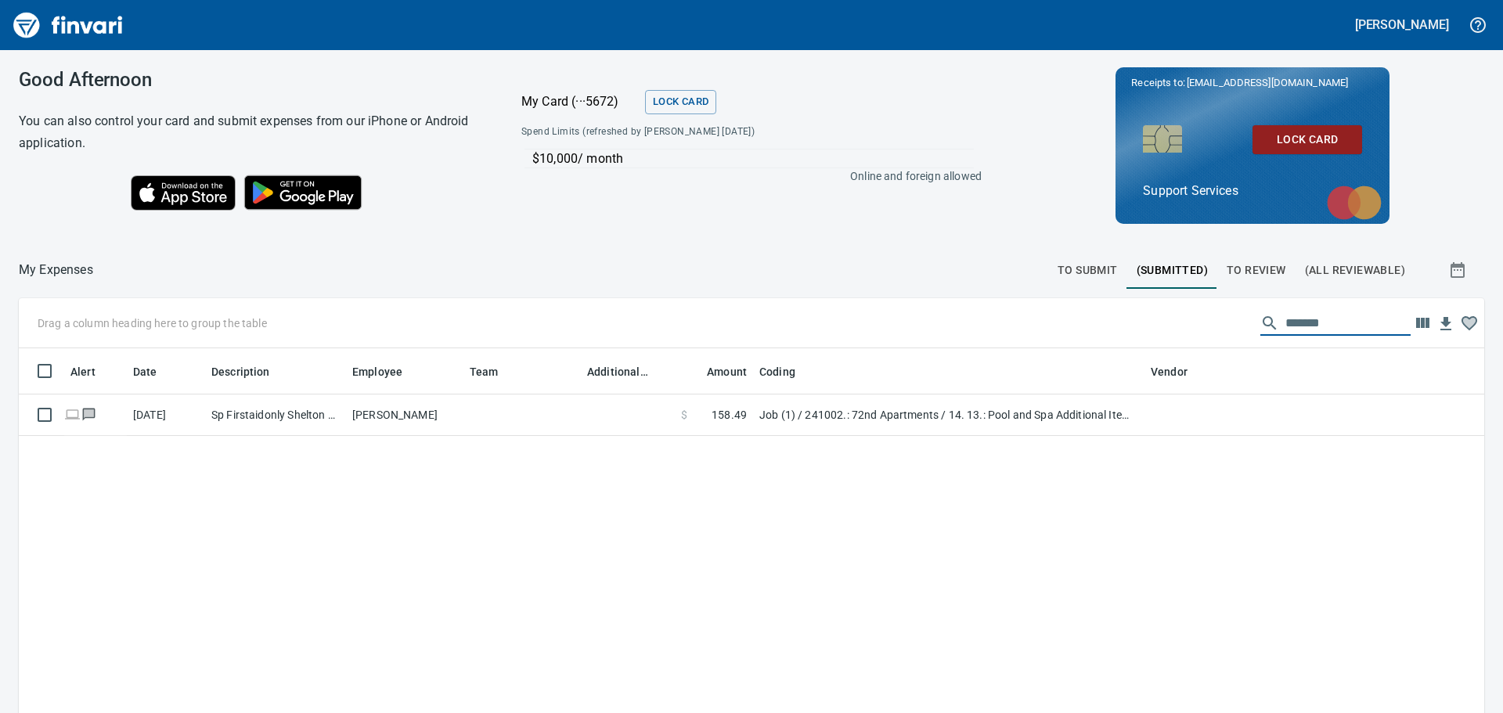
drag, startPoint x: 1329, startPoint y: 319, endPoint x: 1176, endPoint y: 319, distance: 153.5
click at [1176, 320] on div "Drag a column heading here to group the table *******" at bounding box center [752, 323] width 1466 height 50
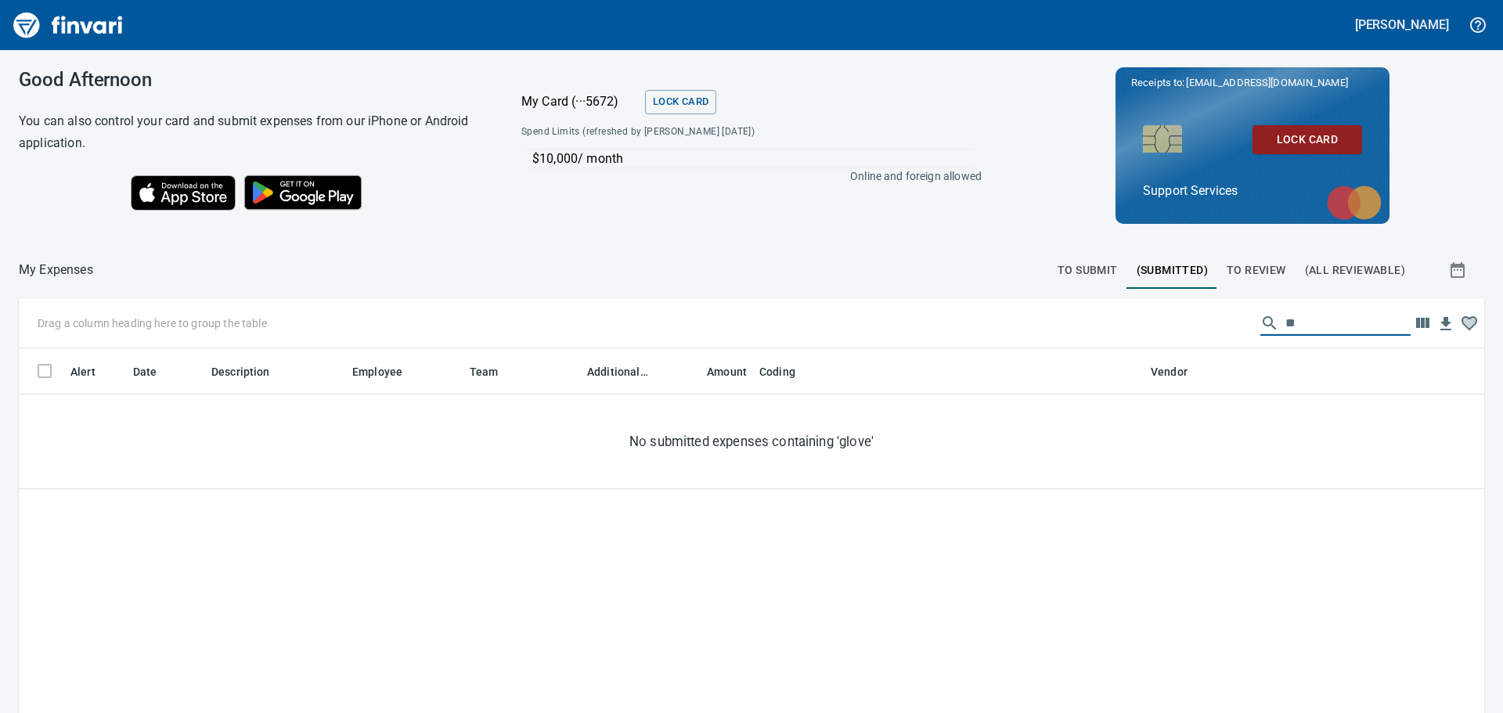
type input "*"
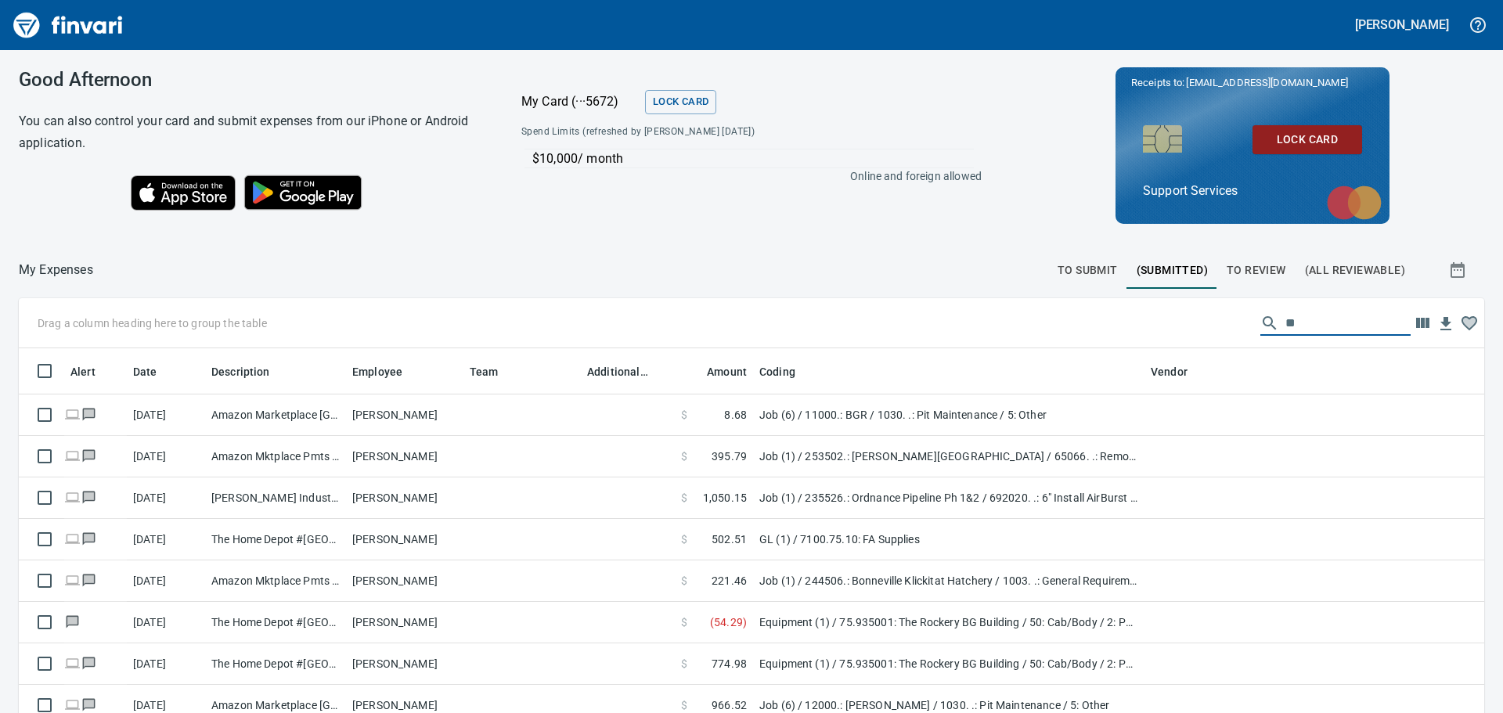
type input "*"
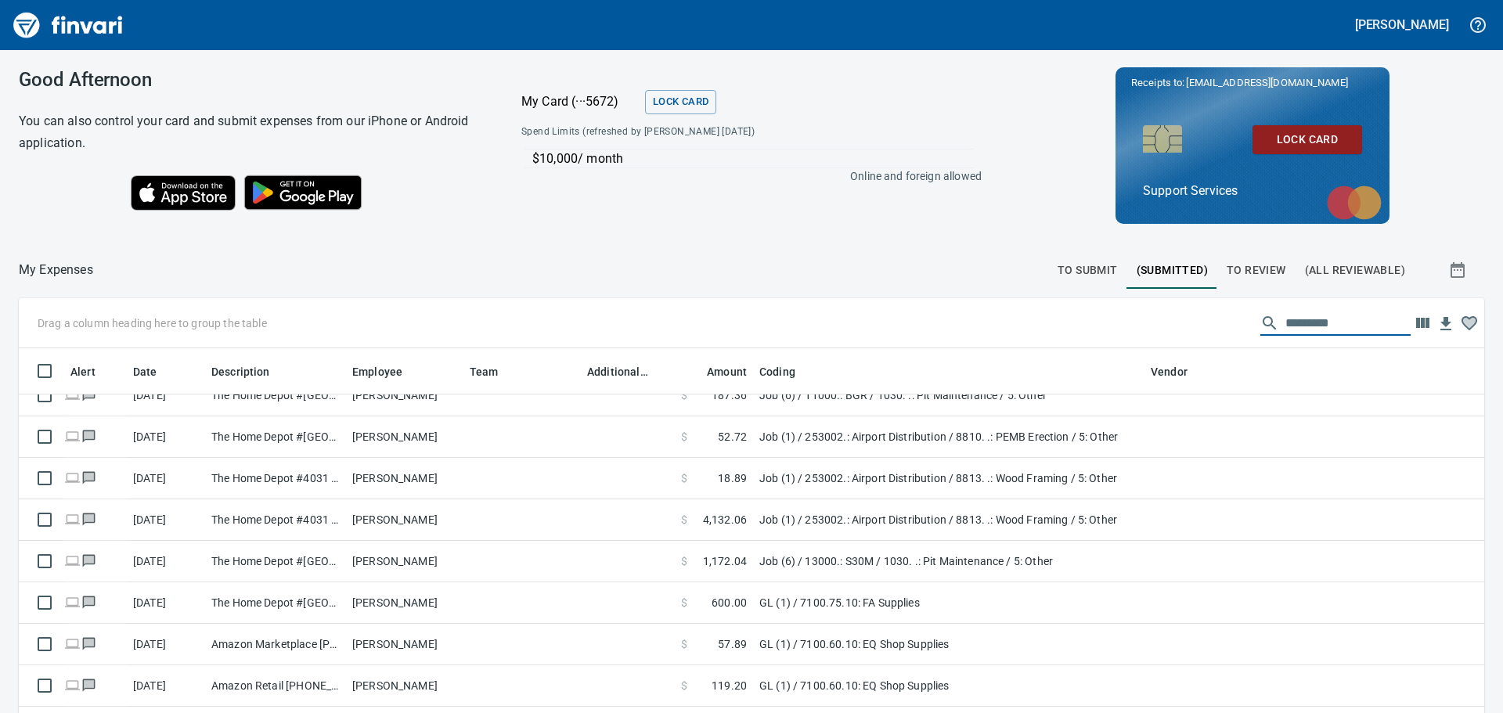
scroll to position [6313, 0]
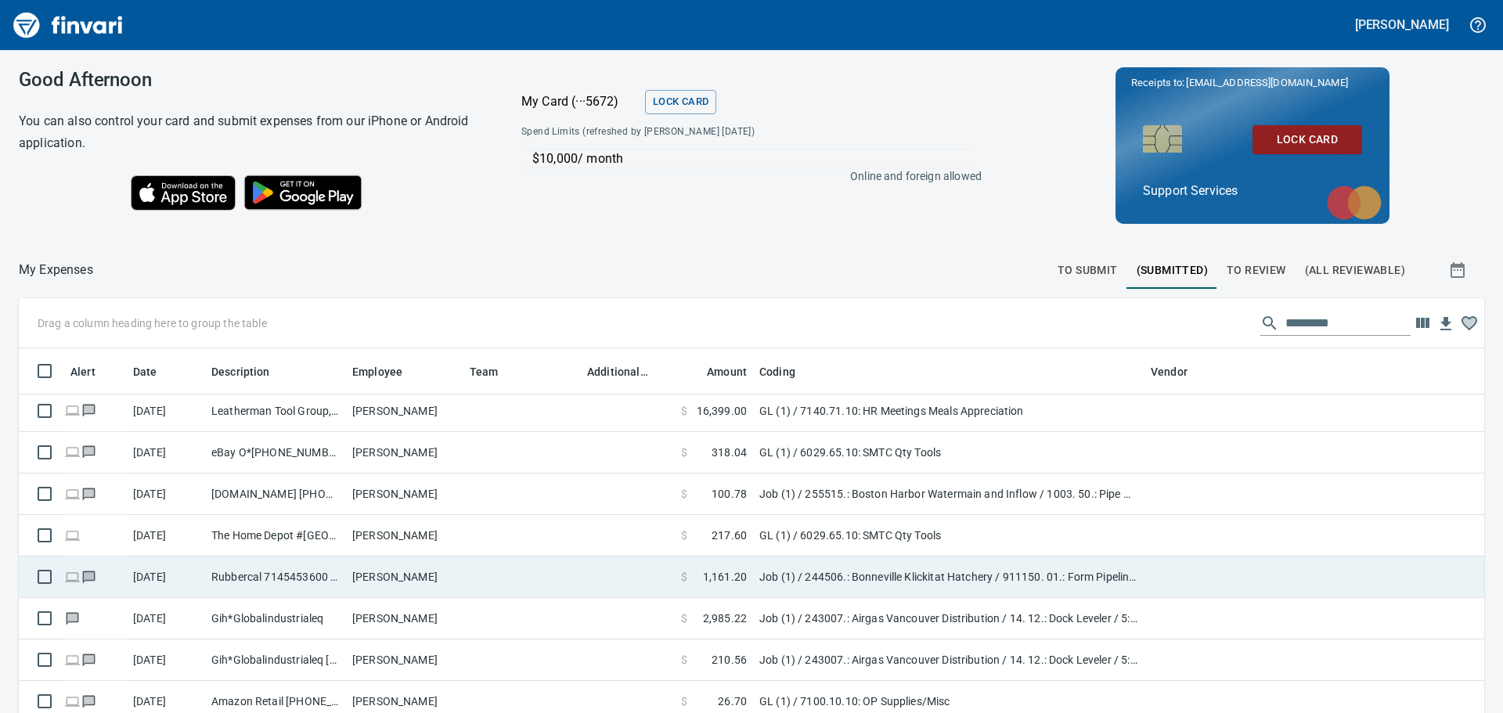
click at [575, 582] on td at bounding box center [521, 577] width 117 height 41
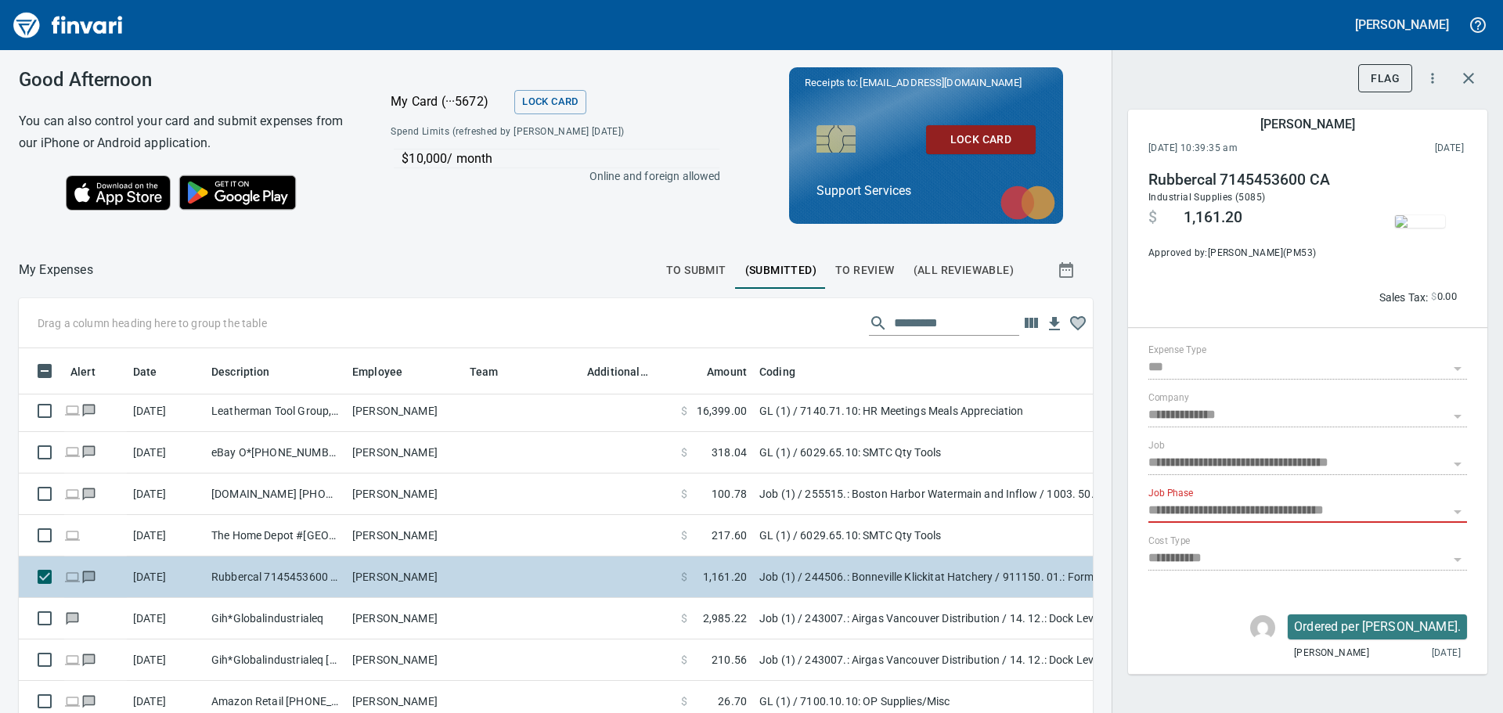
scroll to position [518, 1039]
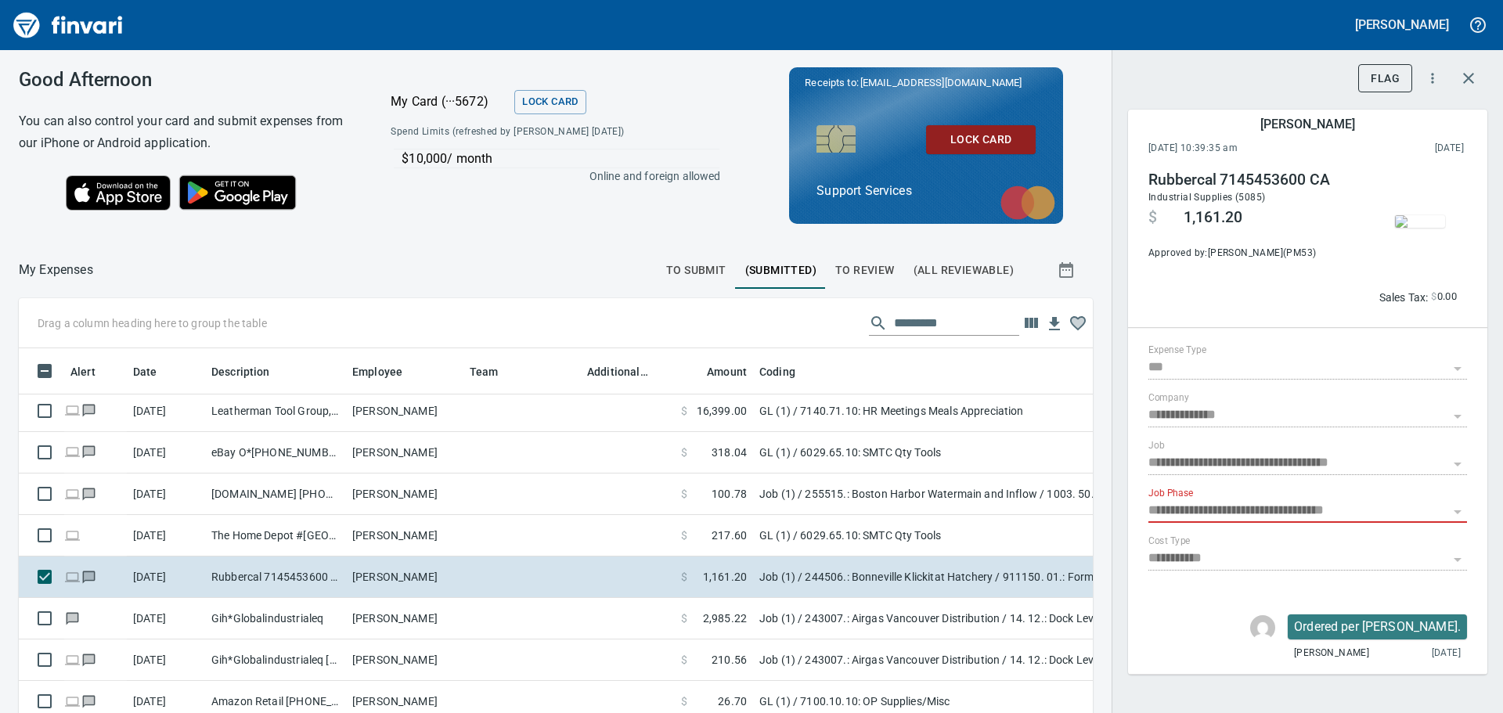
click at [1426, 225] on img "button" at bounding box center [1420, 221] width 50 height 13
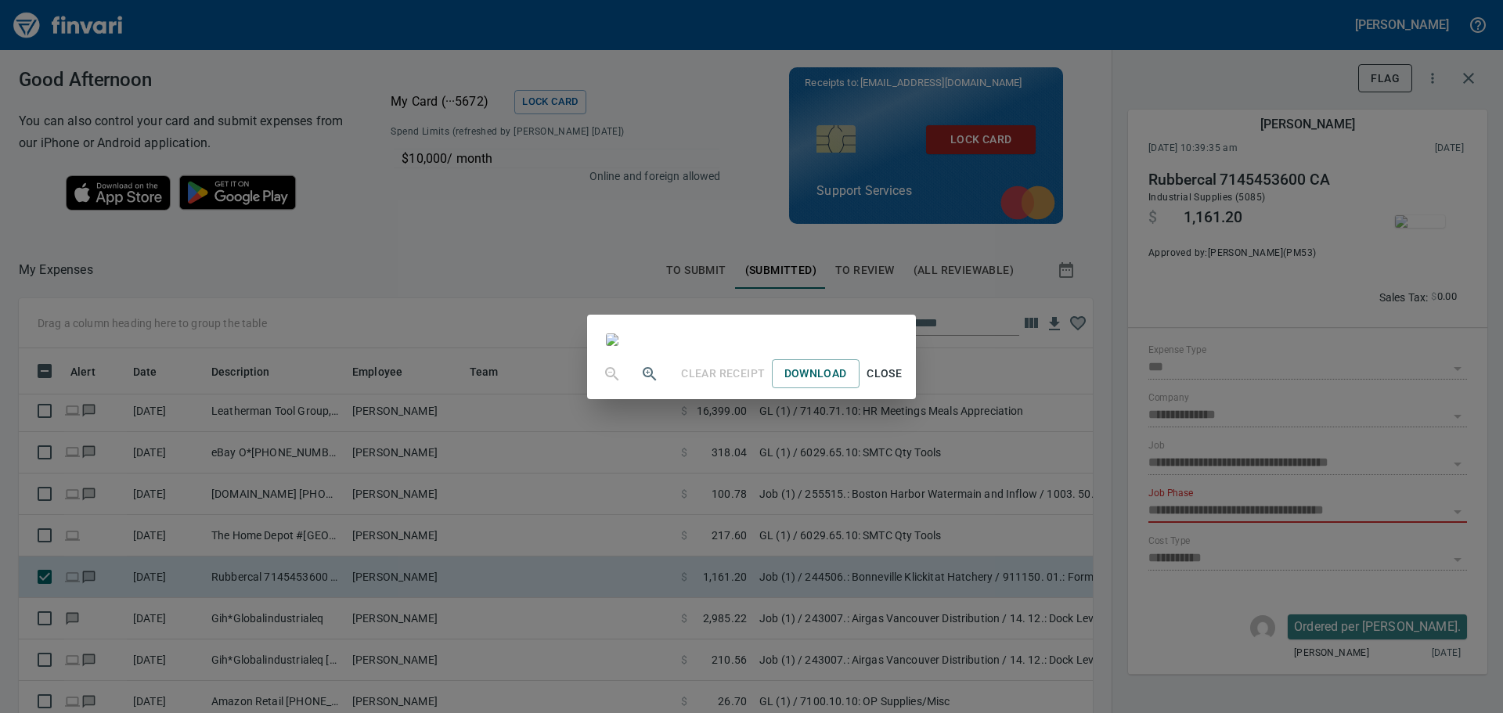
scroll to position [0, 0]
click at [164, 10] on div "Clear Receipt Download Close" at bounding box center [751, 356] width 1503 height 713
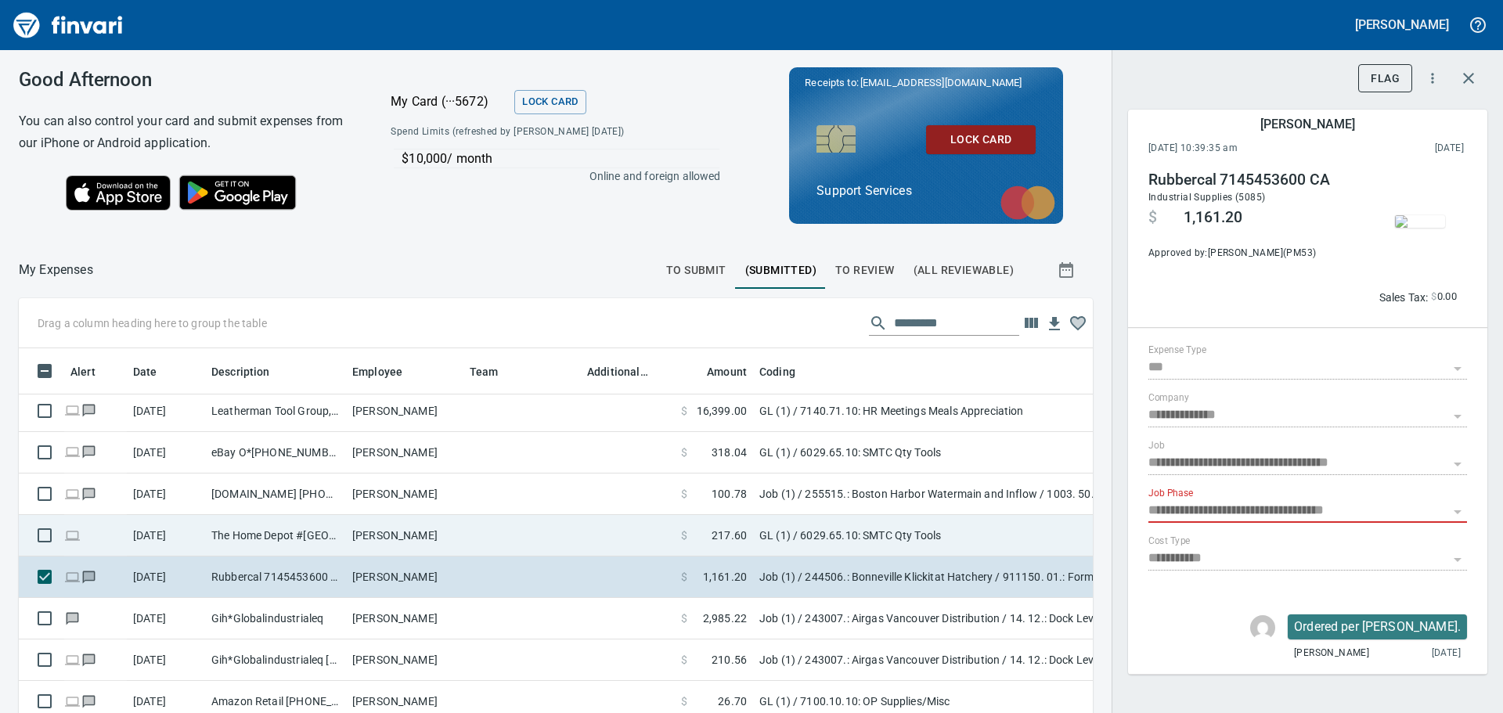
click at [417, 551] on td "[PERSON_NAME]" at bounding box center [404, 535] width 117 height 41
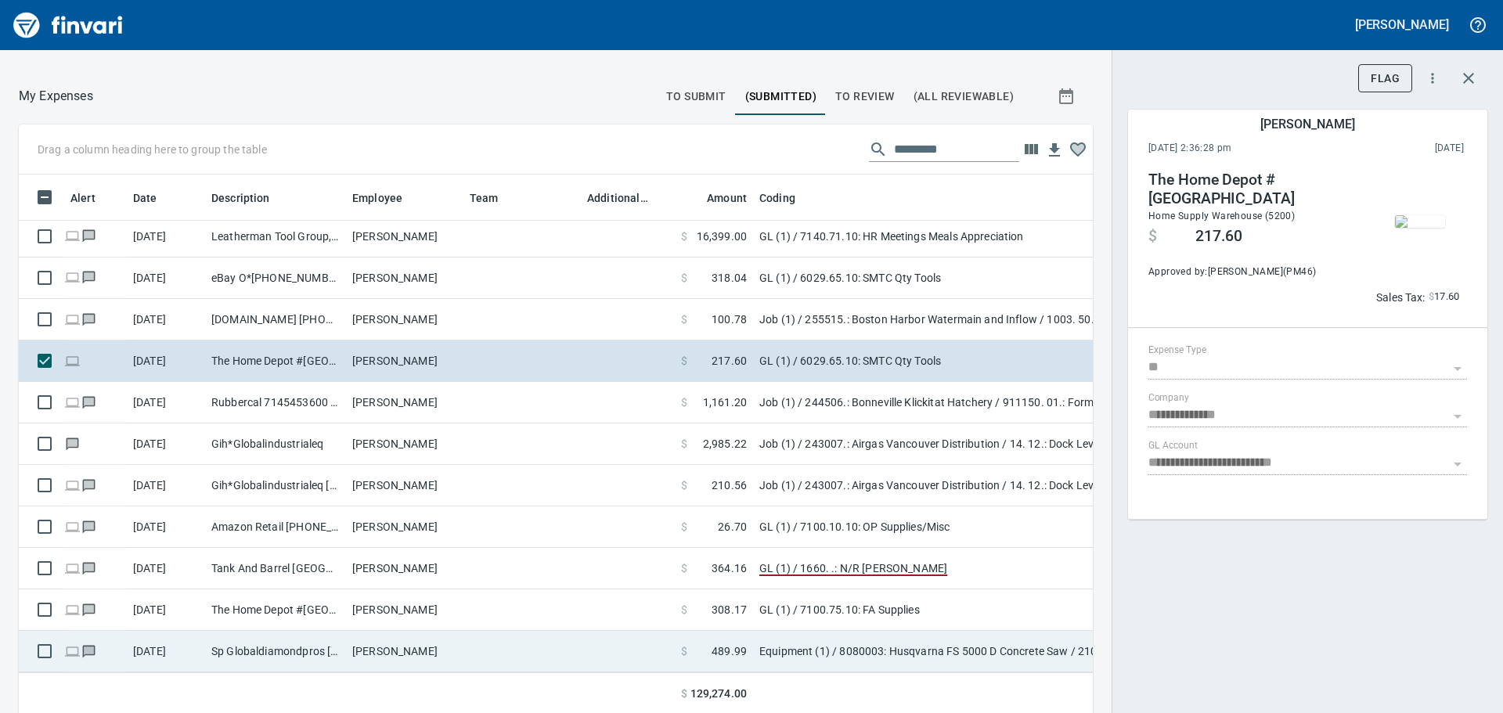
scroll to position [176, 0]
click at [462, 629] on td "[PERSON_NAME]" at bounding box center [404, 649] width 117 height 41
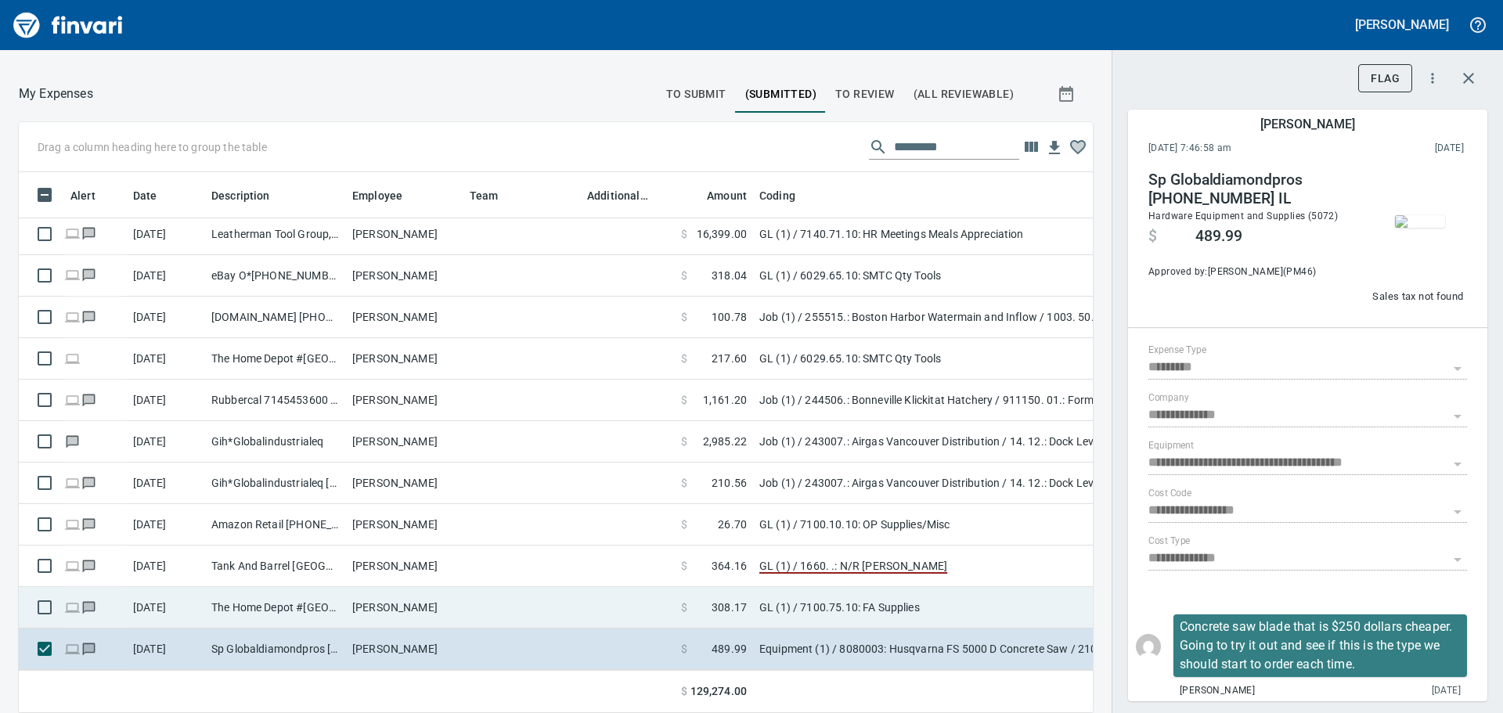
click at [460, 610] on td "[PERSON_NAME]" at bounding box center [404, 607] width 117 height 41
type input "**"
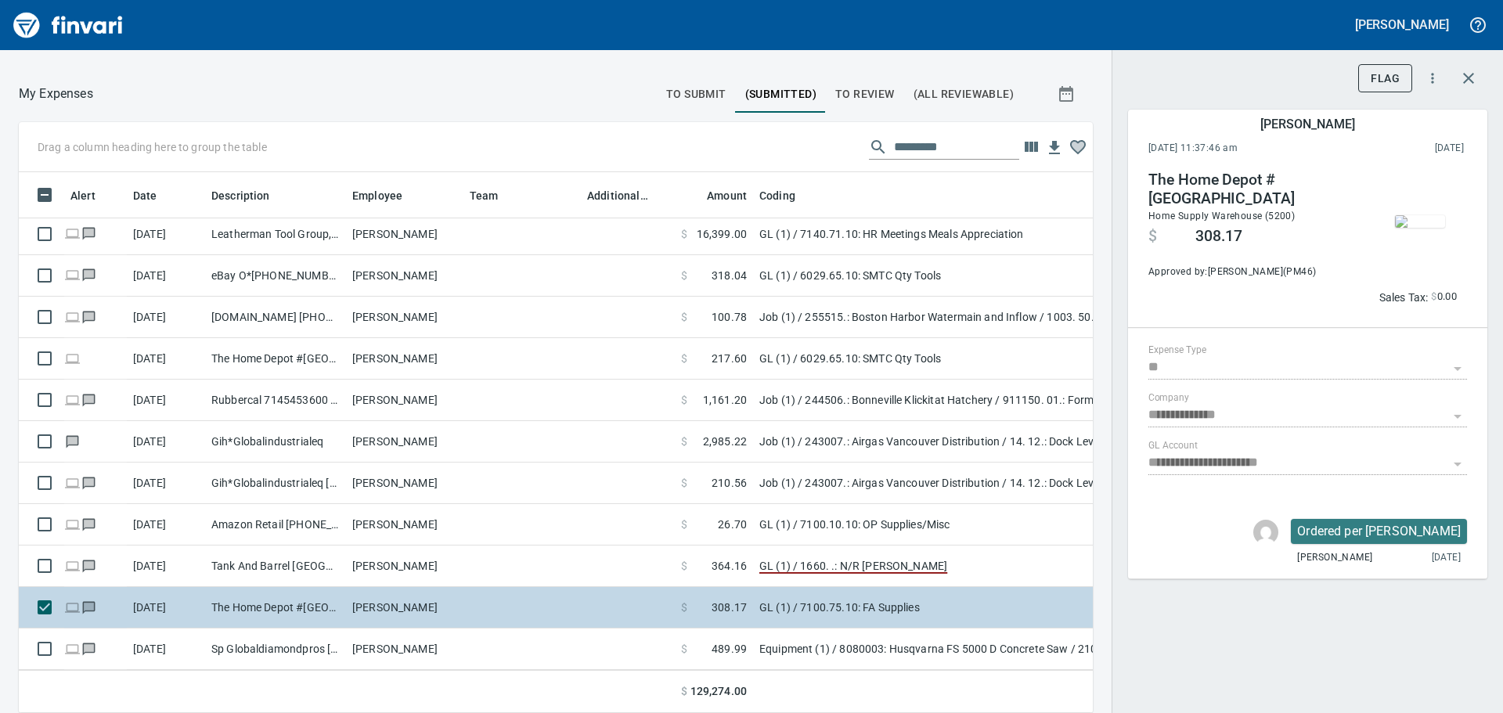
click at [456, 587] on td "[PERSON_NAME]" at bounding box center [404, 607] width 117 height 41
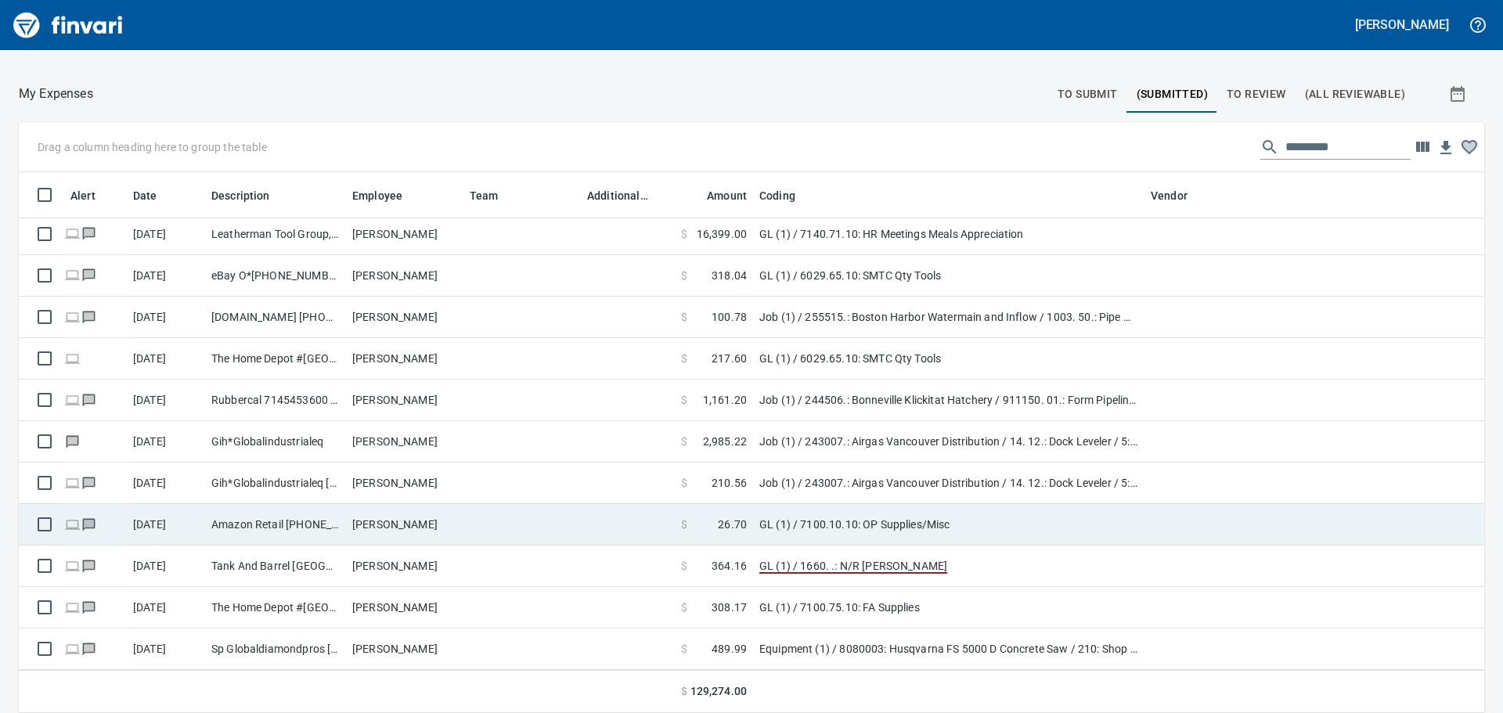
scroll to position [529, 1428]
click at [431, 533] on td "[PERSON_NAME]" at bounding box center [404, 525] width 117 height 41
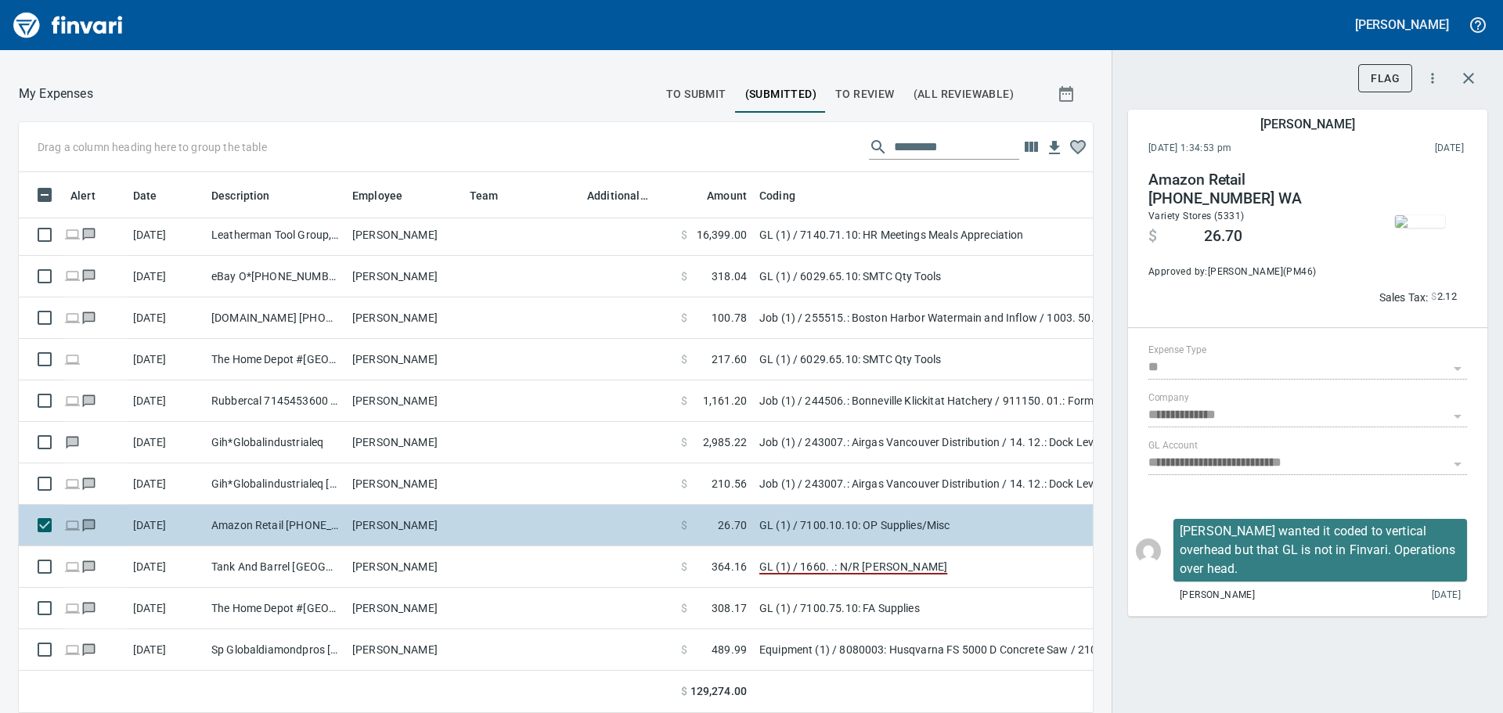
scroll to position [518, 1039]
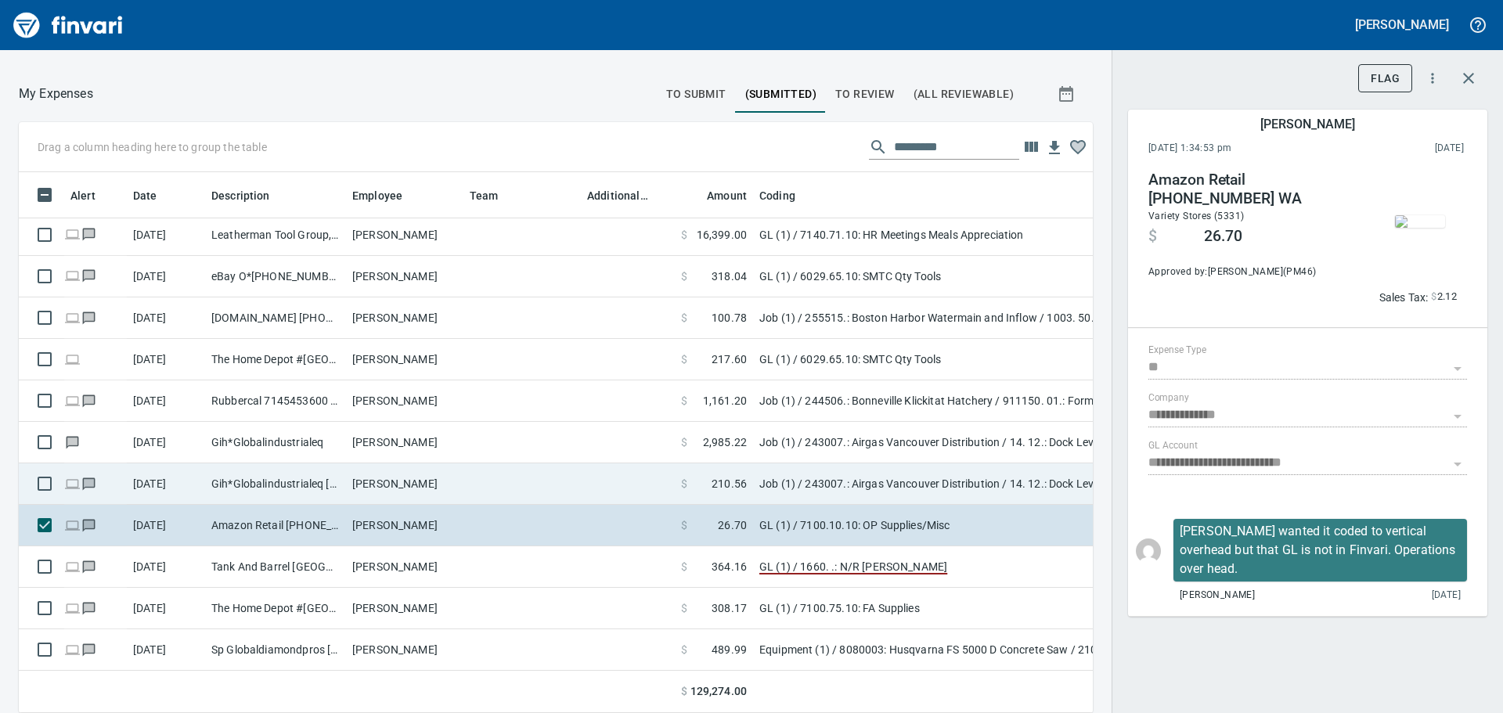
click at [422, 498] on td "[PERSON_NAME]" at bounding box center [404, 483] width 117 height 41
type input "***"
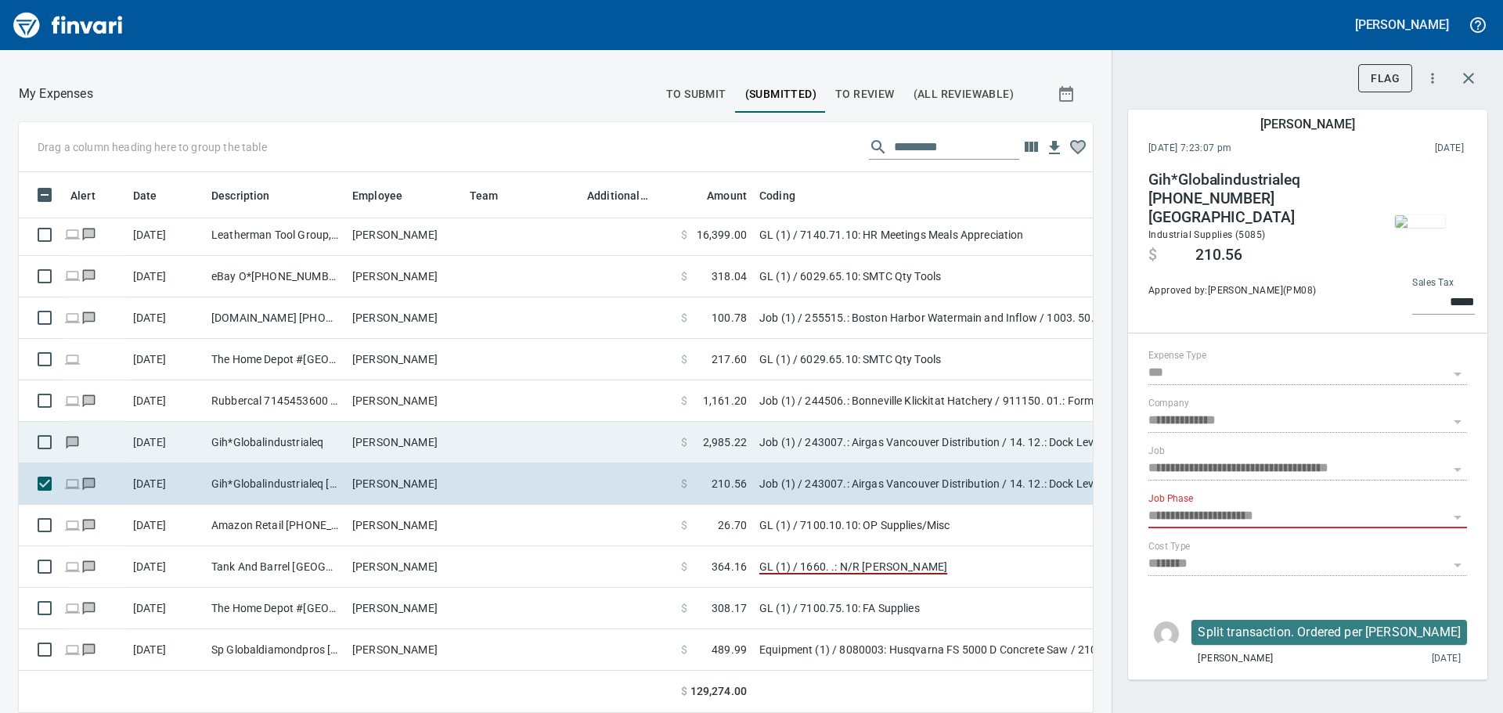
click at [420, 446] on td "[PERSON_NAME]" at bounding box center [404, 442] width 117 height 41
type input "*******"
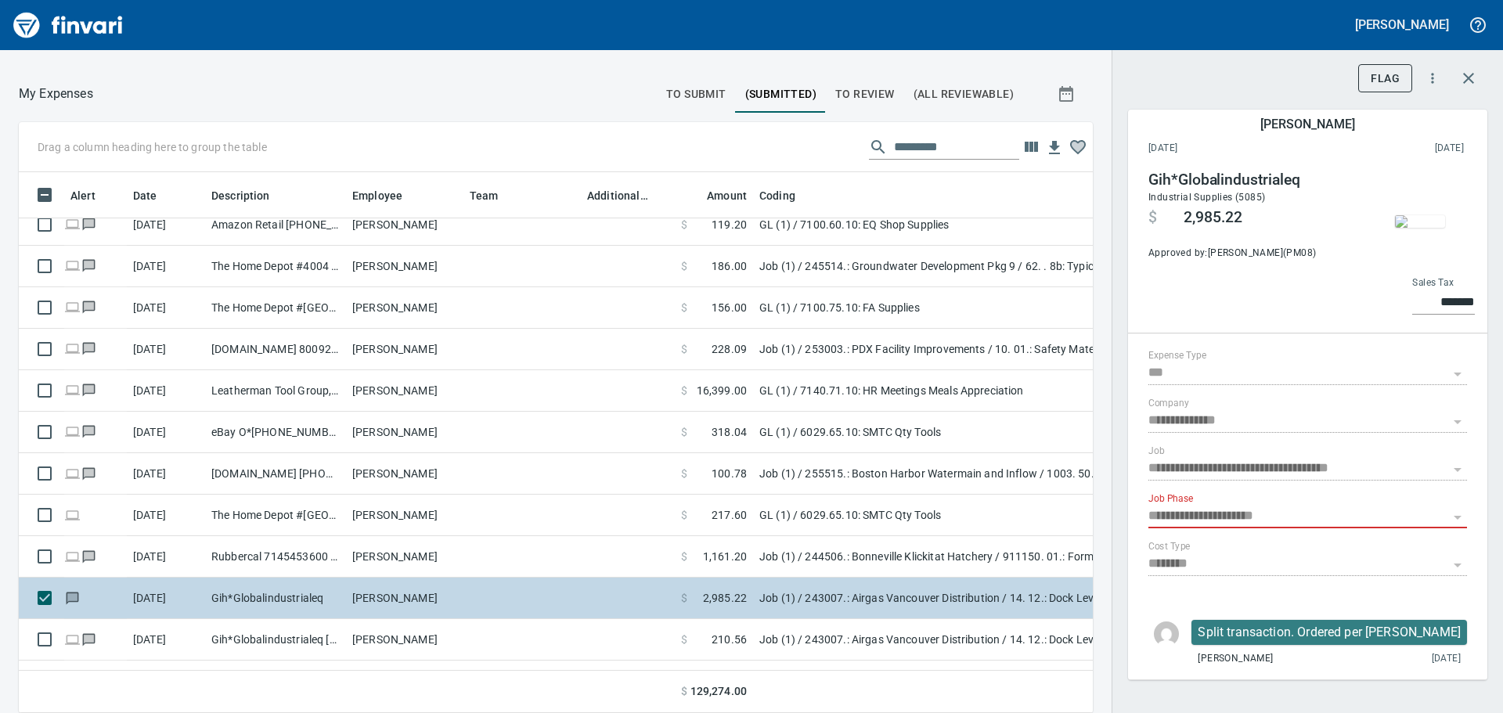
scroll to position [6156, 0]
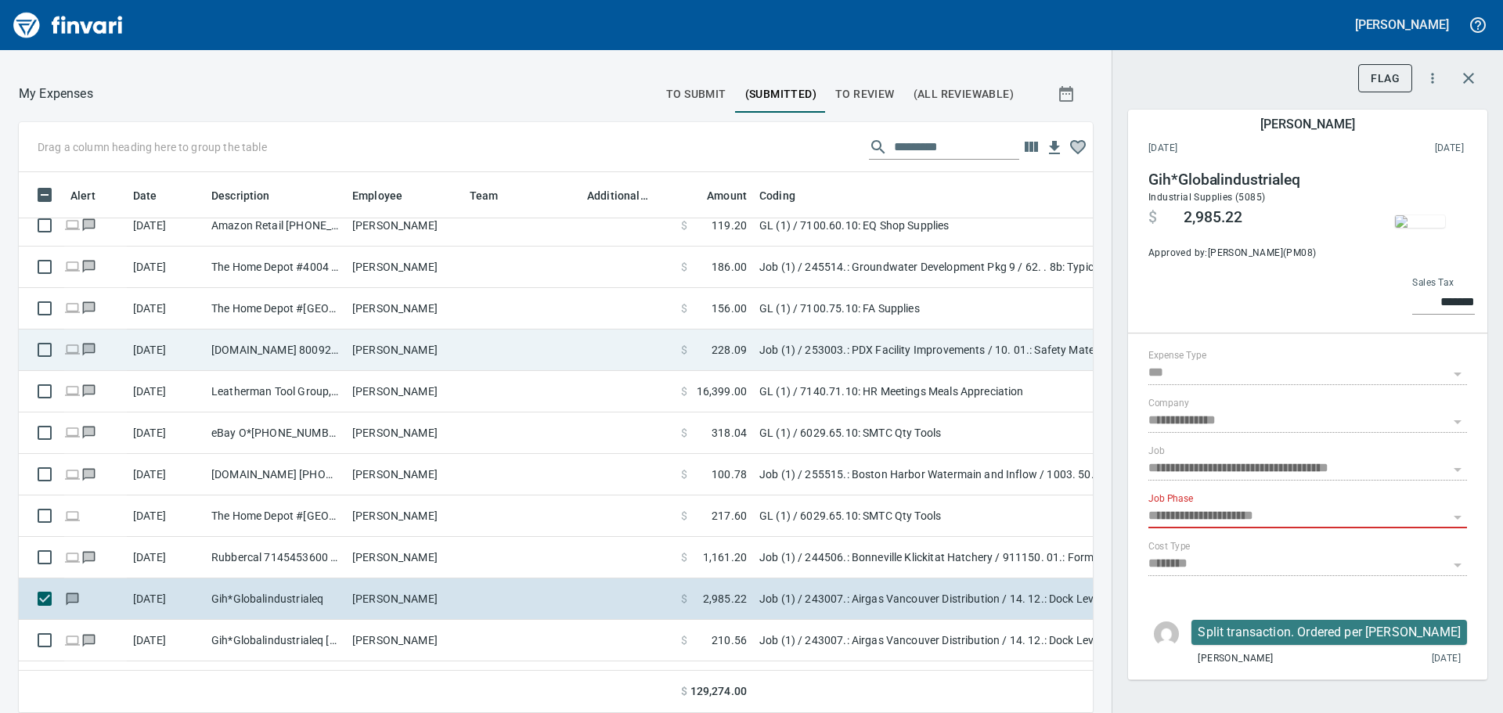
click at [429, 360] on td "[PERSON_NAME]" at bounding box center [404, 350] width 117 height 41
type input "**********"
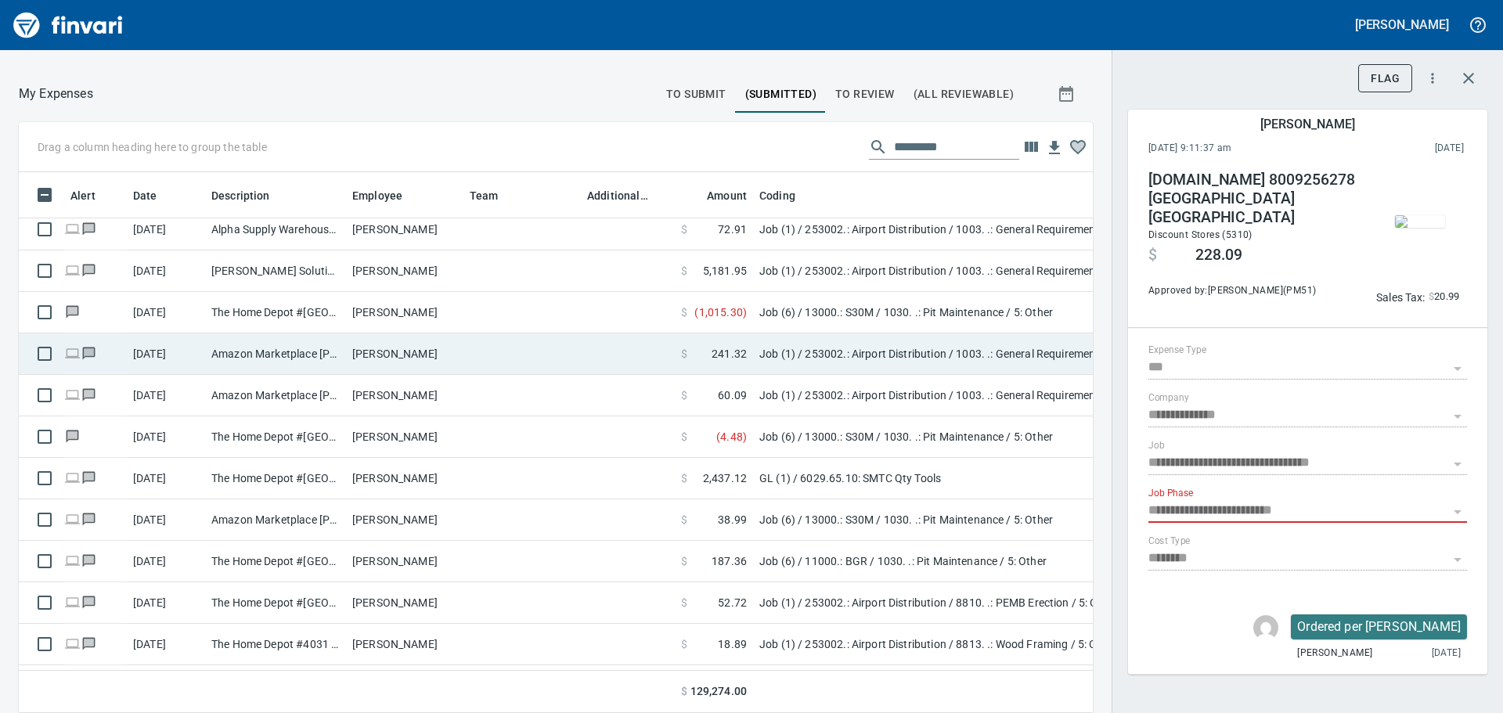
scroll to position [5373, 0]
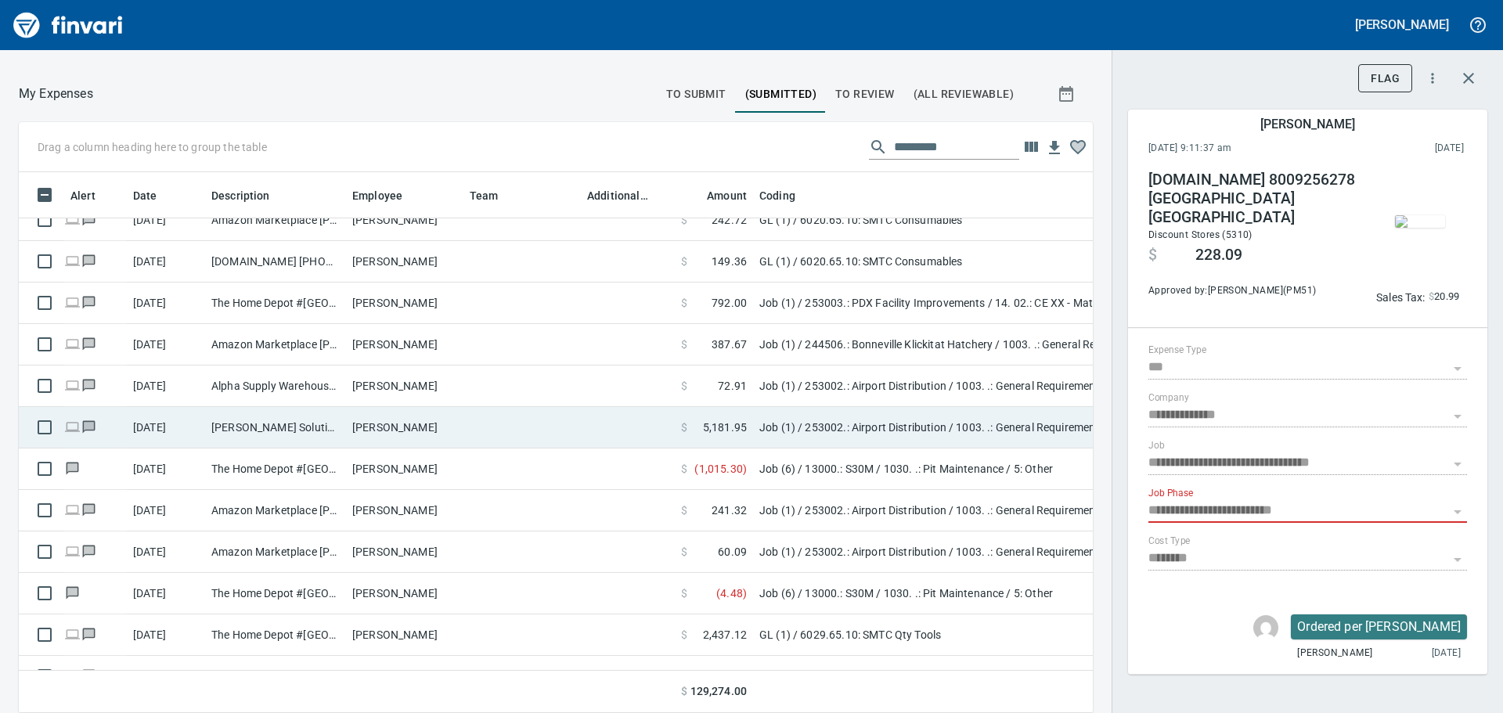
click at [502, 417] on td at bounding box center [521, 427] width 117 height 41
type input "**********"
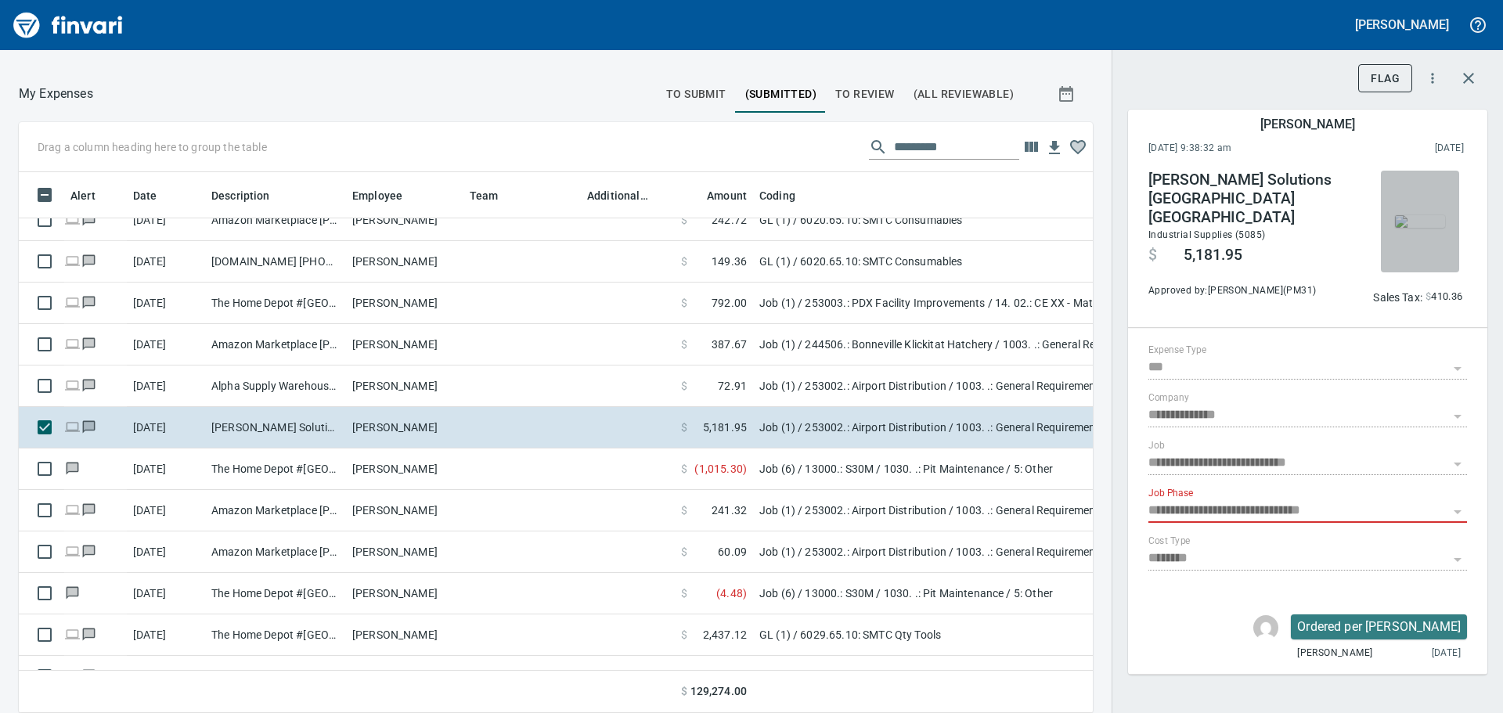
click at [1422, 224] on img "button" at bounding box center [1420, 221] width 50 height 13
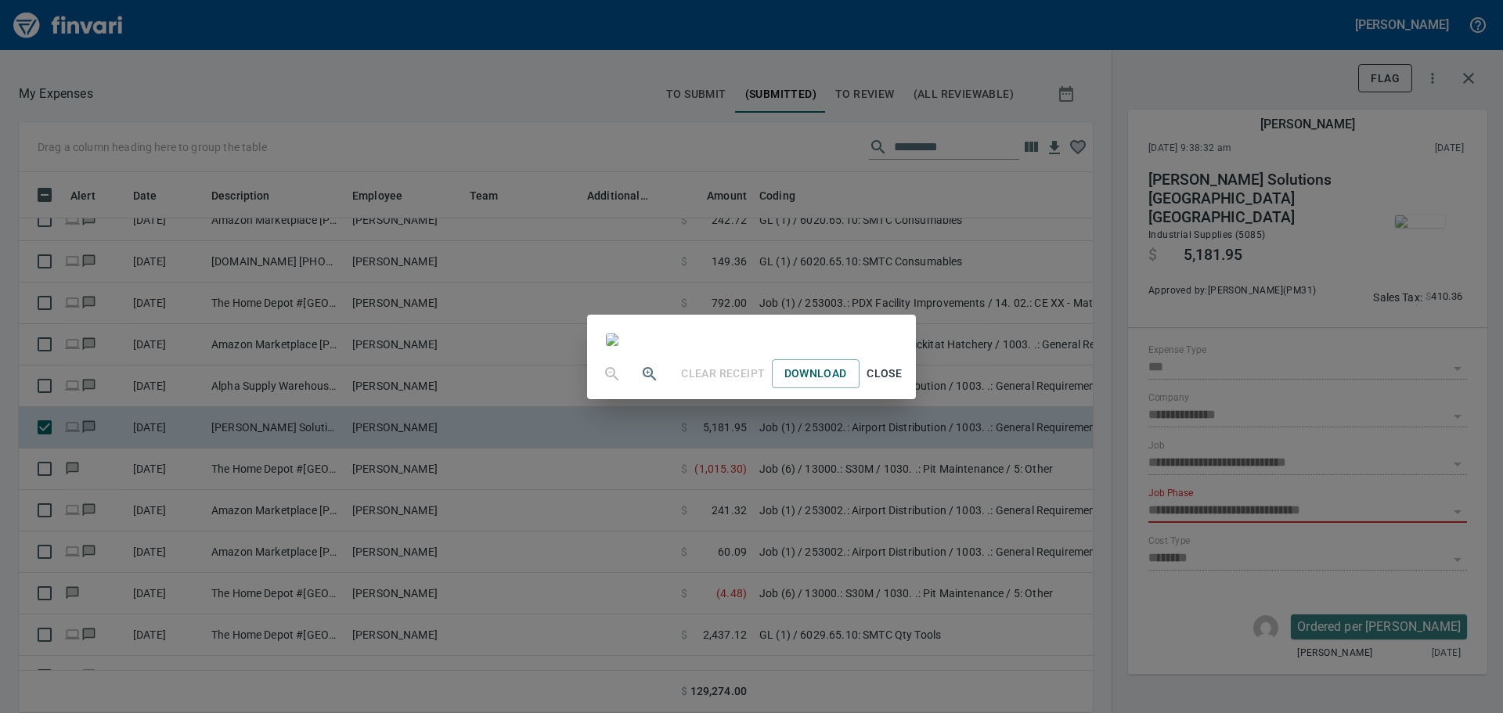
click at [1188, 82] on div "Clear Receipt Download Close" at bounding box center [751, 356] width 1503 height 713
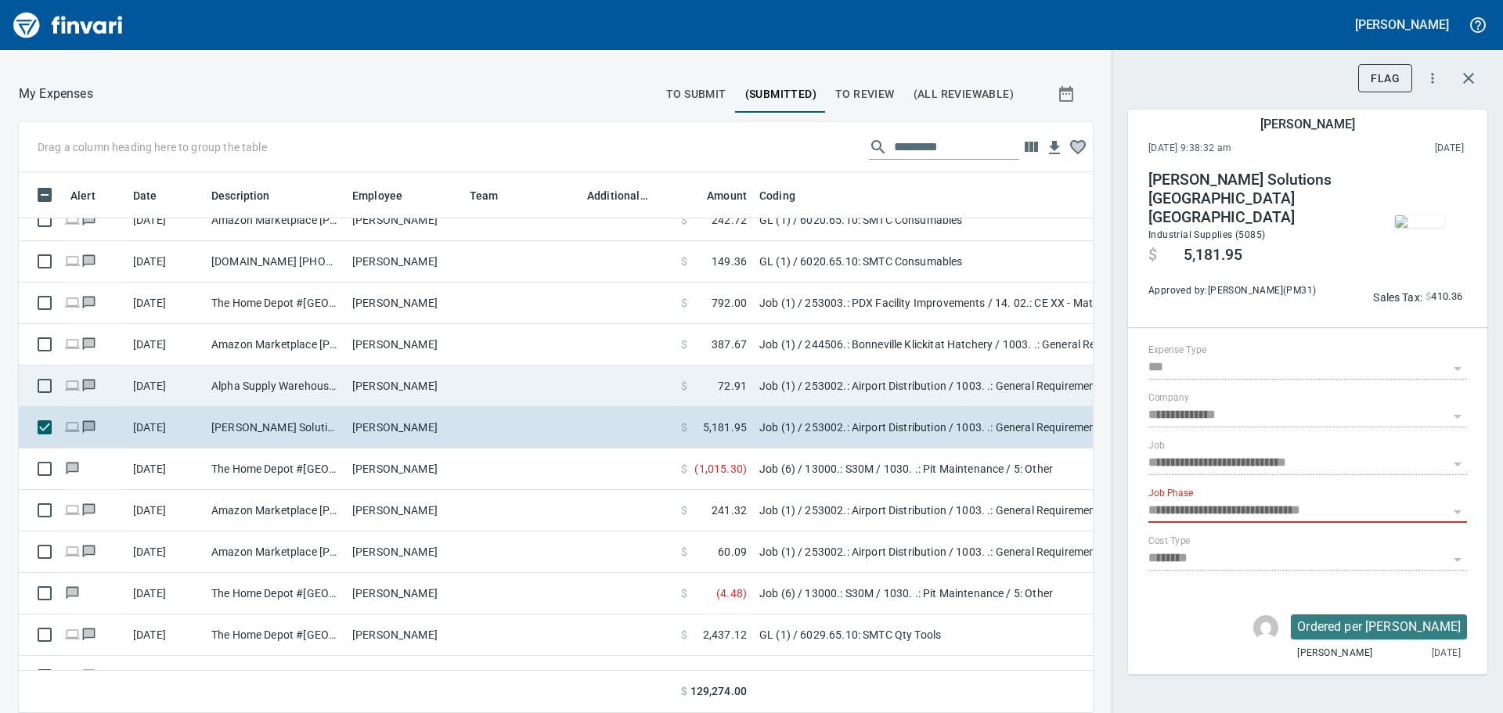
click at [467, 384] on td at bounding box center [521, 386] width 117 height 41
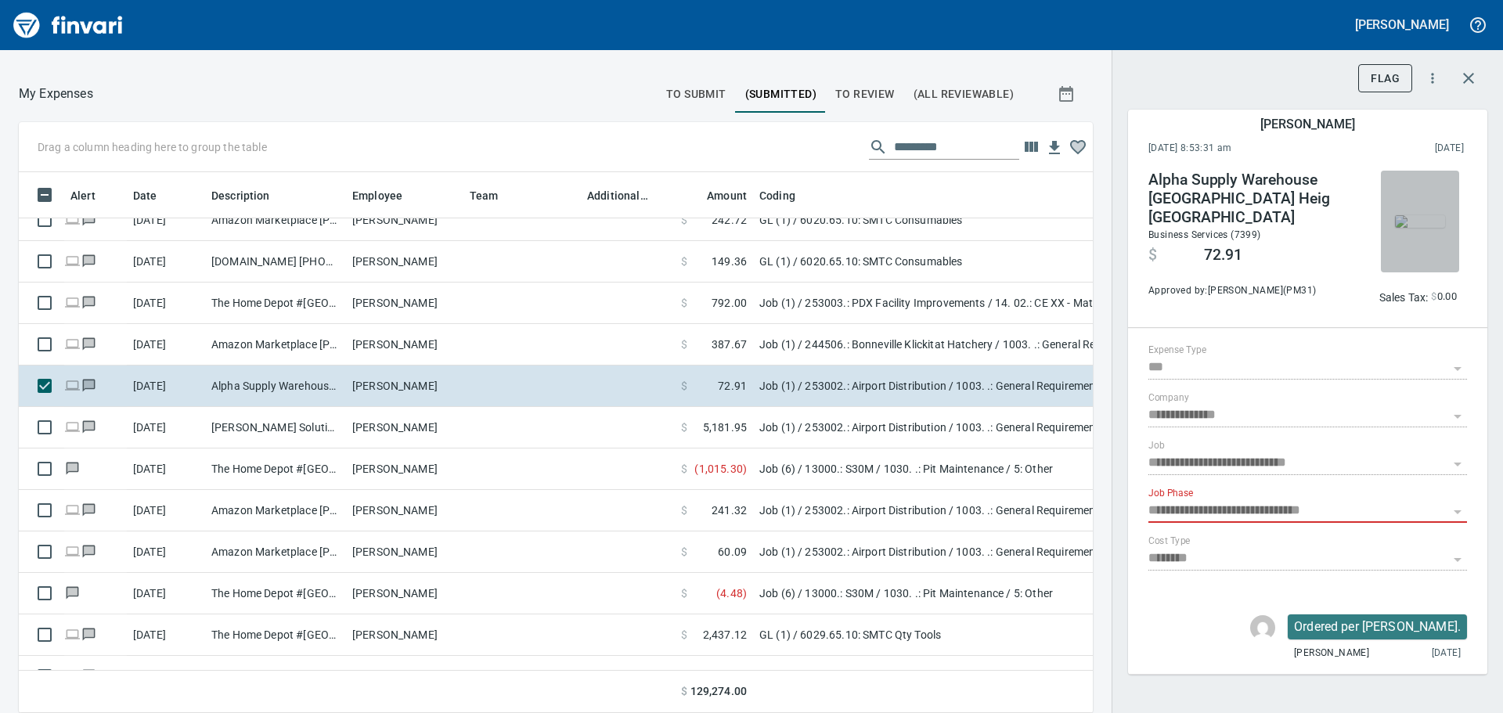
click at [1429, 224] on img "button" at bounding box center [1420, 221] width 50 height 13
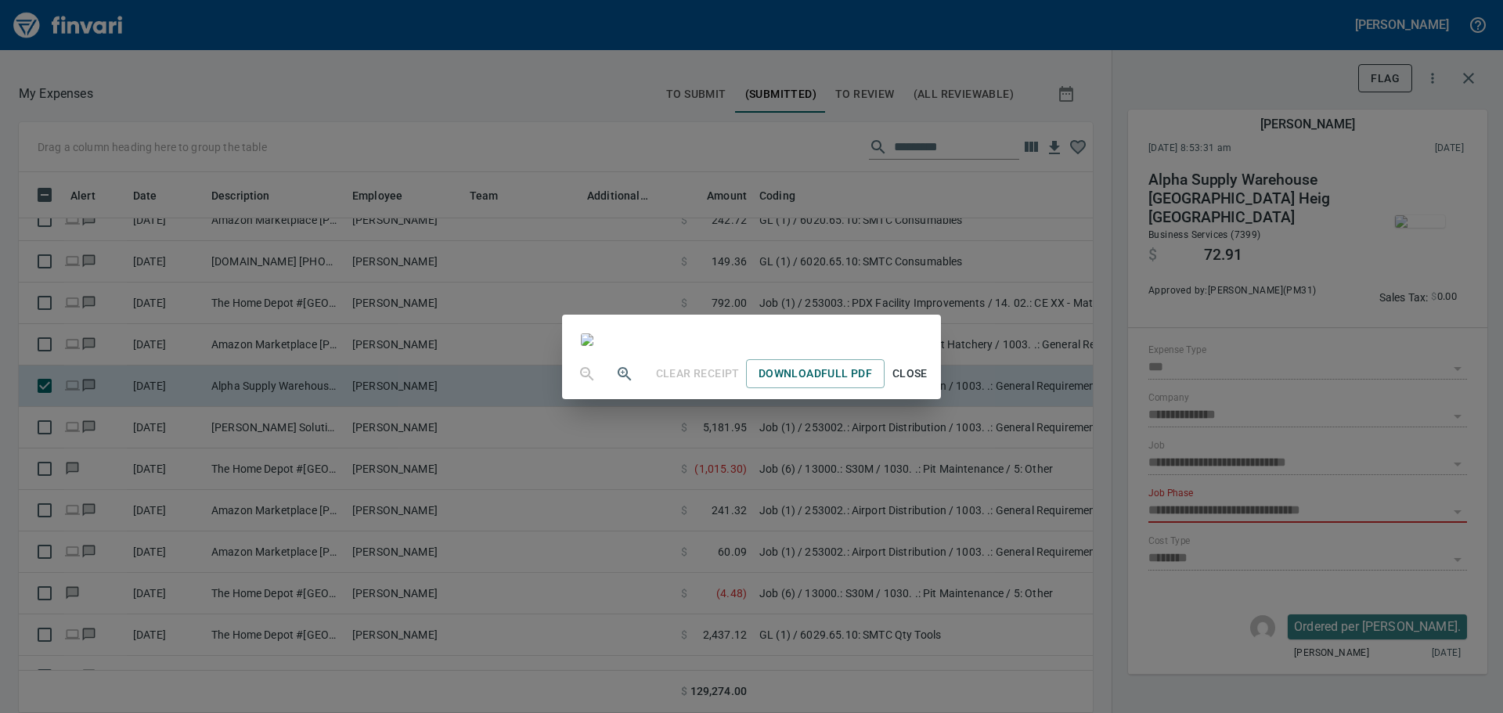
click at [593, 334] on img at bounding box center [587, 340] width 13 height 13
drag, startPoint x: 831, startPoint y: 300, endPoint x: 928, endPoint y: 667, distance: 379.8
click at [872, 384] on span "Download Full PDF" at bounding box center [816, 374] width 114 height 20
click at [922, 20] on div "Clear Receipt Download Full PDF Close" at bounding box center [751, 356] width 1503 height 713
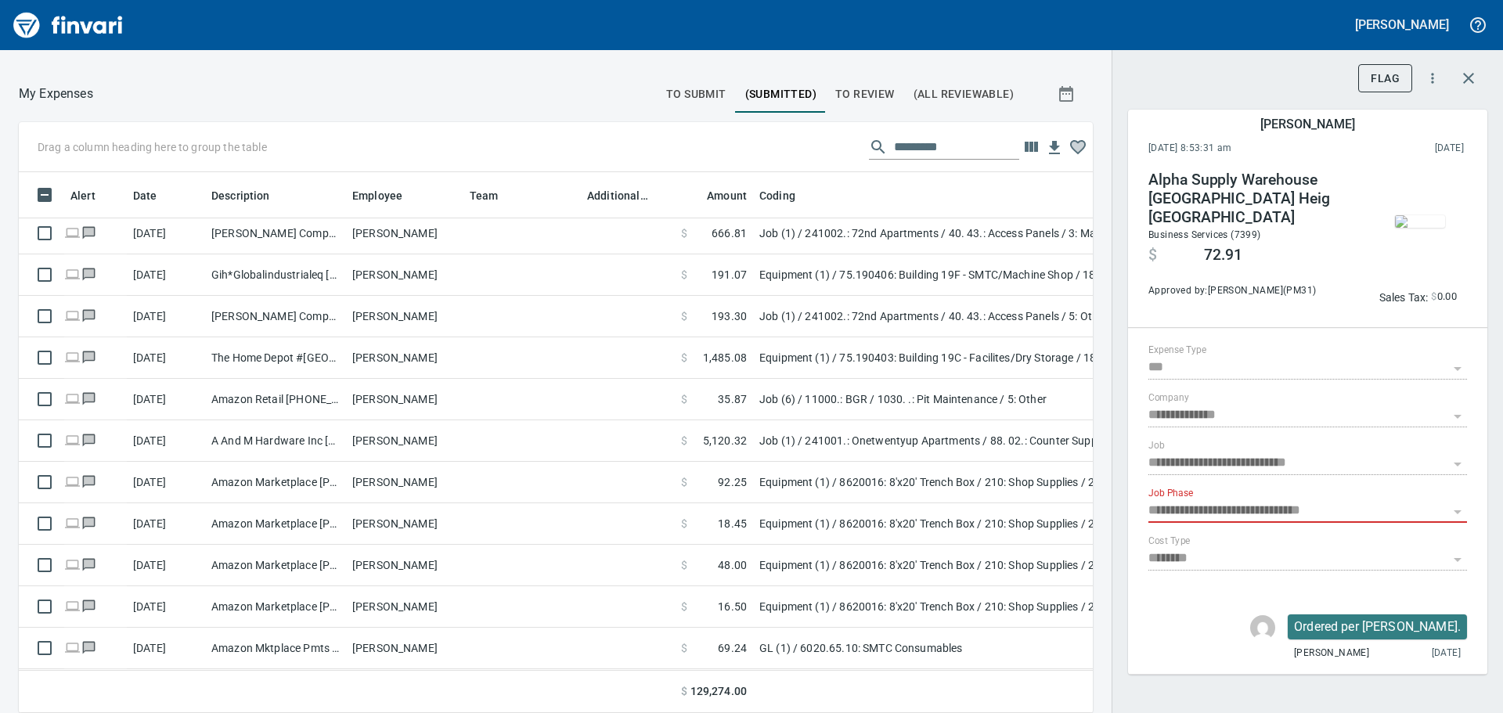
scroll to position [518, 1039]
click at [1430, 225] on img "button" at bounding box center [1420, 221] width 50 height 13
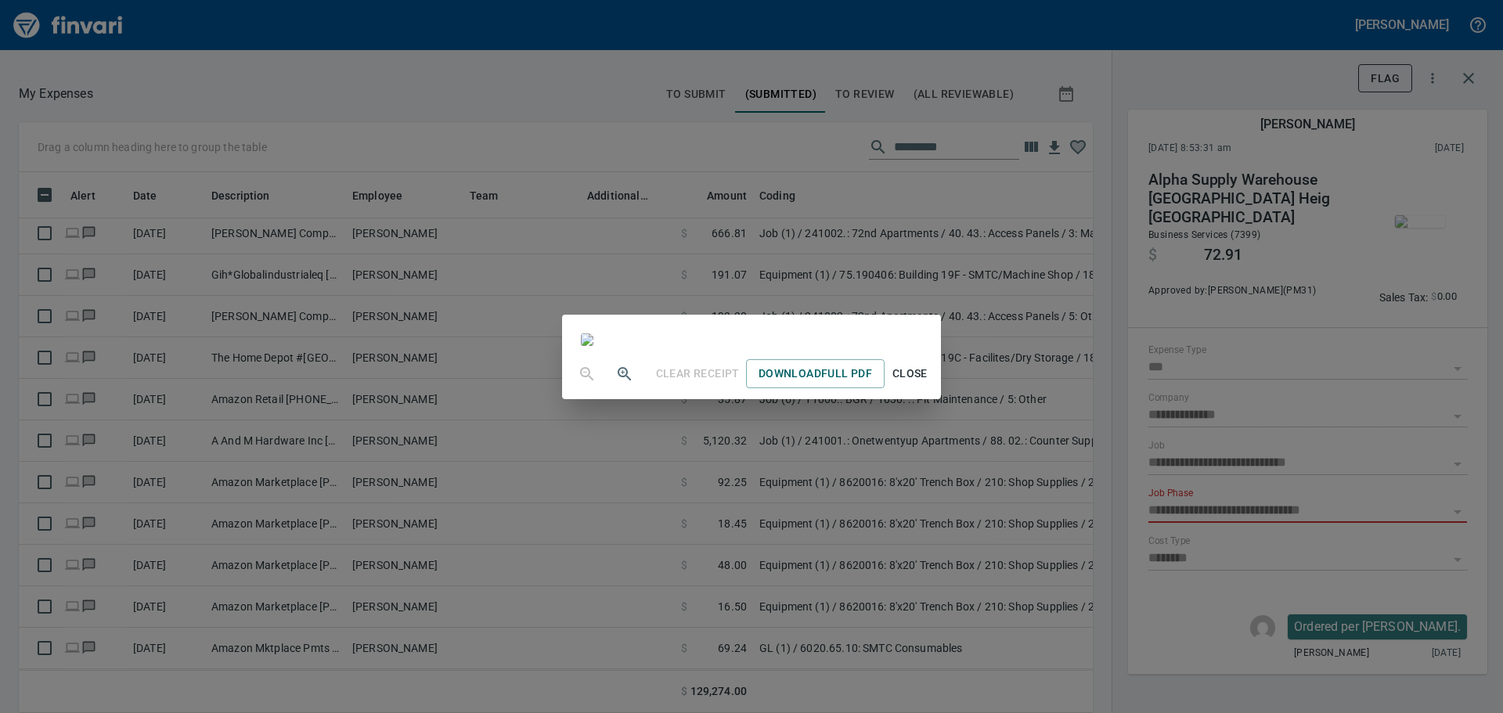
click at [1134, 337] on div "Clear Receipt Download Full PDF Close" at bounding box center [751, 356] width 1503 height 713
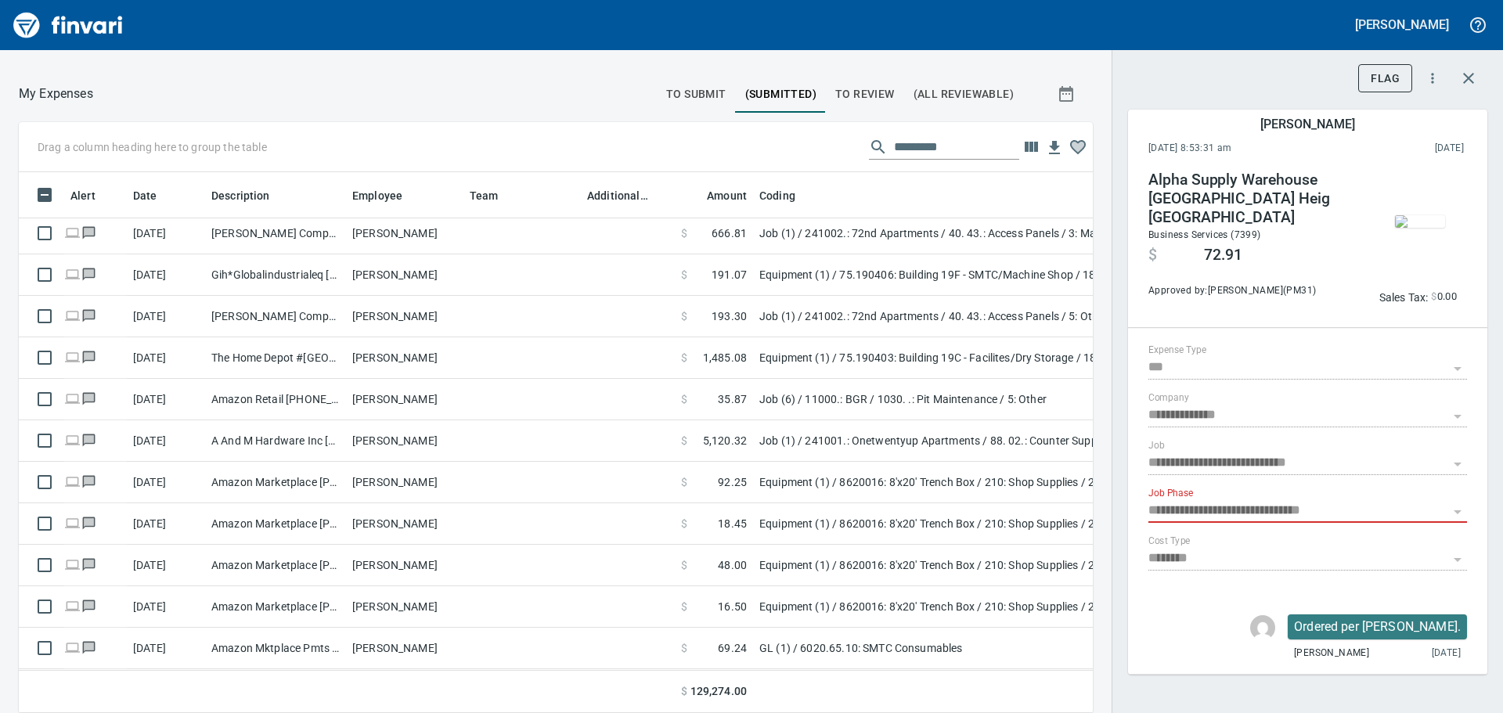
click at [1416, 215] on img "button" at bounding box center [1420, 221] width 50 height 13
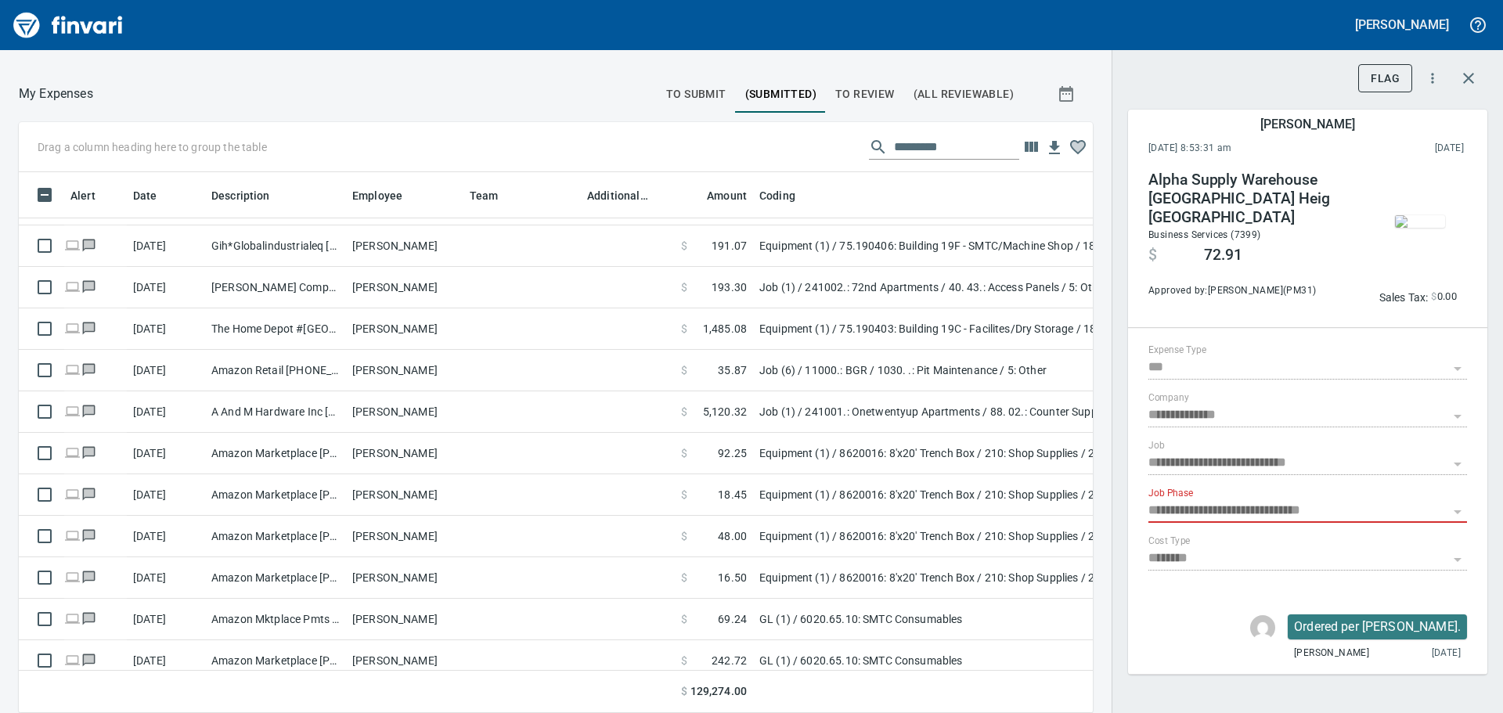
scroll to position [4903, 0]
